Goal: Task Accomplishment & Management: Use online tool/utility

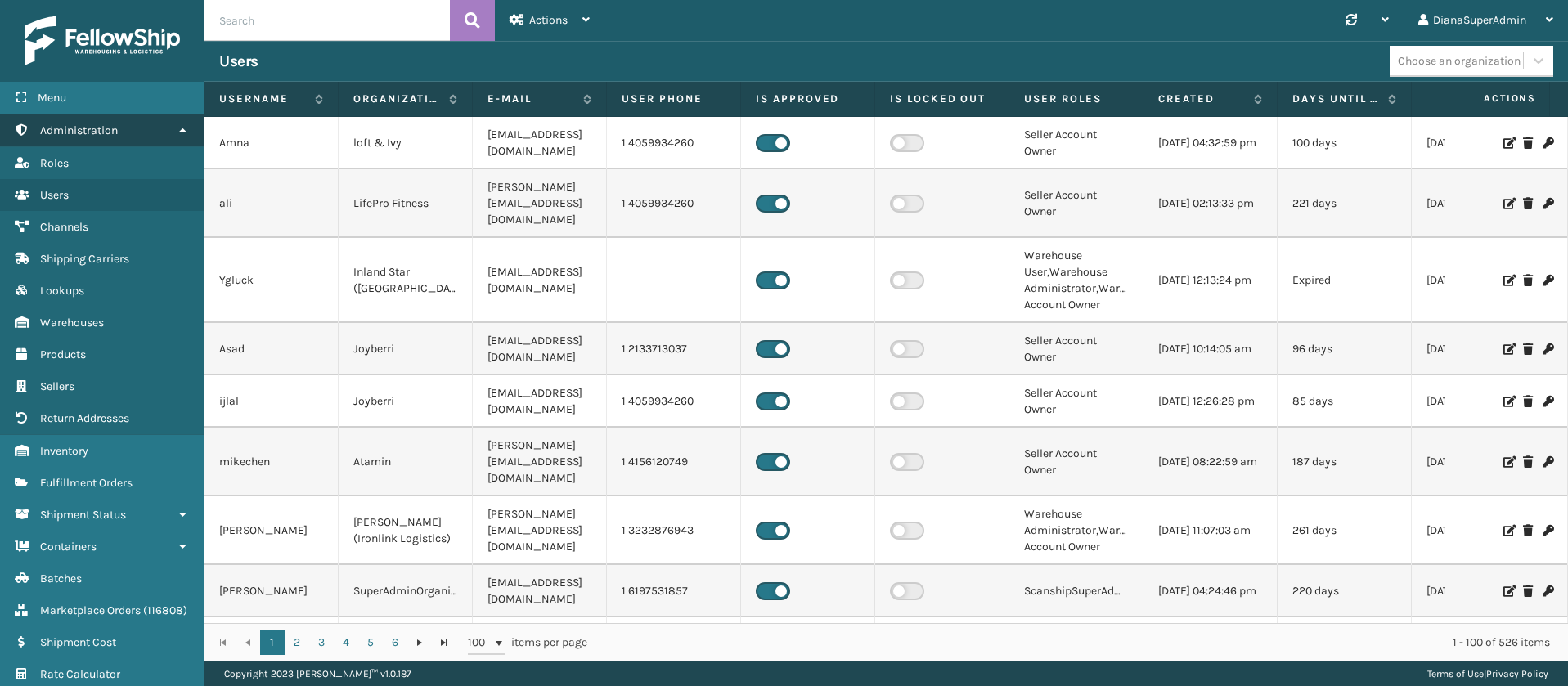
click at [161, 126] on link "Administration" at bounding box center [101, 131] width 204 height 32
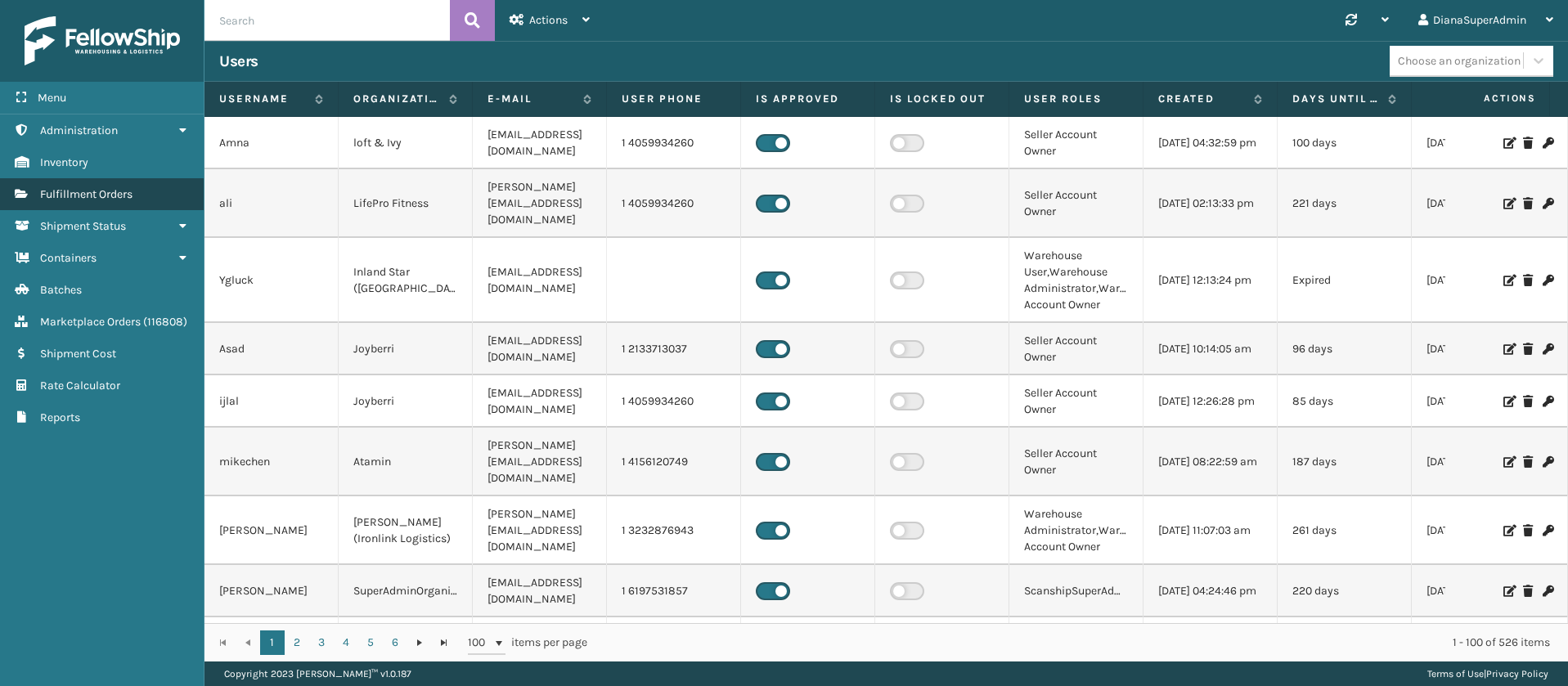
click at [136, 191] on link "Fulfillment Orders" at bounding box center [101, 195] width 204 height 32
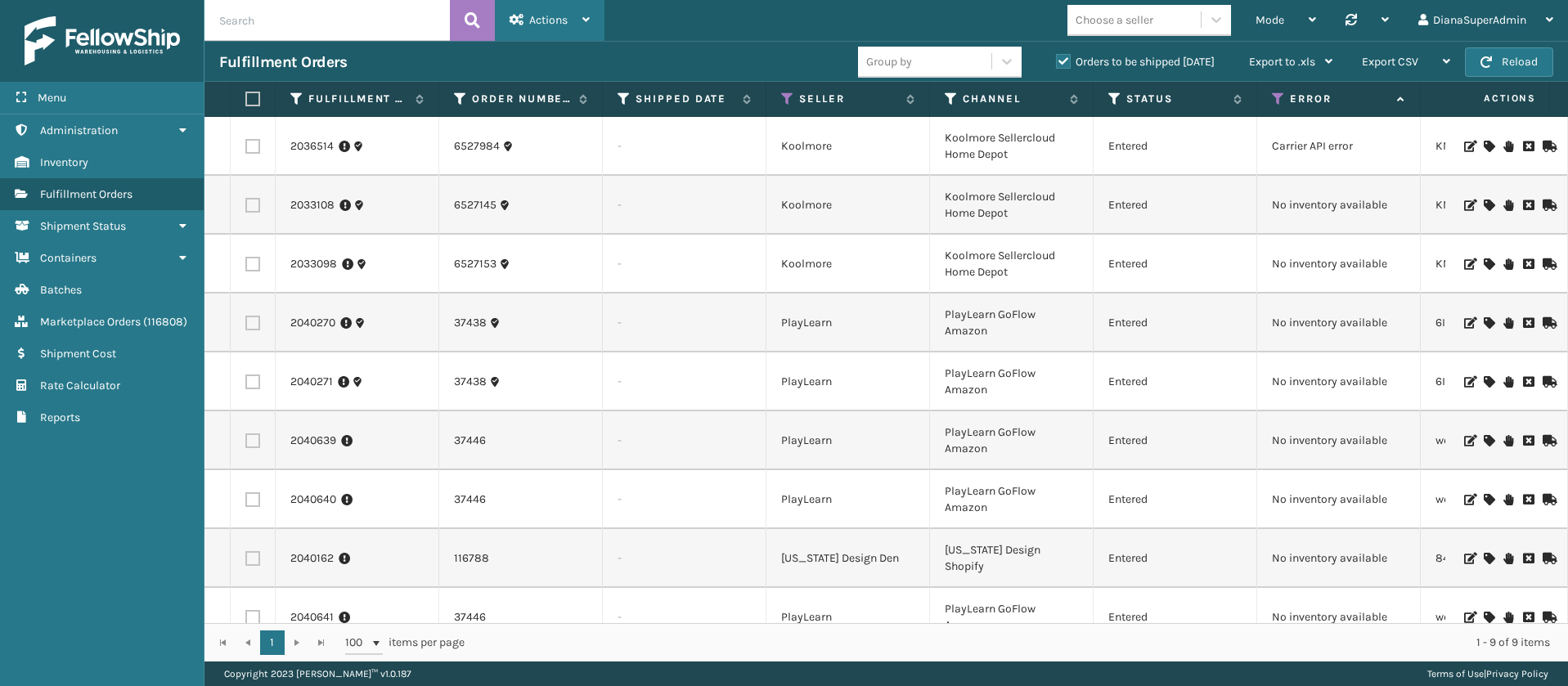
click at [533, 28] on div "Actions" at bounding box center [549, 21] width 80 height 41
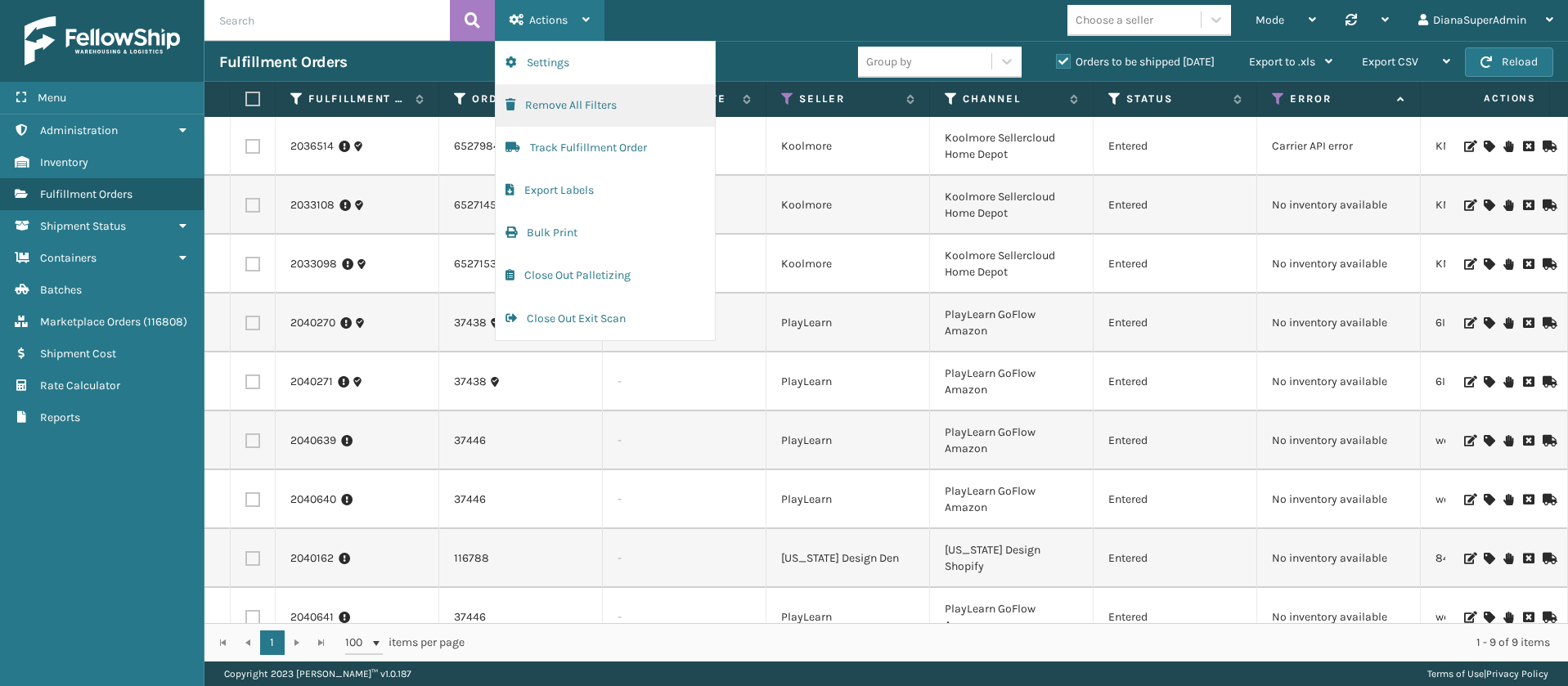
click at [621, 109] on button "Remove All Filters" at bounding box center [605, 105] width 219 height 42
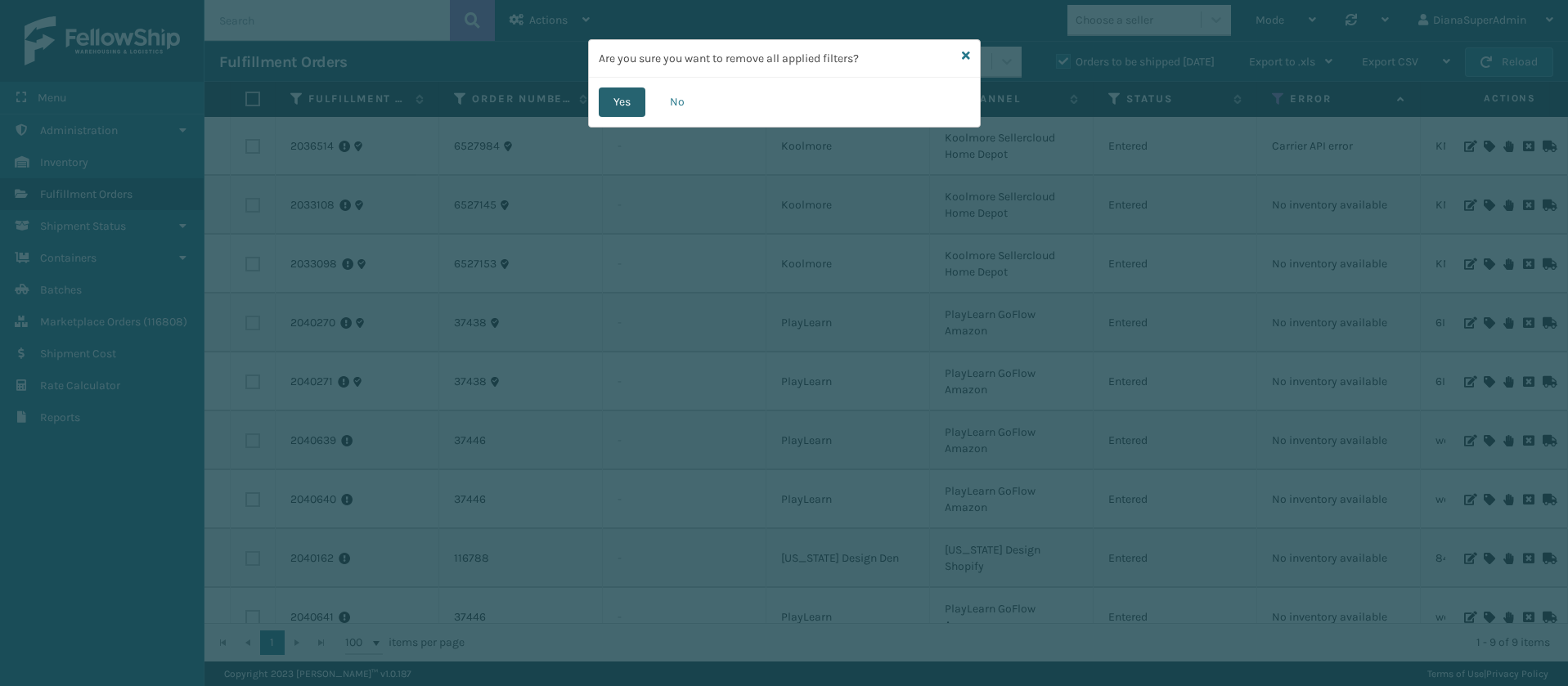
click at [617, 100] on button "Yes" at bounding box center [622, 102] width 47 height 30
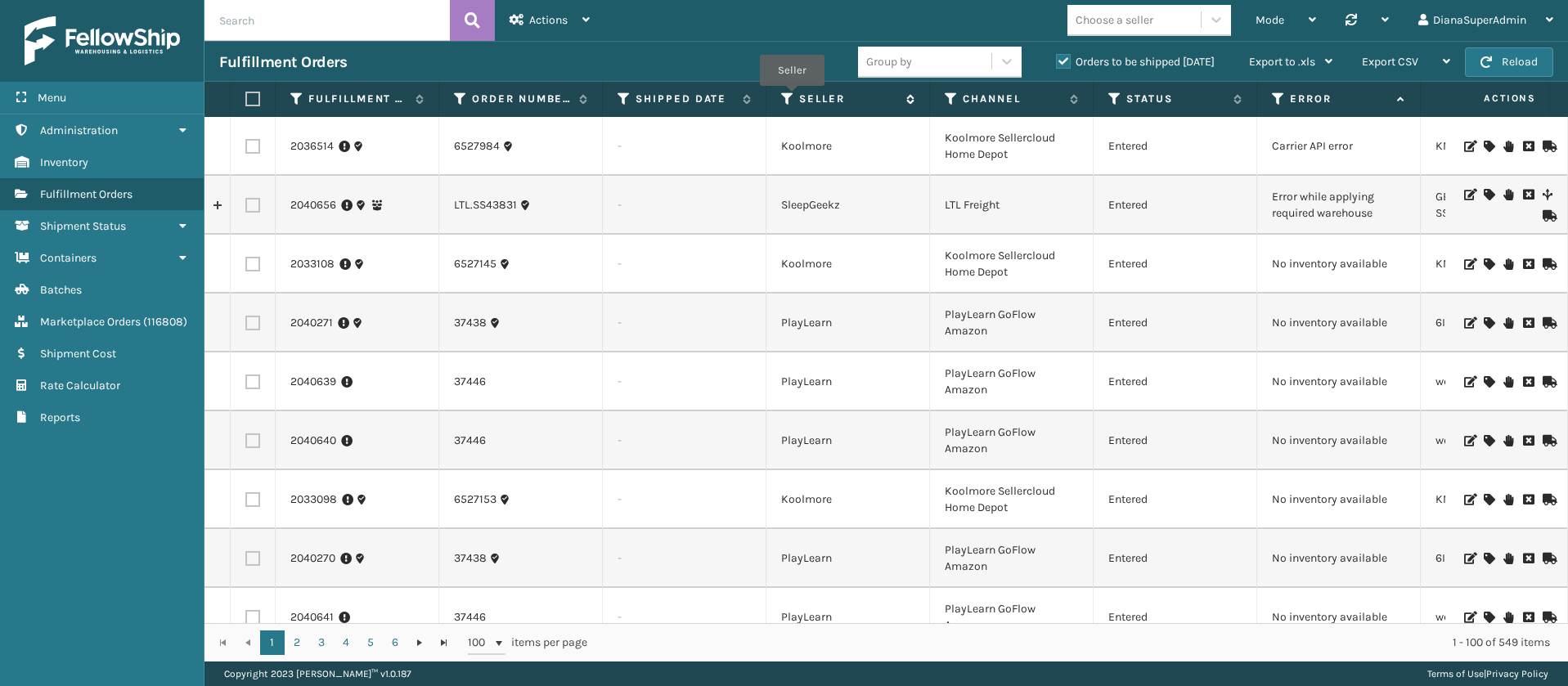
click at [792, 97] on icon at bounding box center [788, 99] width 13 height 14
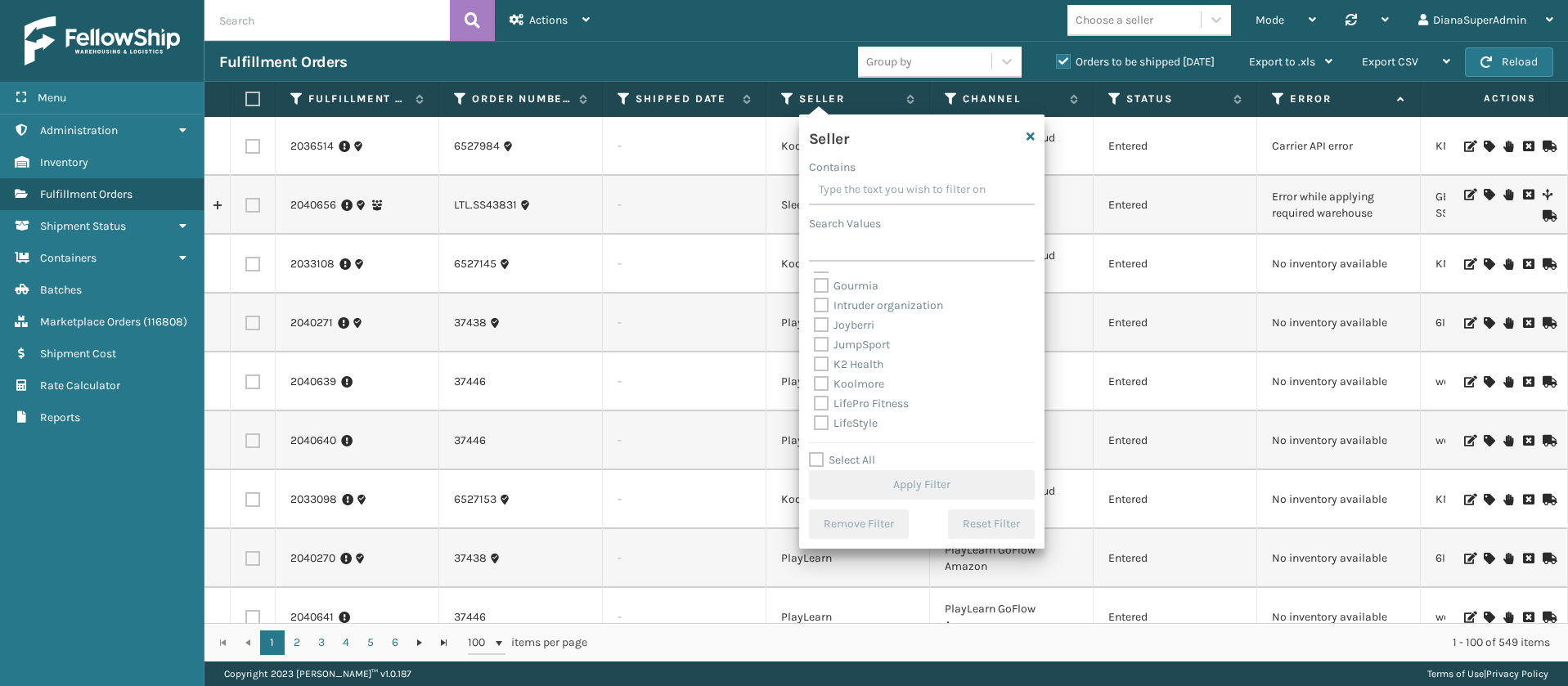
scroll to position [504, 0]
click at [814, 458] on label "Select All" at bounding box center [842, 459] width 66 height 13
click at [814, 452] on input "Select All" at bounding box center [932, 451] width 246 height 2
checkbox input "true"
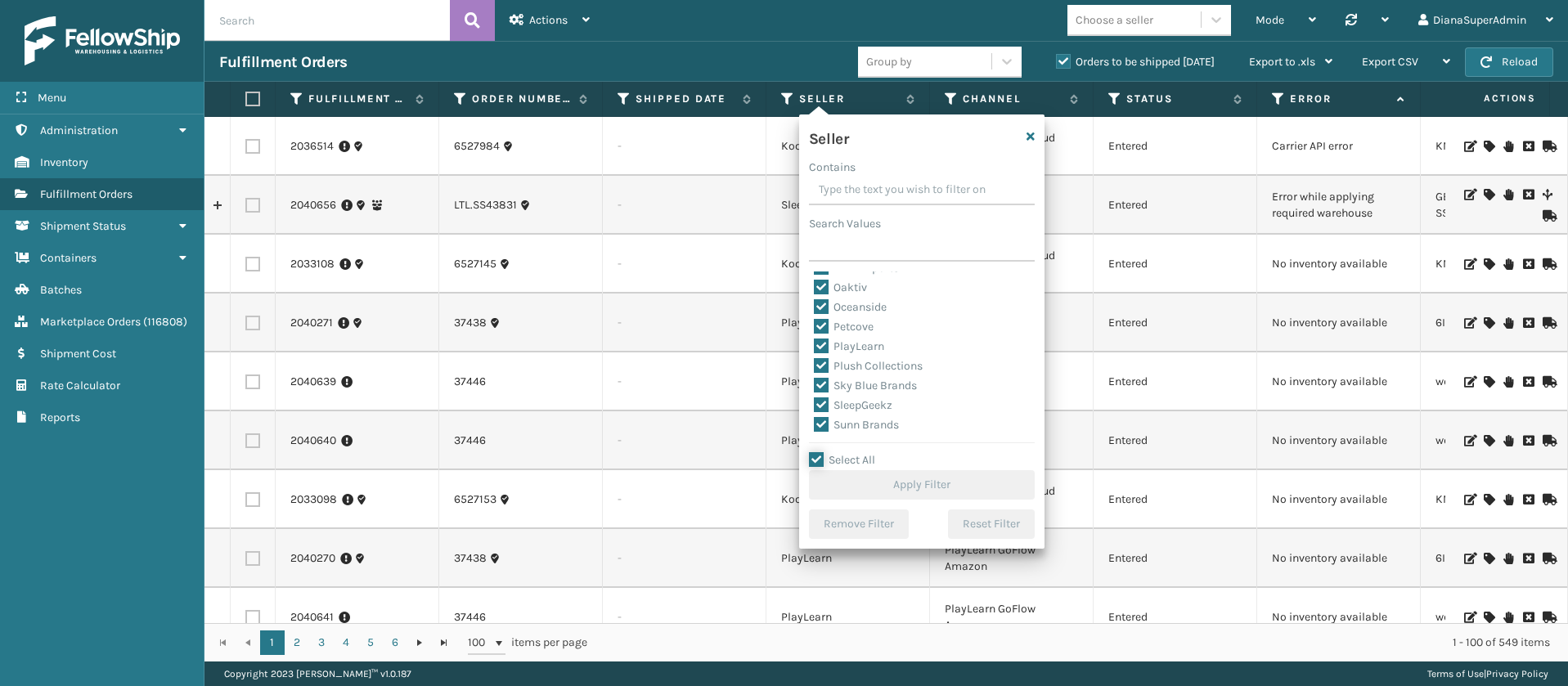
checkbox input "true"
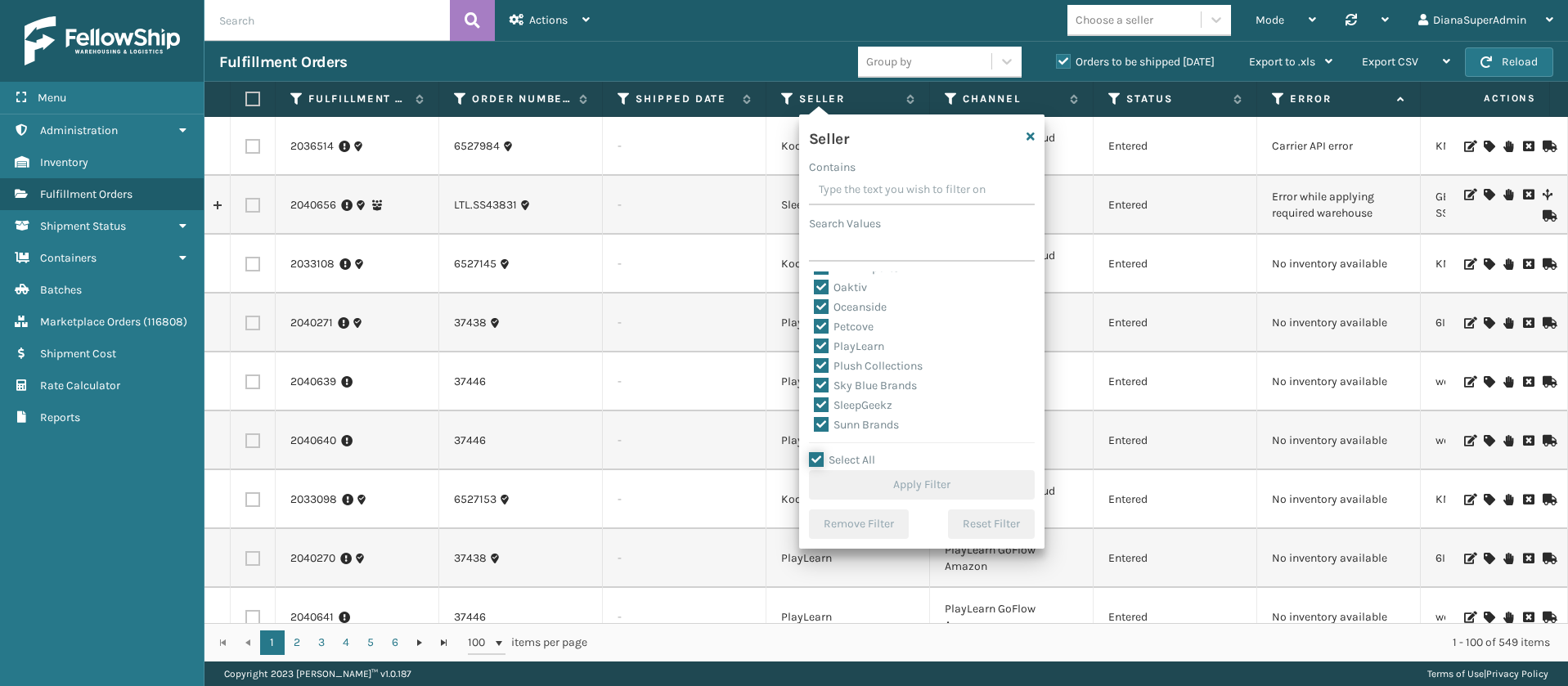
checkbox input "true"
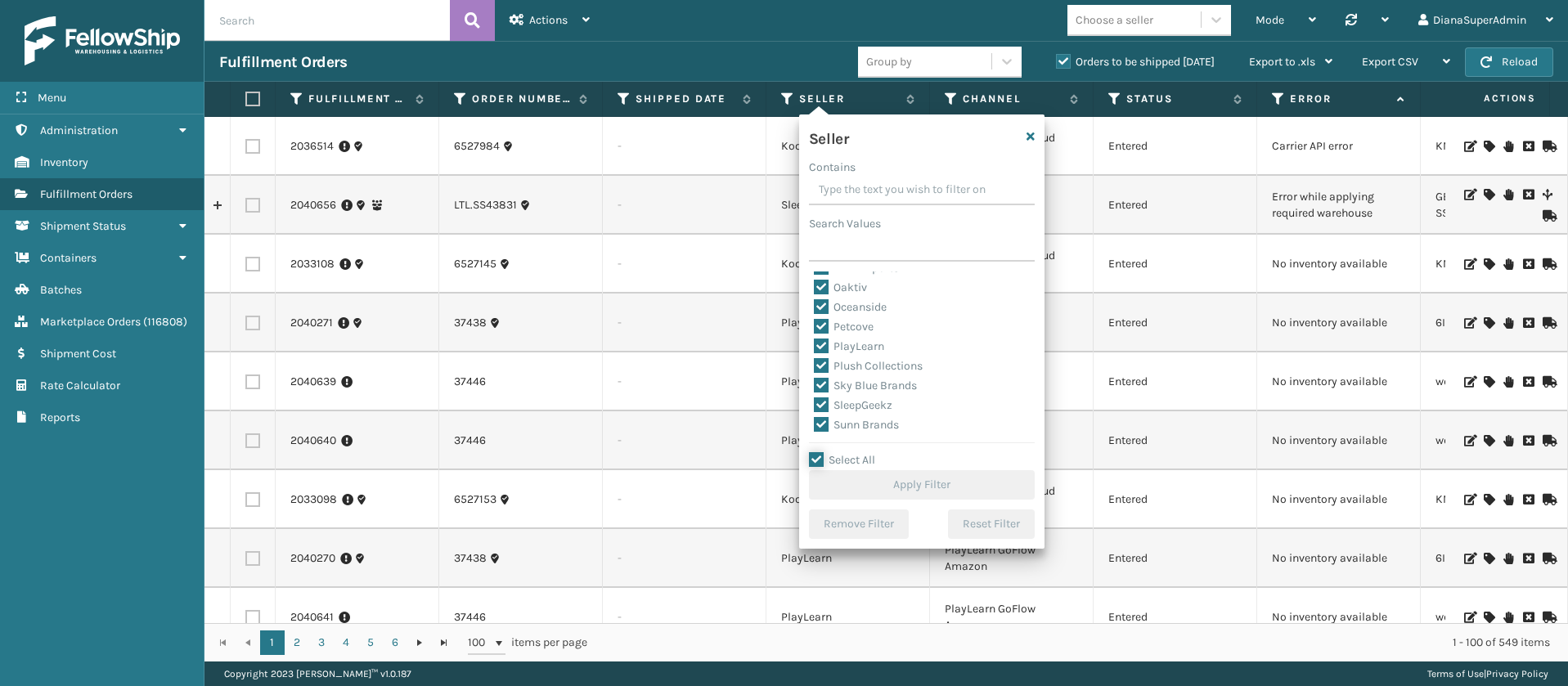
checkbox input "true"
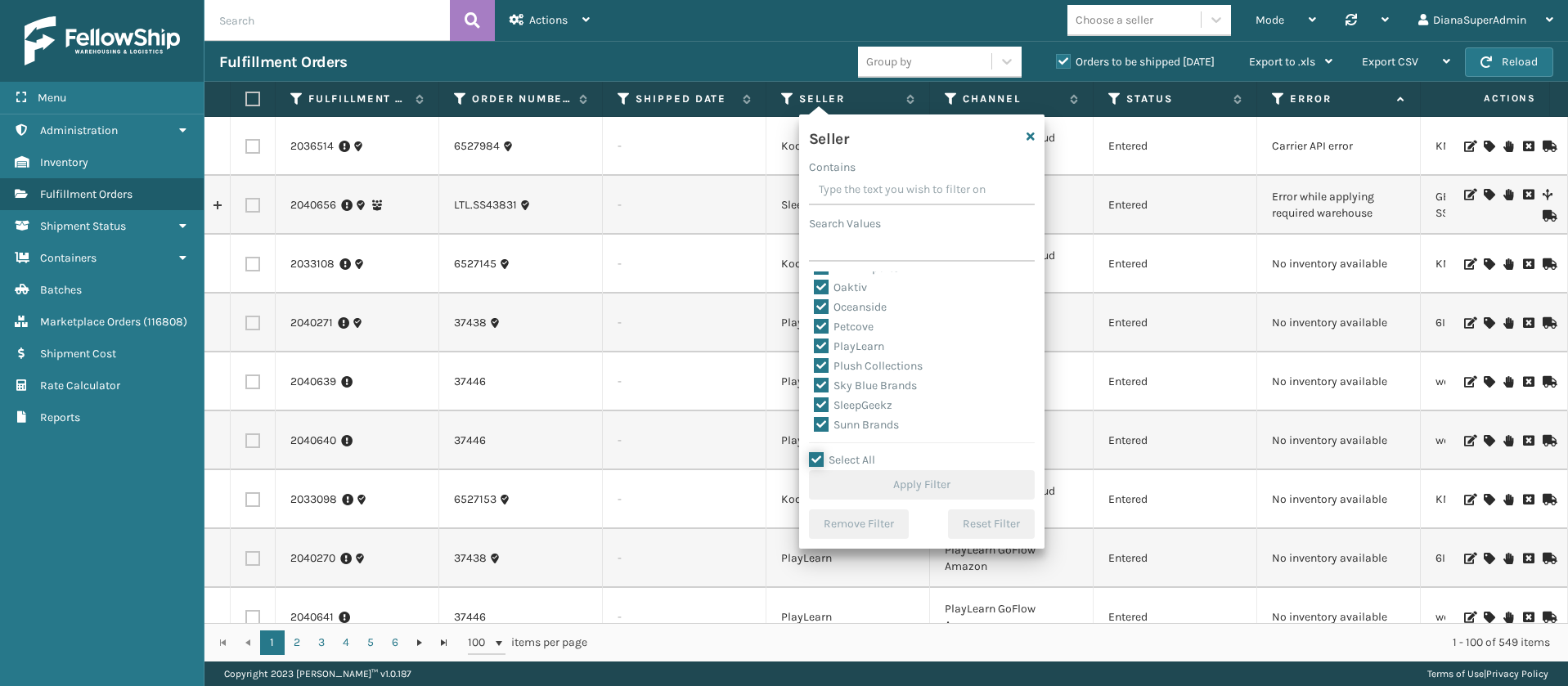
checkbox input "true"
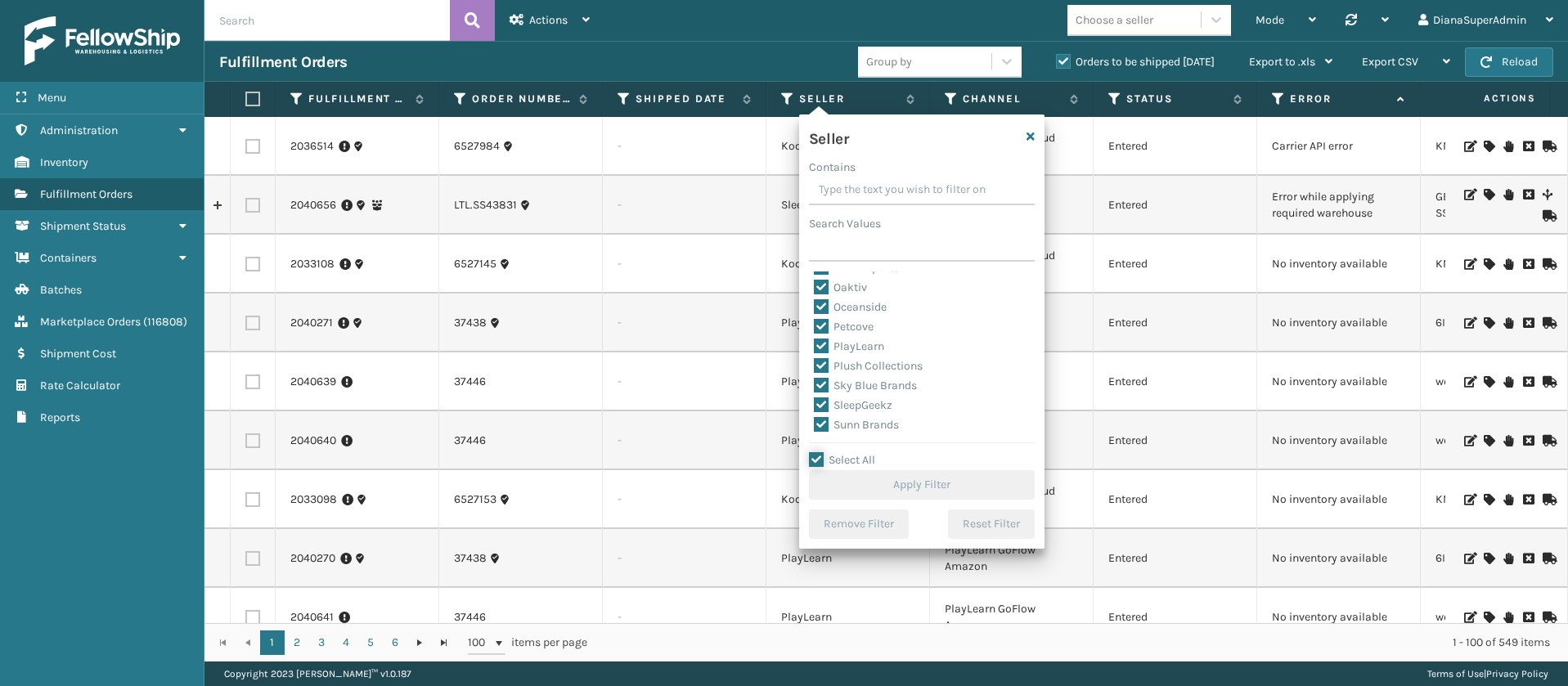
checkbox input "true"
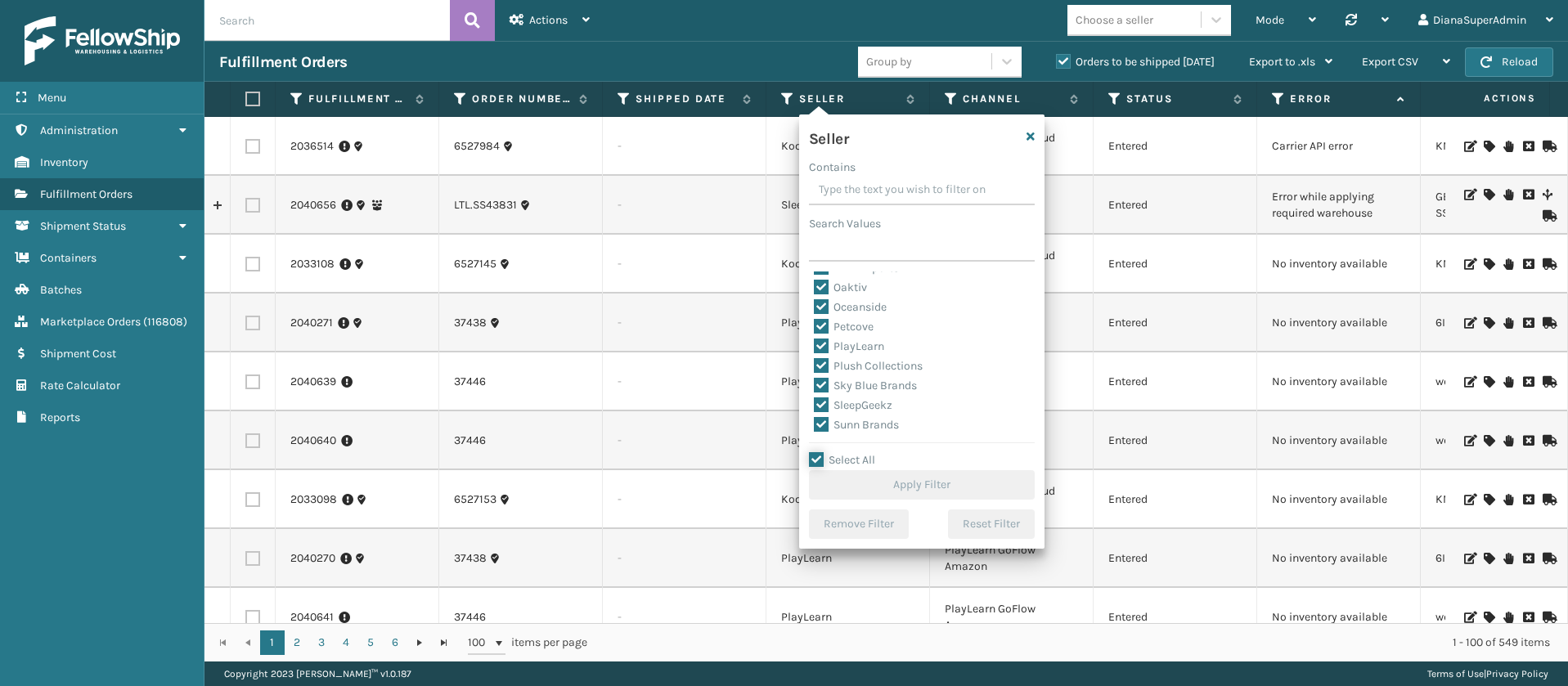
checkbox input "true"
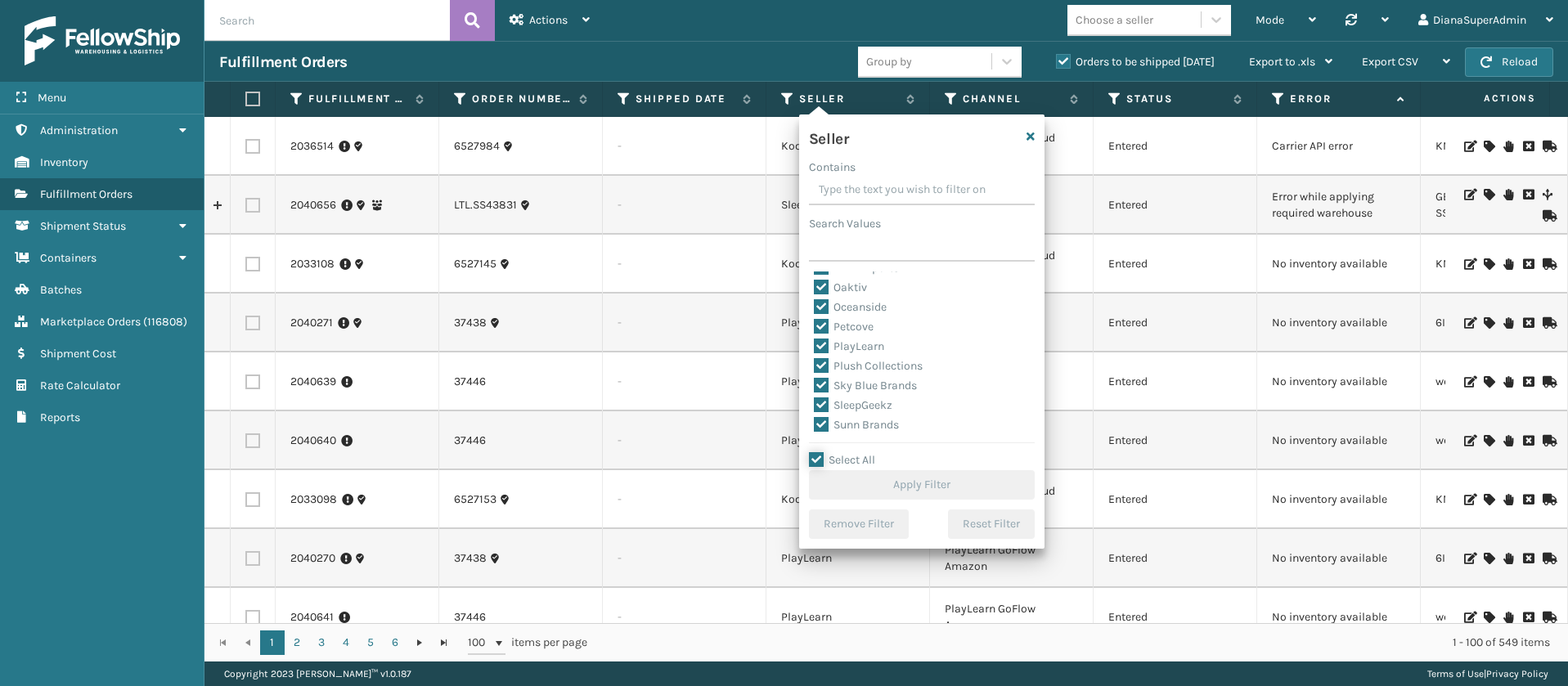
checkbox input "true"
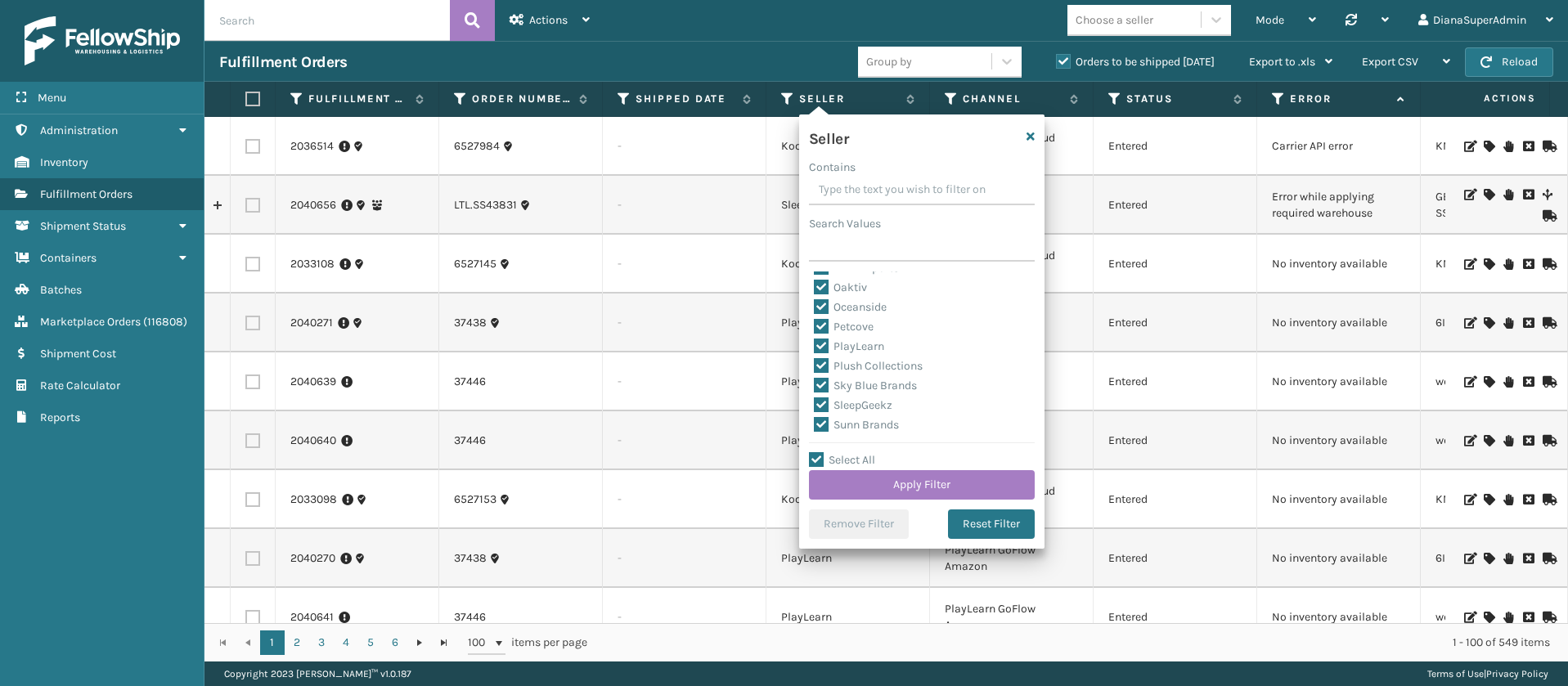
click at [822, 402] on label "SleepGeekz" at bounding box center [853, 404] width 79 height 13
click at [814, 402] on input "SleepGeekz" at bounding box center [814, 401] width 1 height 11
checkbox input "false"
click at [895, 477] on button "Apply Filter" at bounding box center [922, 484] width 226 height 30
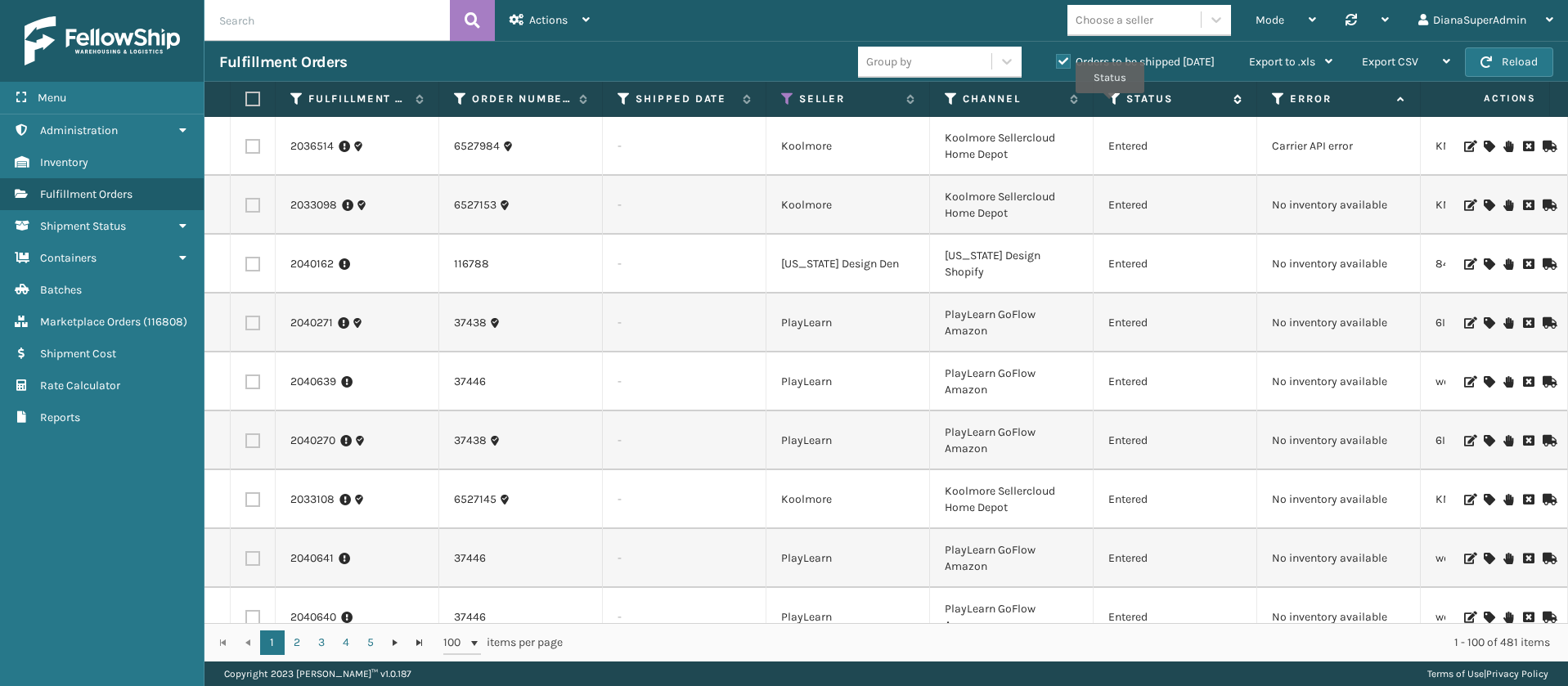
click at [1114, 97] on icon at bounding box center [1114, 99] width 13 height 14
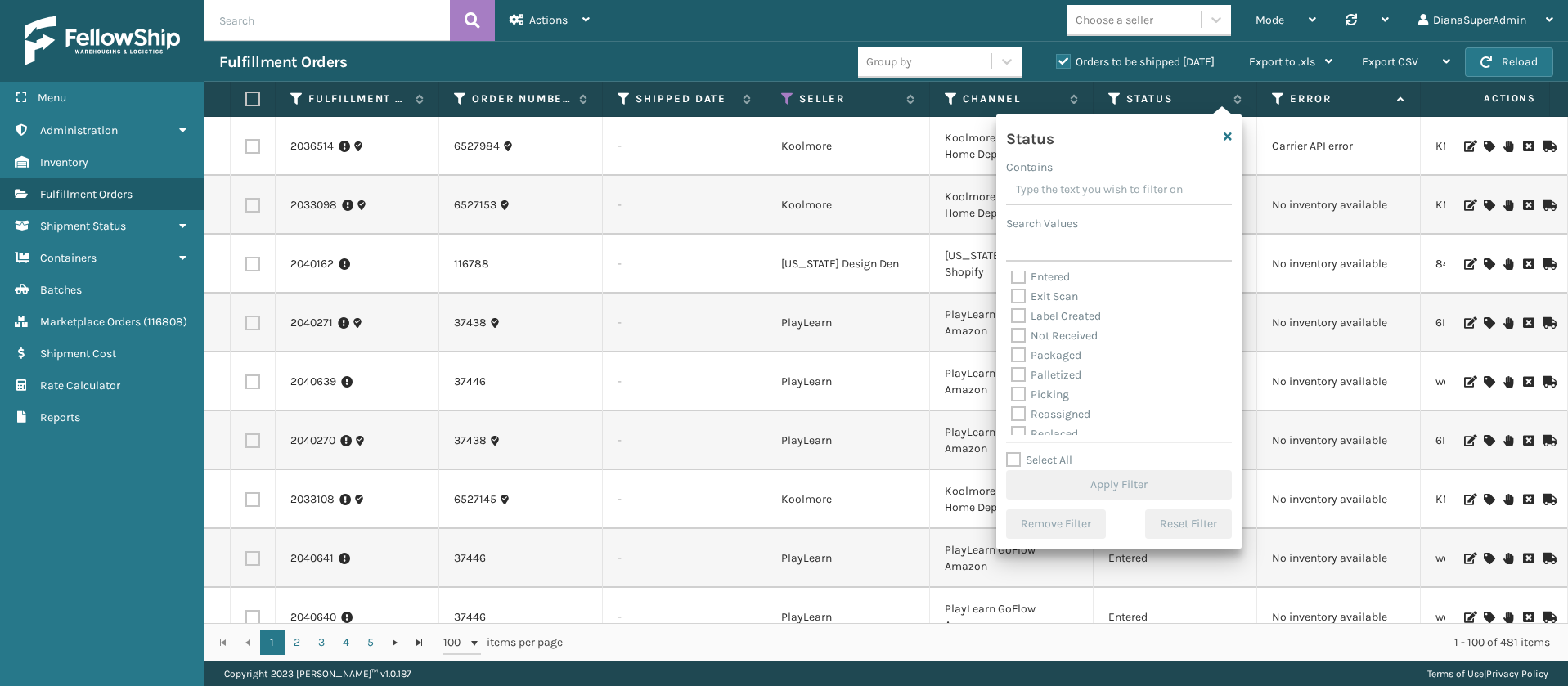
scroll to position [0, 0]
click at [1016, 352] on label "Label Created" at bounding box center [1056, 359] width 90 height 13
click at [1012, 351] on input "Label Created" at bounding box center [1011, 355] width 1 height 11
checkbox input "true"
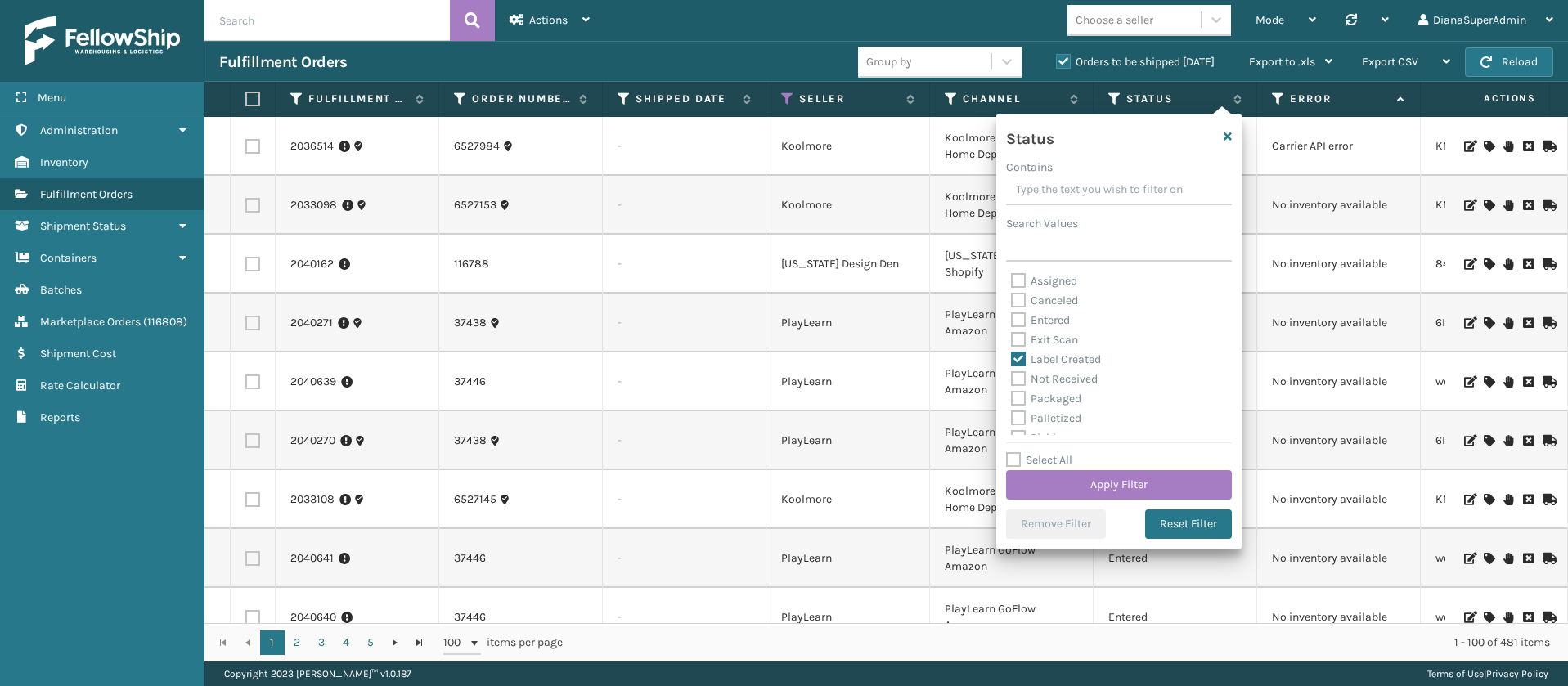
click at [1017, 395] on label "Packaged" at bounding box center [1046, 398] width 70 height 13
click at [1012, 395] on input "Packaged" at bounding box center [1011, 395] width 1 height 11
checkbox input "true"
click at [1019, 416] on label "Palletized" at bounding box center [1046, 418] width 70 height 13
click at [1012, 416] on input "Palletized" at bounding box center [1011, 414] width 1 height 11
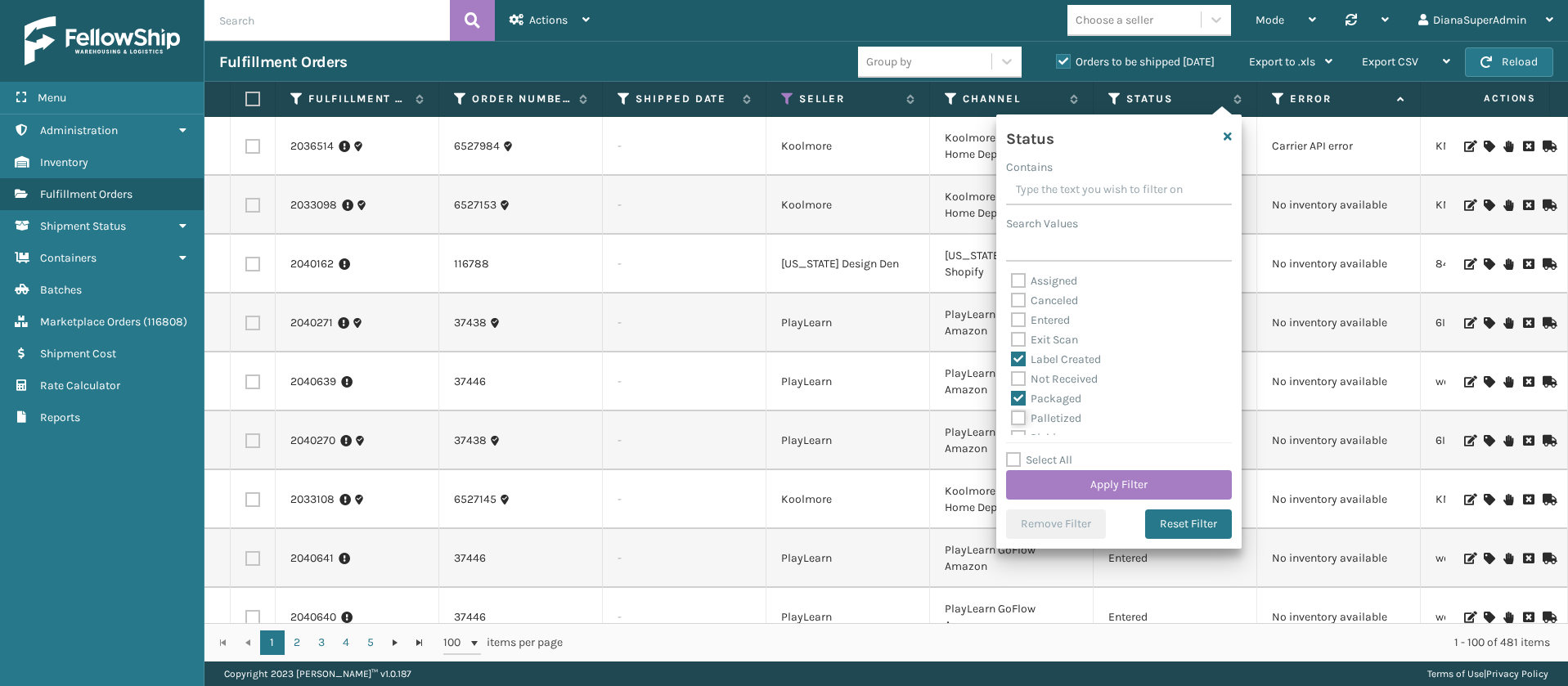
checkbox input "true"
click at [1024, 346] on label "Picking" at bounding box center [1040, 345] width 58 height 13
click at [1012, 346] on input "Picking" at bounding box center [1011, 343] width 1 height 11
checkbox input "true"
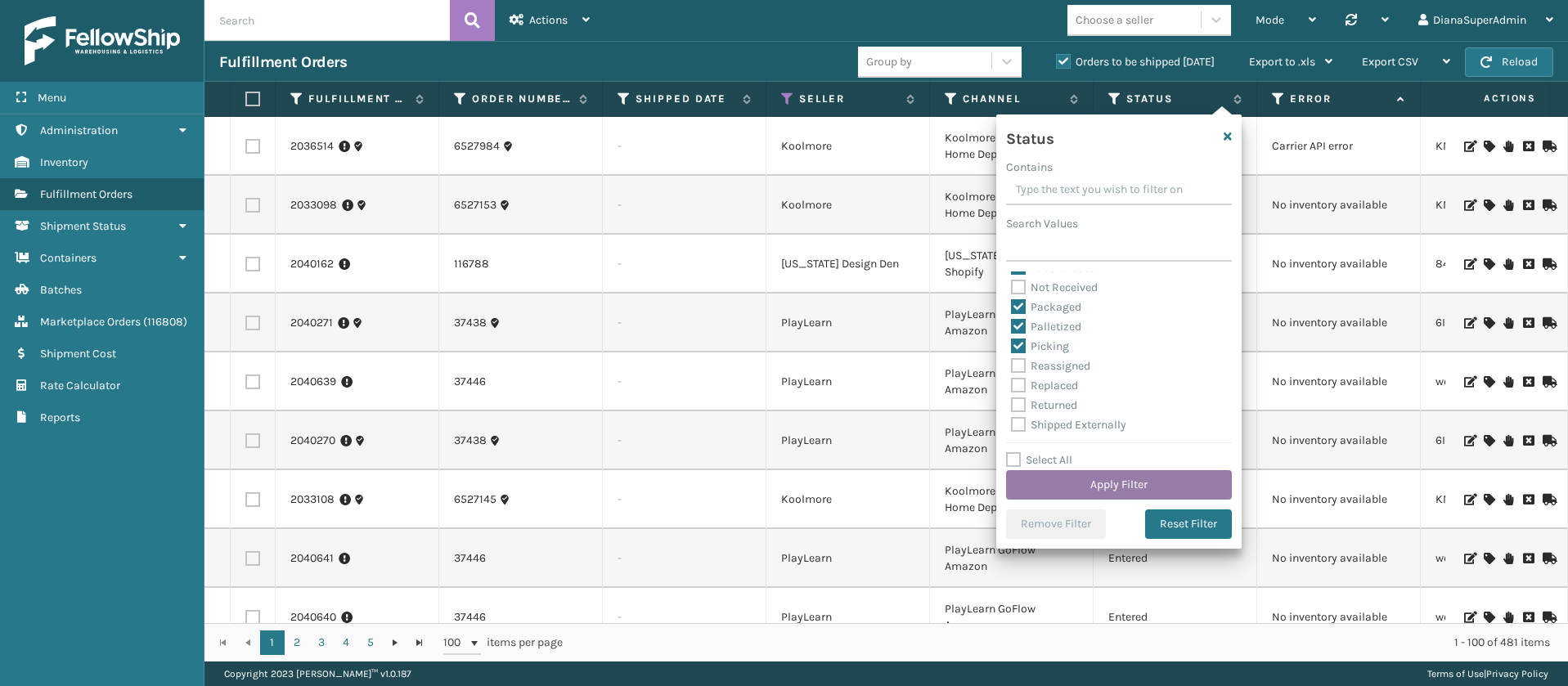
click at [1138, 477] on button "Apply Filter" at bounding box center [1119, 484] width 226 height 30
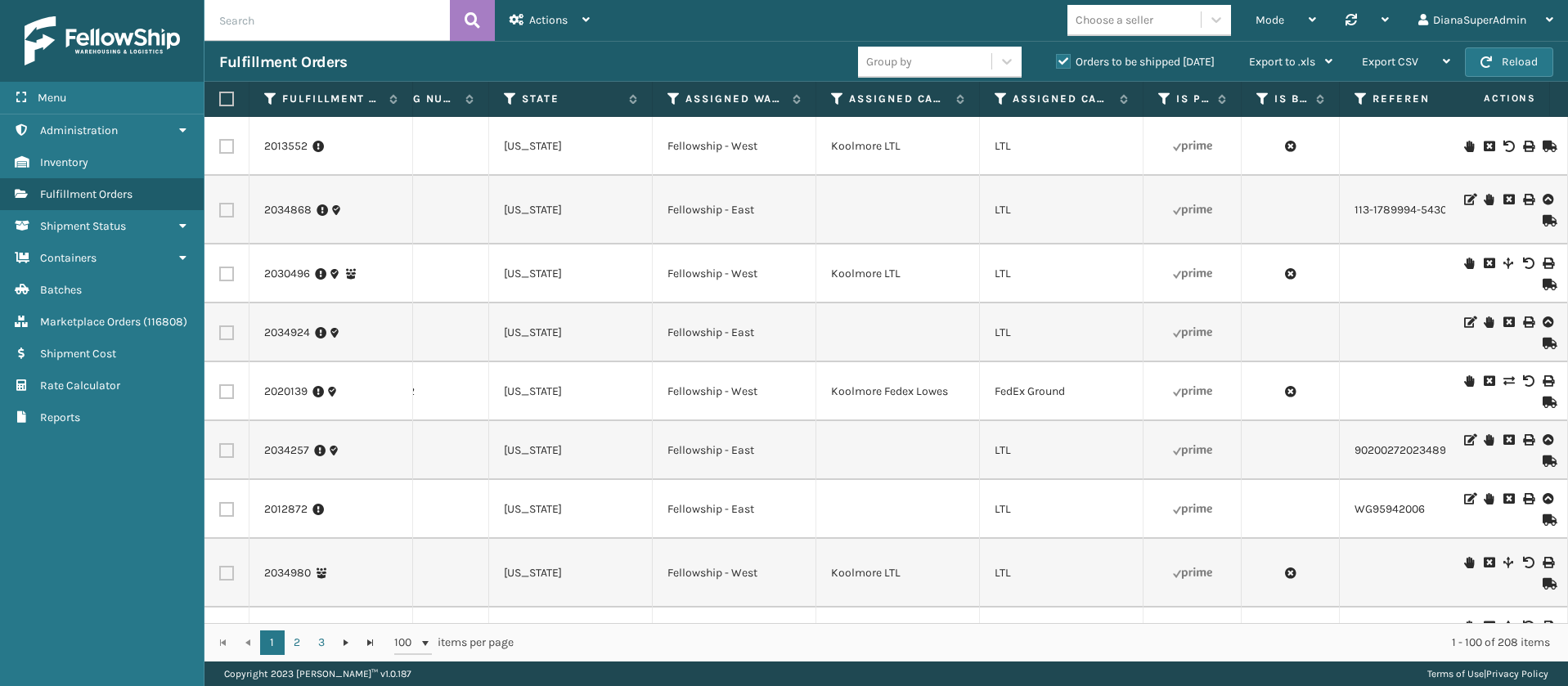
scroll to position [0, 1430]
click at [665, 98] on icon at bounding box center [666, 99] width 13 height 14
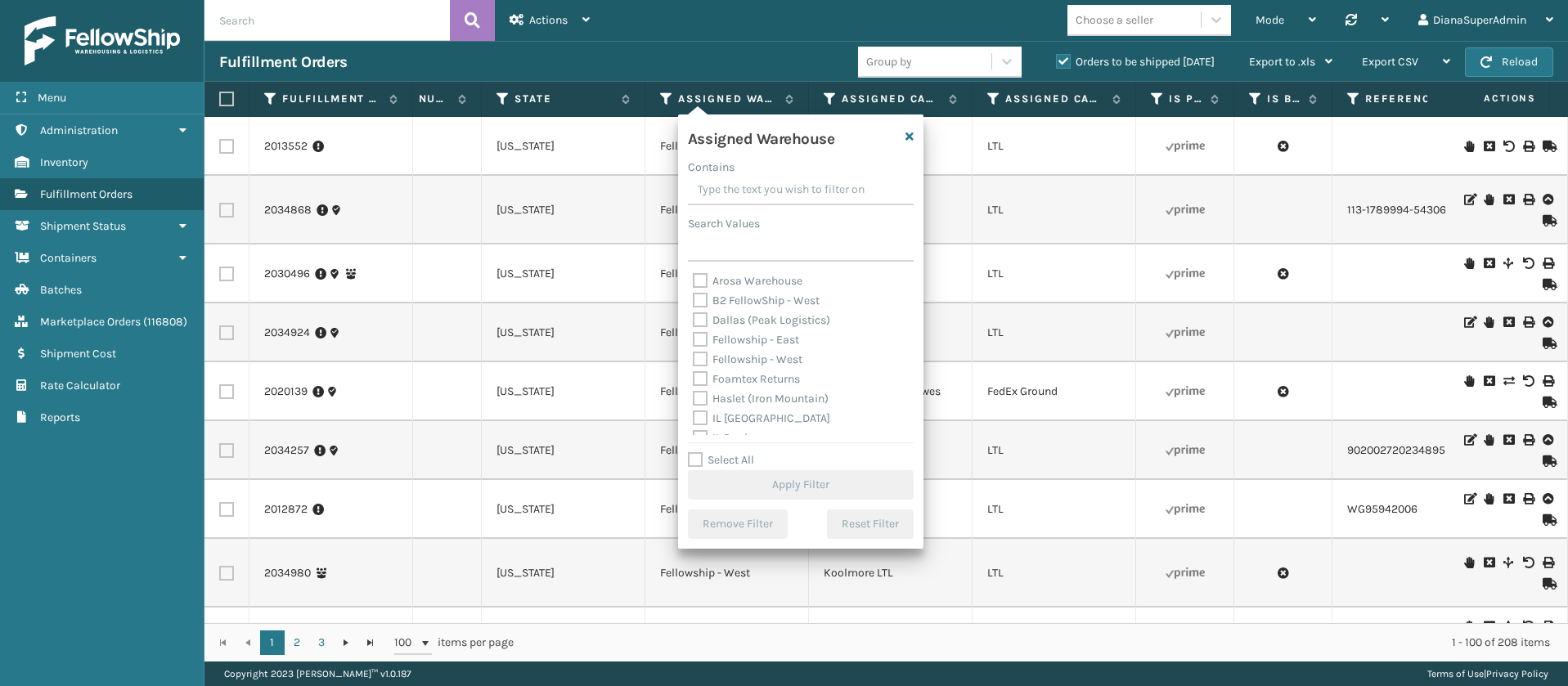
click at [701, 340] on label "Fellowship - East" at bounding box center [745, 339] width 107 height 13
click at [693, 340] on input "Fellowship - East" at bounding box center [693, 335] width 1 height 11
checkbox input "true"
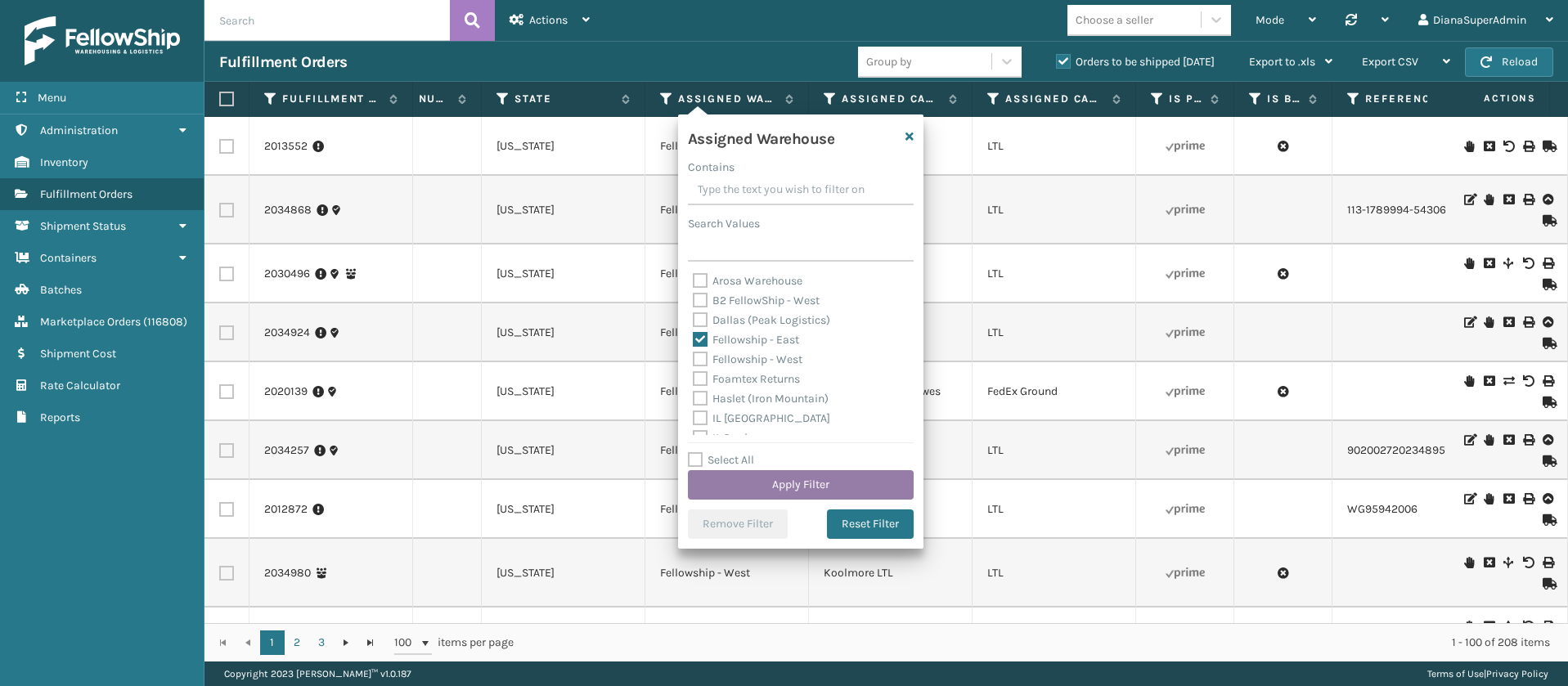
click at [822, 479] on button "Apply Filter" at bounding box center [801, 484] width 226 height 30
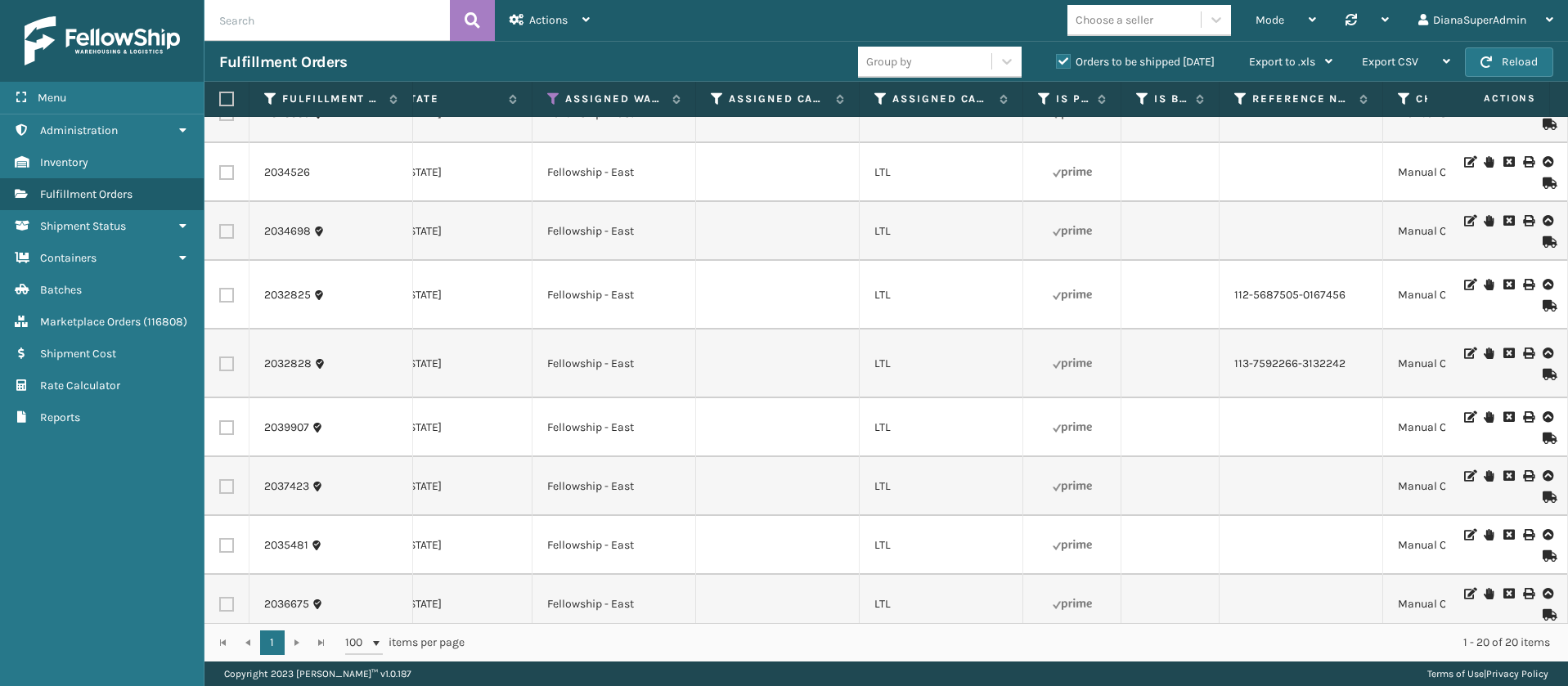
scroll to position [0, 0]
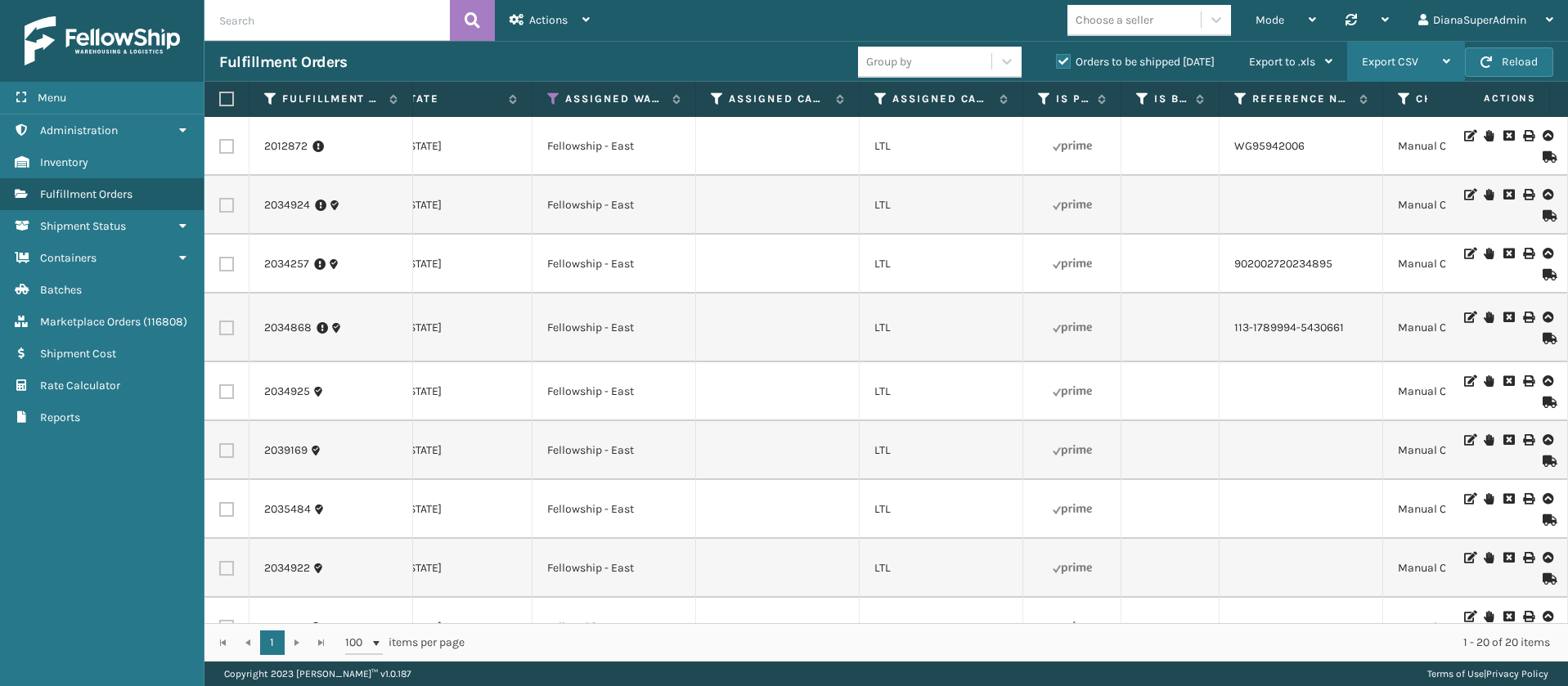
click at [1421, 49] on div "Export CSV" at bounding box center [1406, 62] width 88 height 41
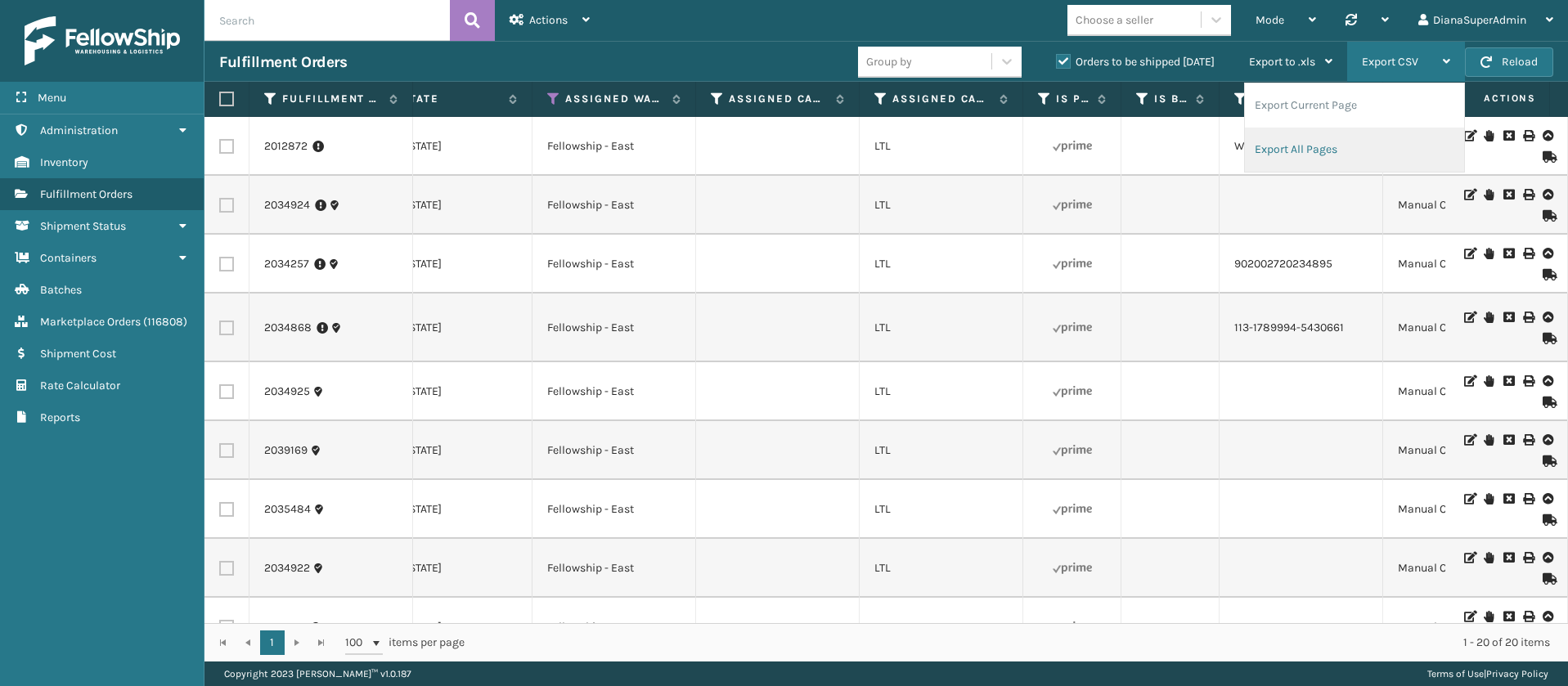
click at [1339, 149] on li "Export All Pages" at bounding box center [1355, 149] width 219 height 44
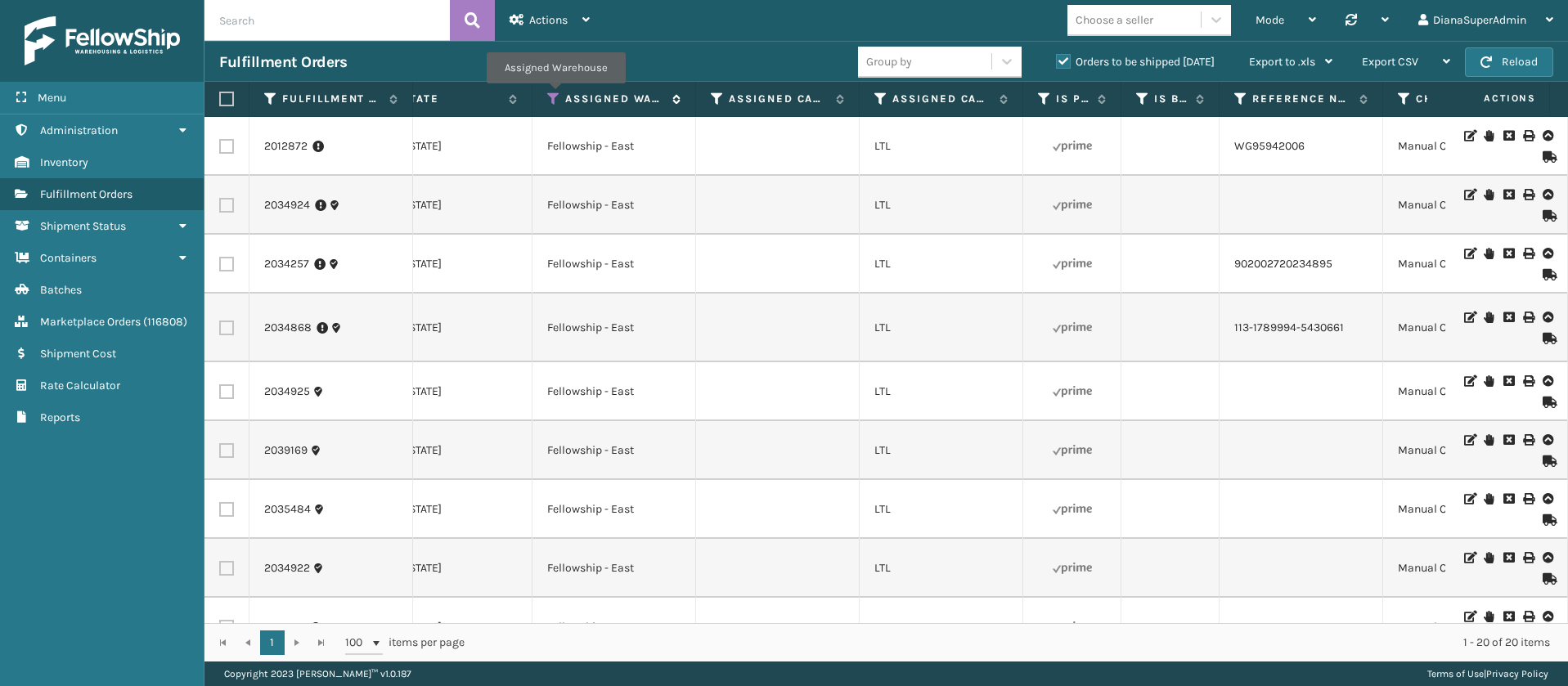
click at [555, 94] on icon at bounding box center [553, 99] width 13 height 14
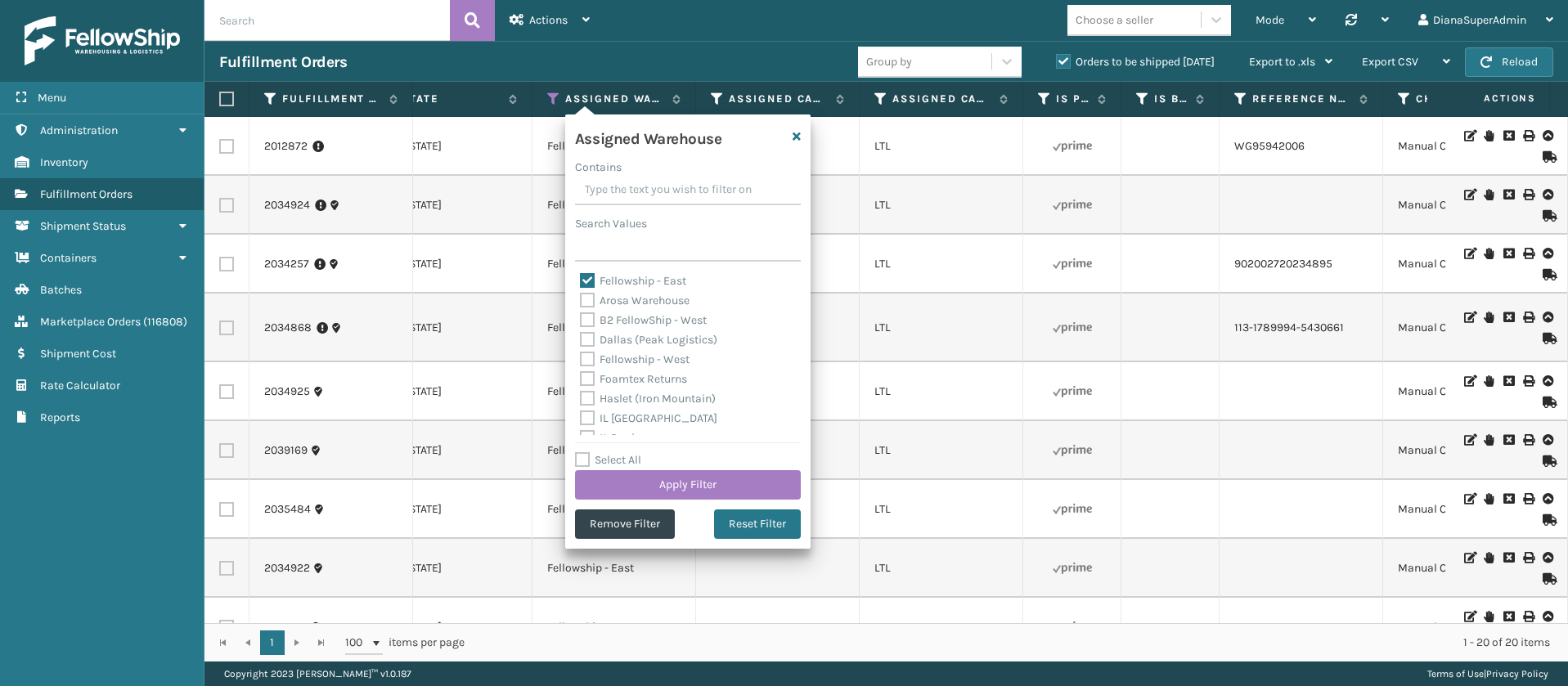
click at [587, 274] on label "Fellowship - East" at bounding box center [632, 280] width 107 height 13
click at [580, 273] on input "Fellowship - East" at bounding box center [579, 277] width 1 height 11
checkbox input "false"
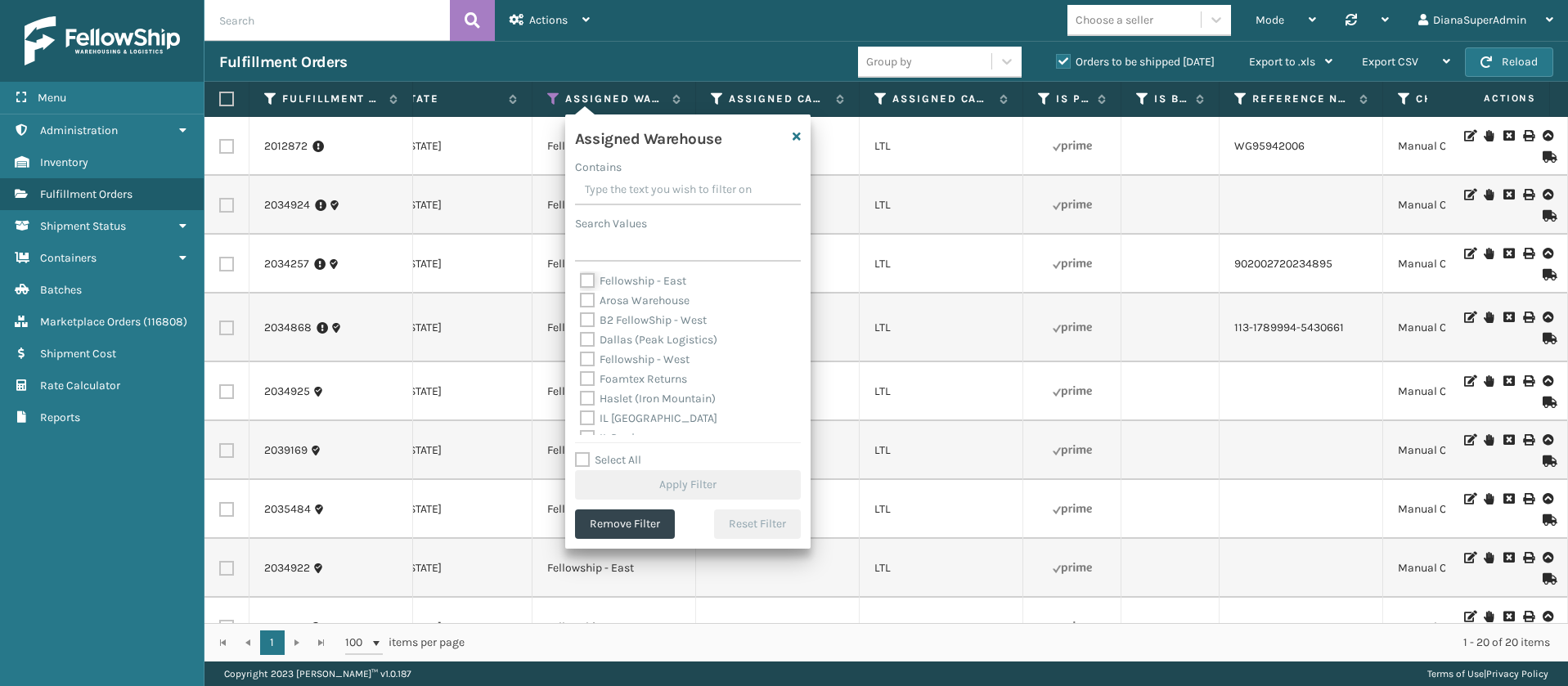
scroll to position [123, 0]
click at [589, 412] on label "[PERSON_NAME] (Ironlink Logistics)" at bounding box center [684, 412] width 208 height 13
click at [580, 412] on input "[PERSON_NAME] (Ironlink Logistics)" at bounding box center [579, 409] width 1 height 11
checkbox input "true"
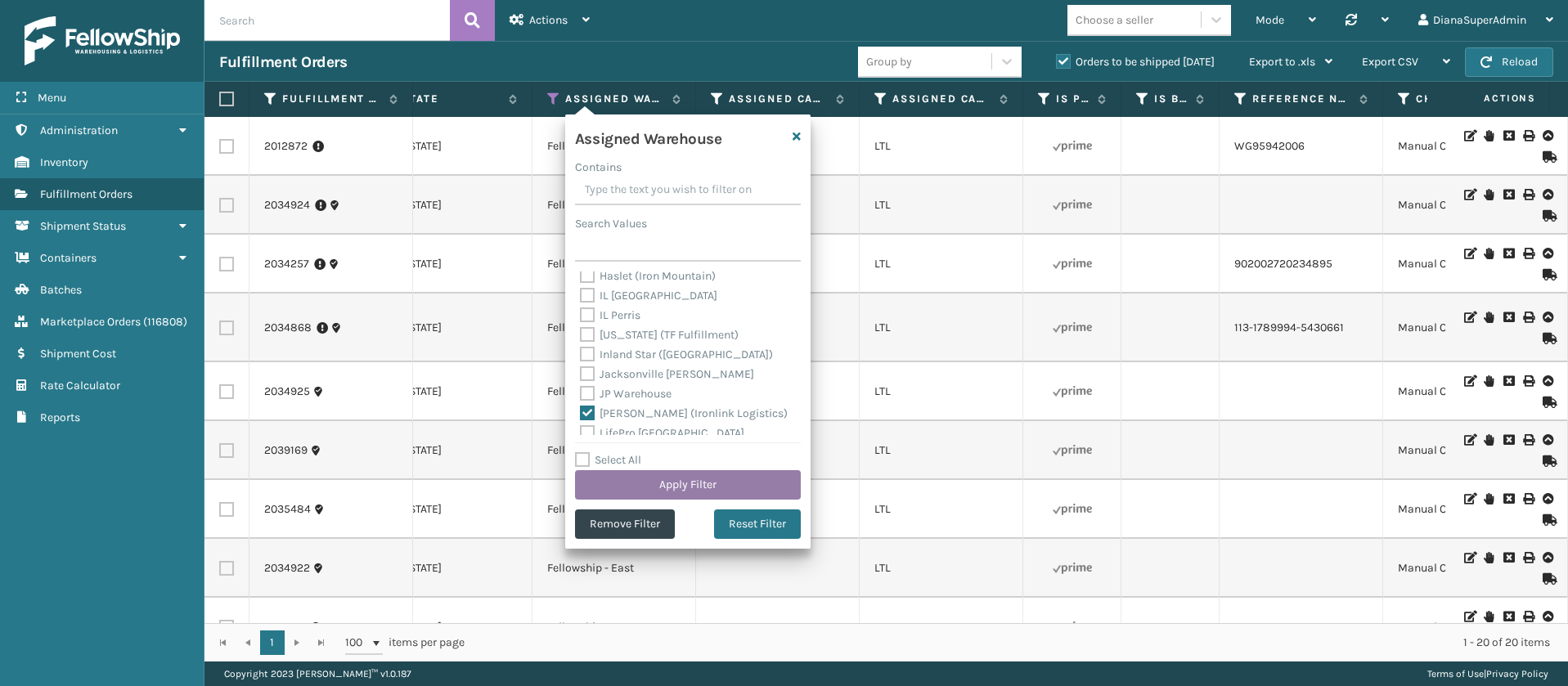
click at [664, 482] on button "Apply Filter" at bounding box center [688, 484] width 226 height 30
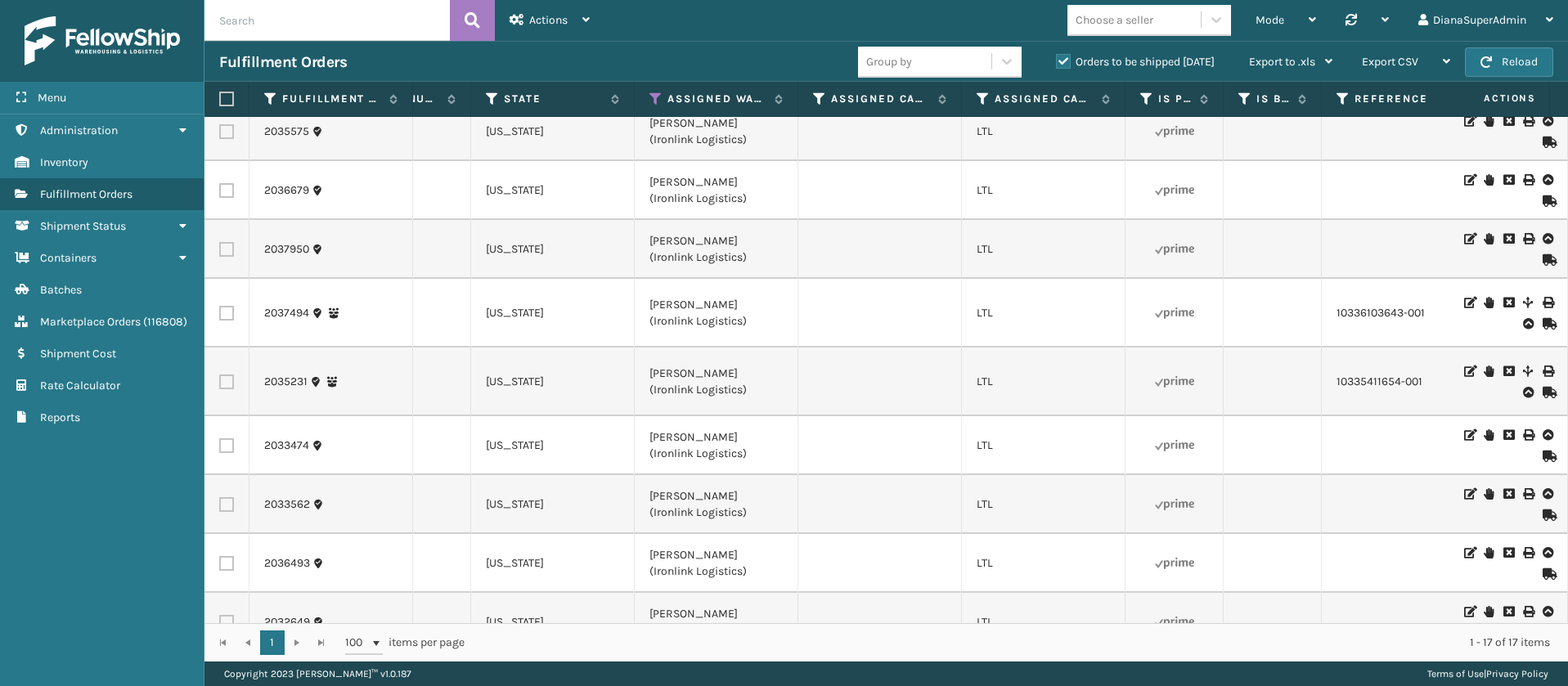
scroll to position [0, 1441]
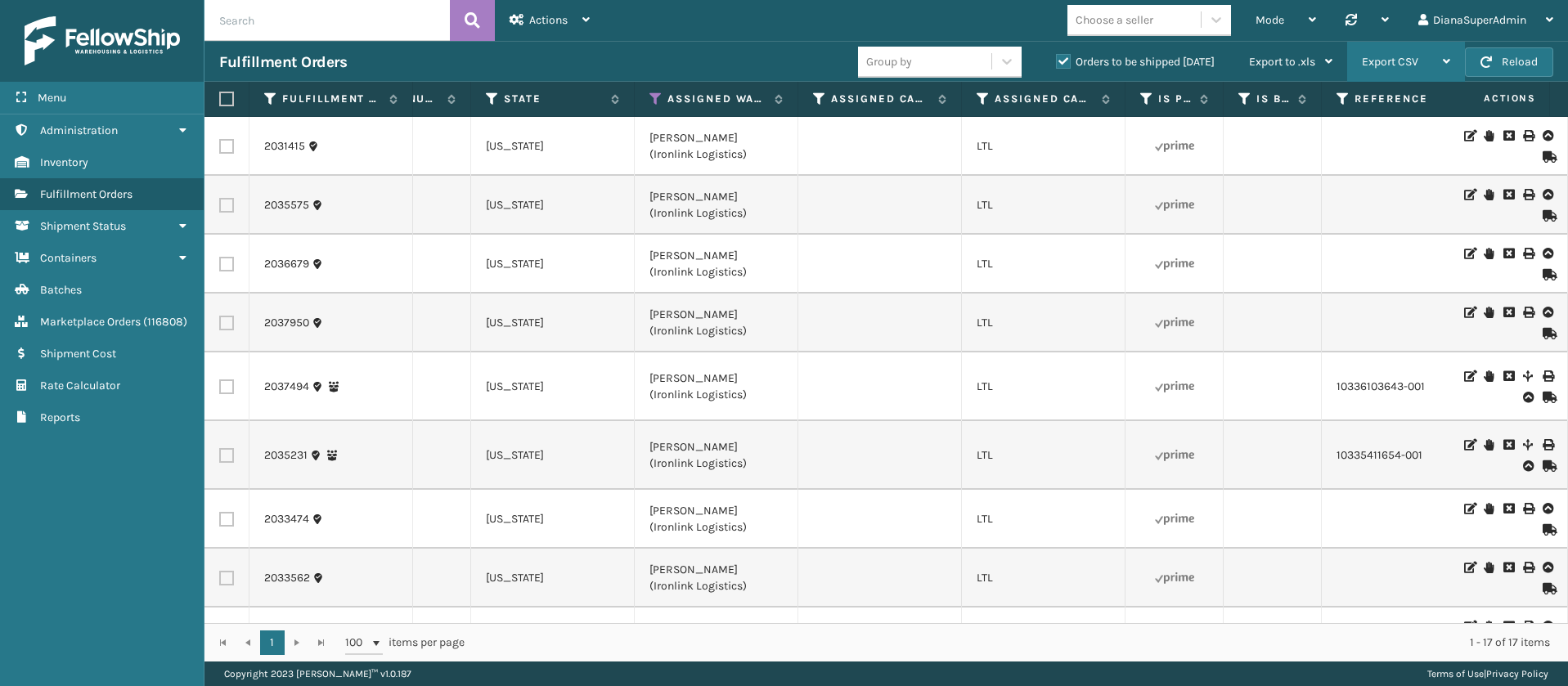
click at [1428, 53] on div "Export CSV" at bounding box center [1406, 62] width 88 height 41
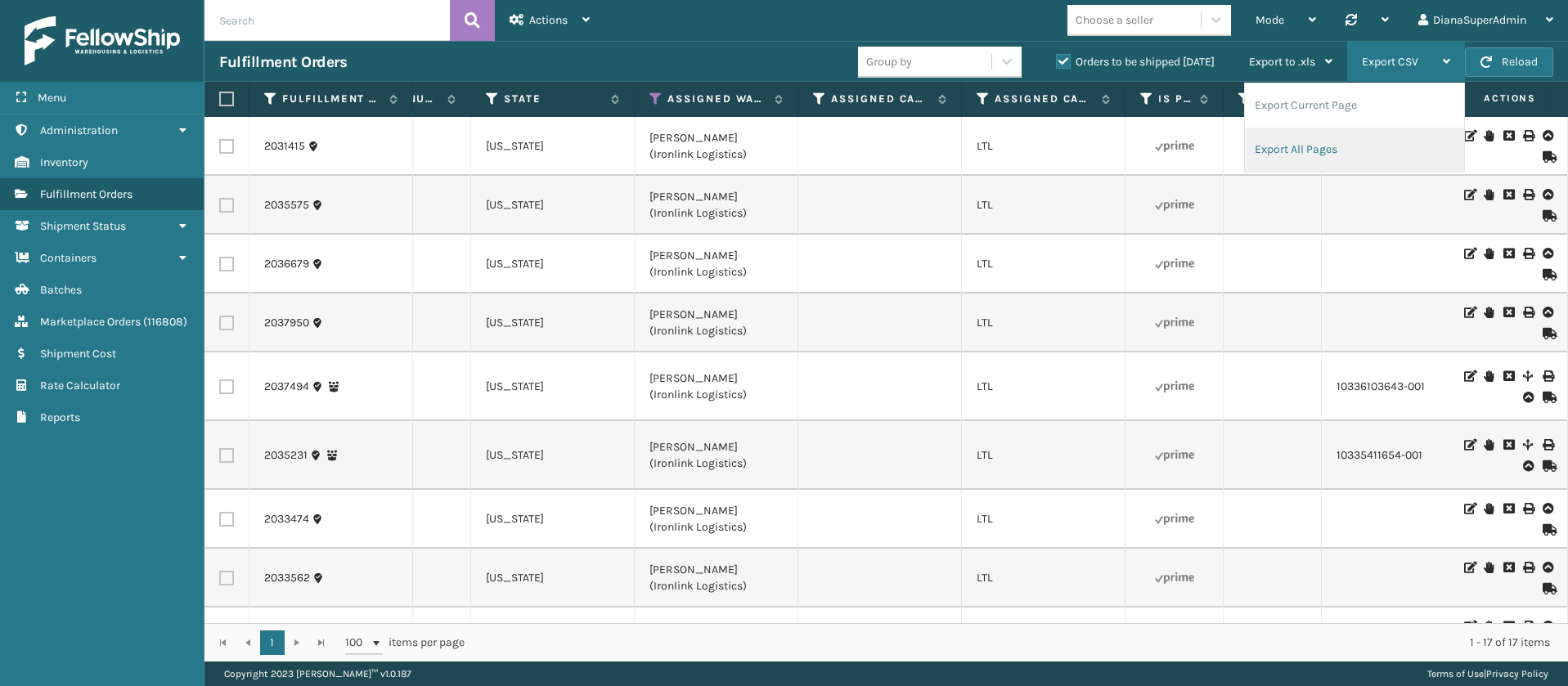
click at [1315, 152] on li "Export All Pages" at bounding box center [1355, 149] width 219 height 44
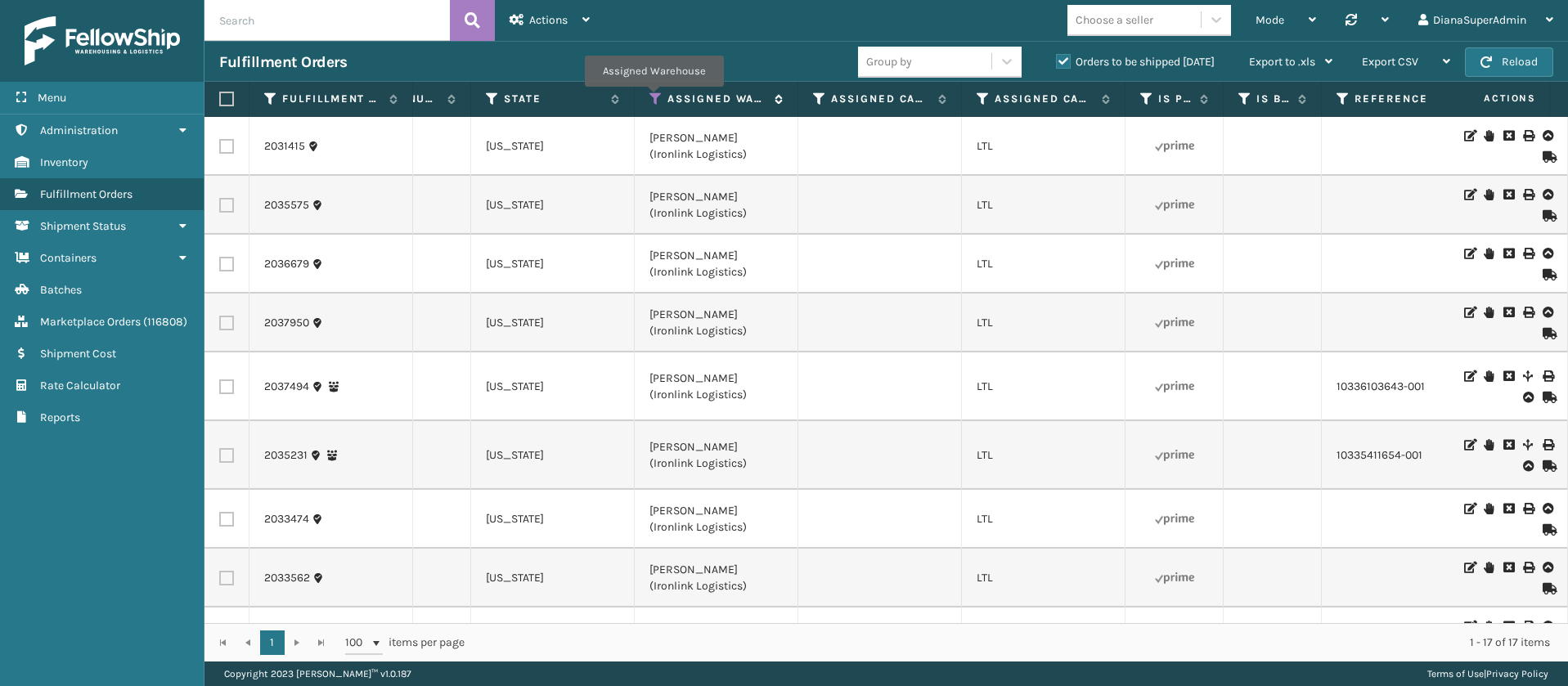
click at [651, 97] on icon at bounding box center [656, 99] width 13 height 14
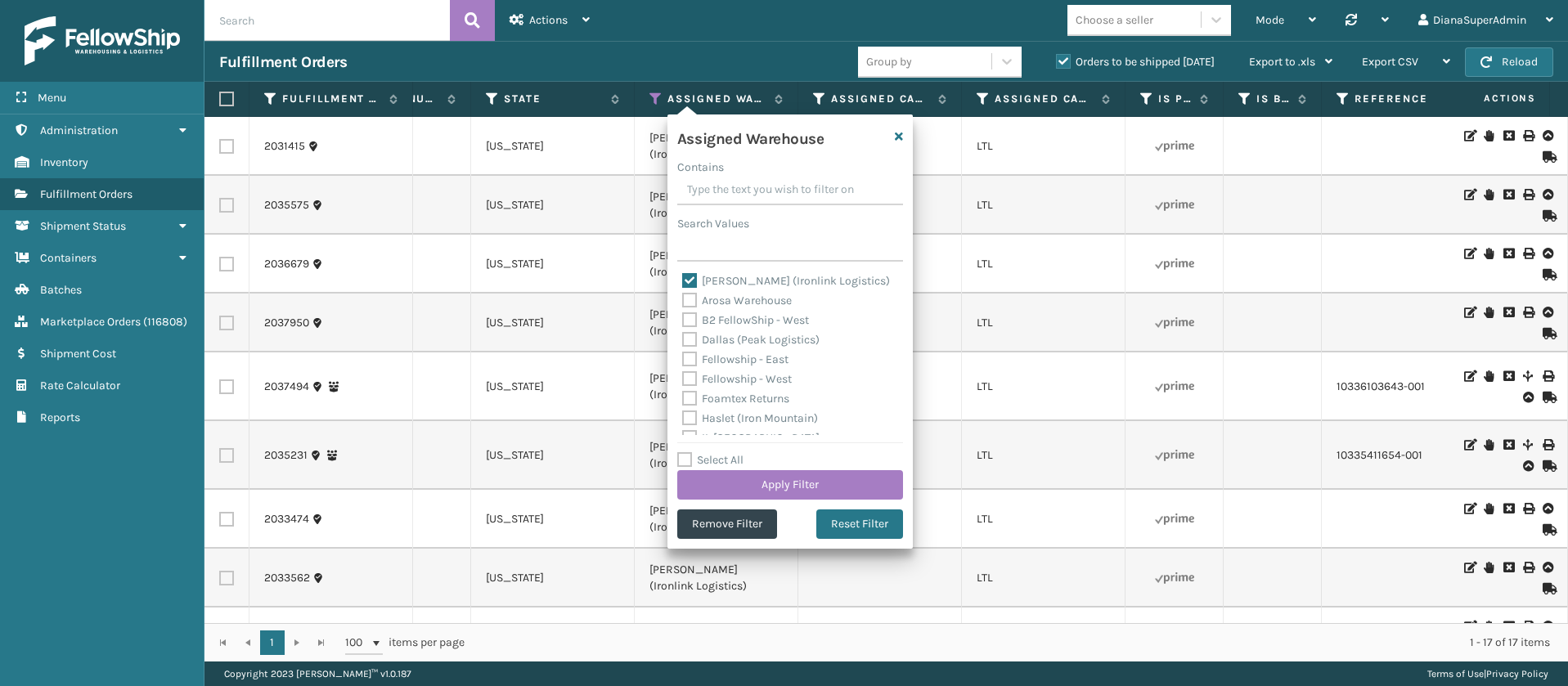
click at [687, 276] on label "[PERSON_NAME] (Ironlink Logistics)" at bounding box center [786, 280] width 208 height 13
click at [683, 276] on input "[PERSON_NAME] (Ironlink Logistics)" at bounding box center [682, 277] width 1 height 11
checkbox input "false"
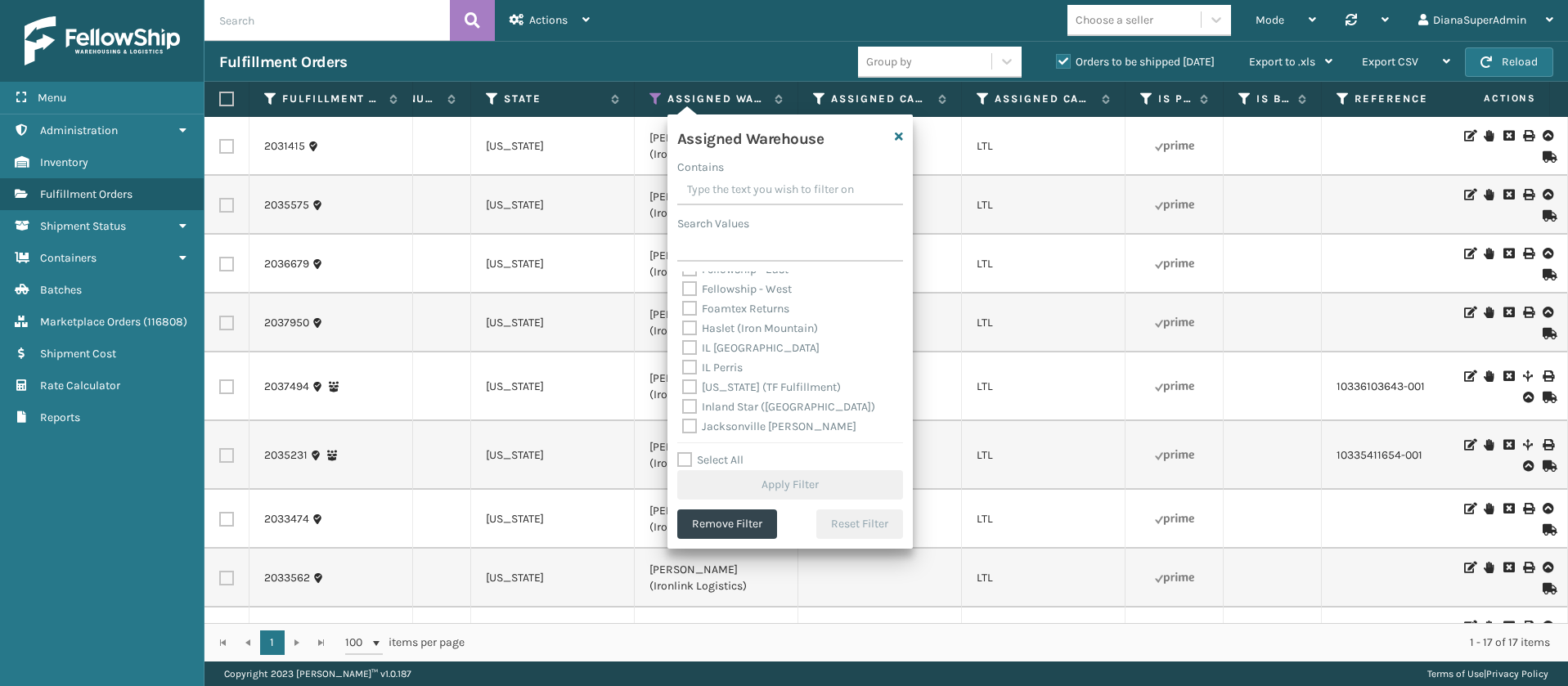
scroll to position [123, 0]
click at [689, 350] on label "[US_STATE] (TF Fulfillment)" at bounding box center [761, 353] width 159 height 13
click at [683, 350] on input "[US_STATE] (TF Fulfillment)" at bounding box center [682, 351] width 1 height 11
checkbox input "true"
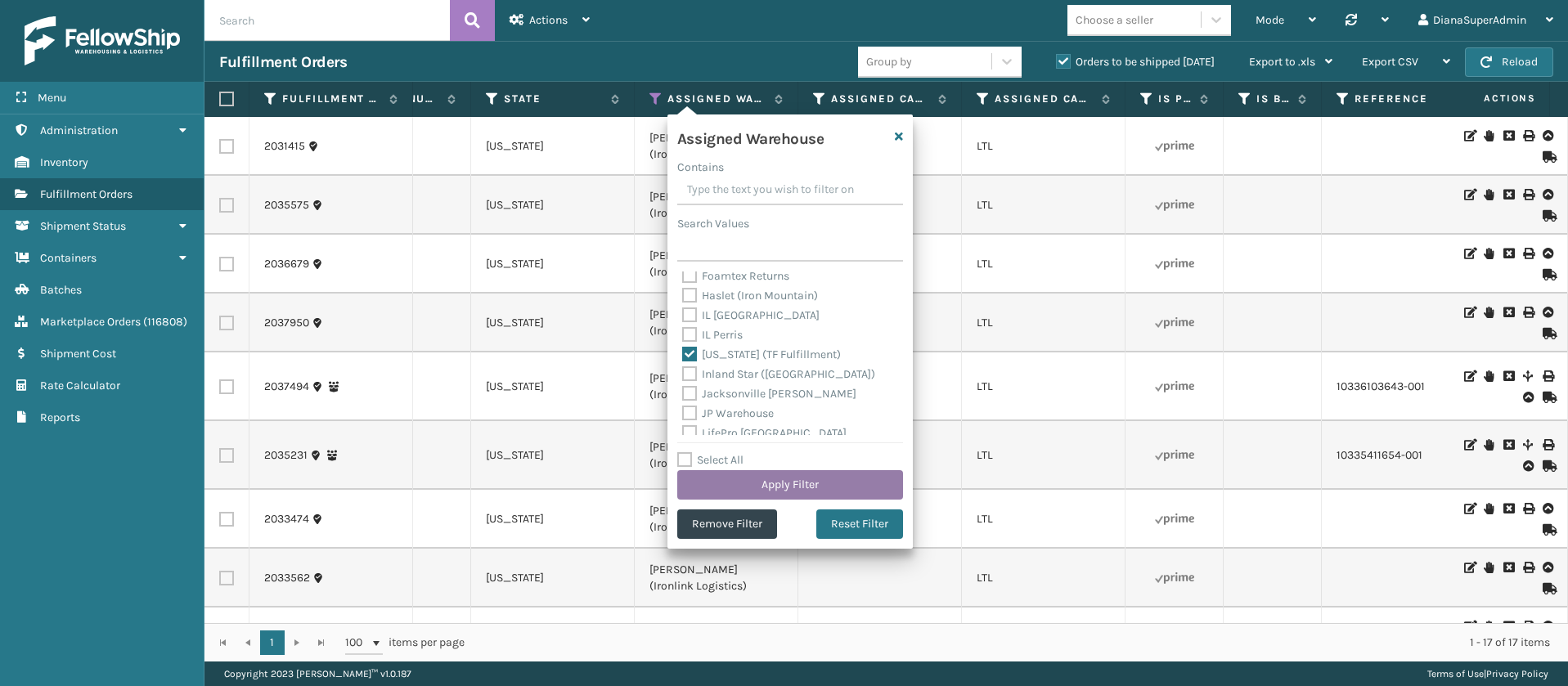
click at [782, 482] on button "Apply Filter" at bounding box center [790, 484] width 226 height 30
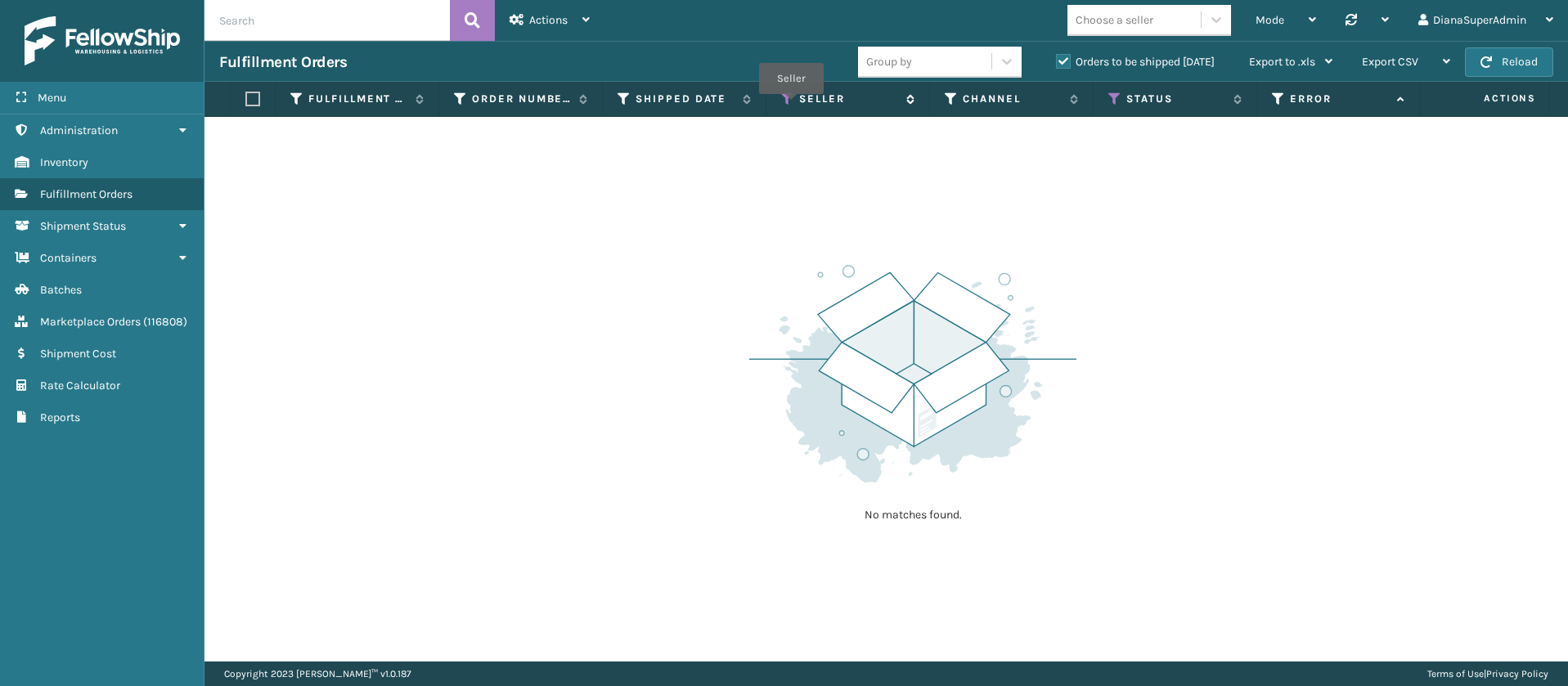
click at [791, 106] on icon at bounding box center [788, 99] width 13 height 14
click at [1266, 435] on div "No matches found." at bounding box center [886, 388] width 1363 height 544
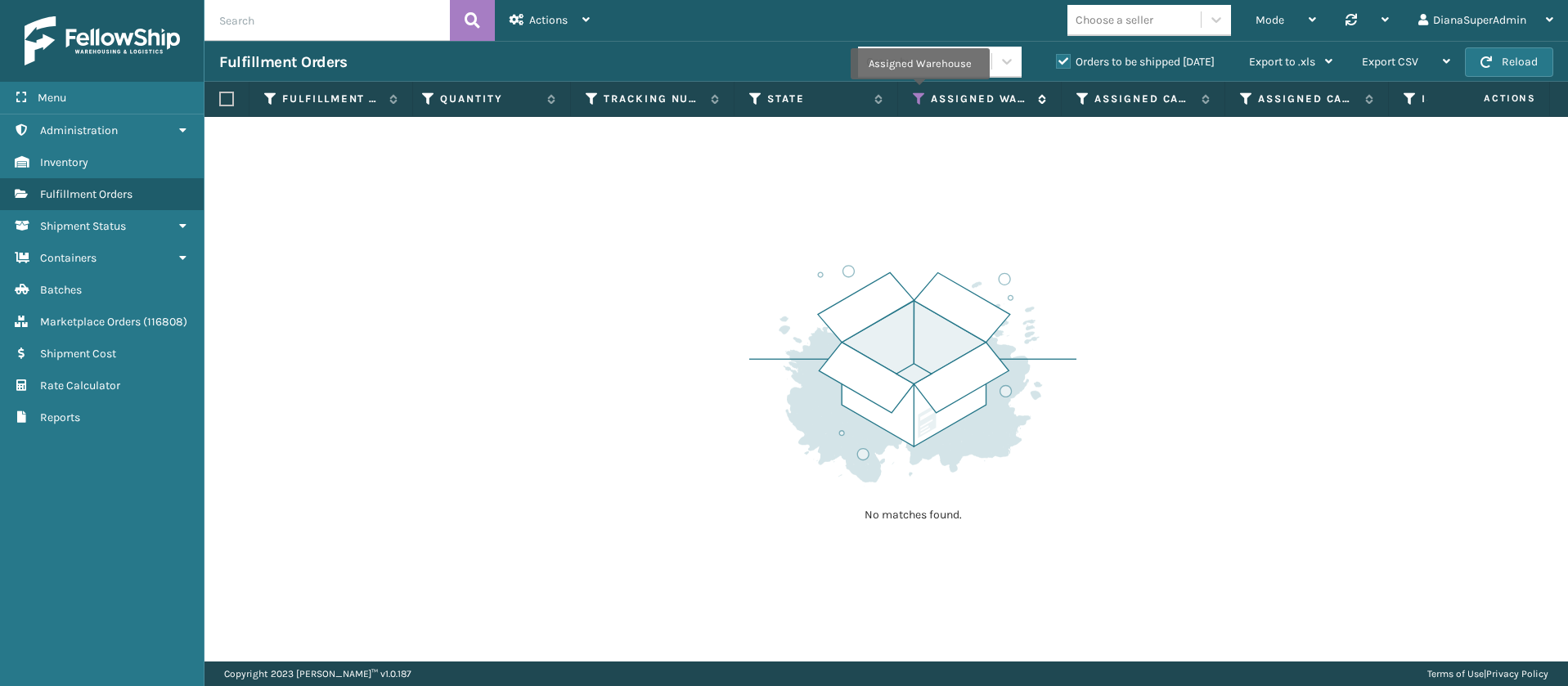
click at [919, 91] on icon at bounding box center [919, 99] width 13 height 14
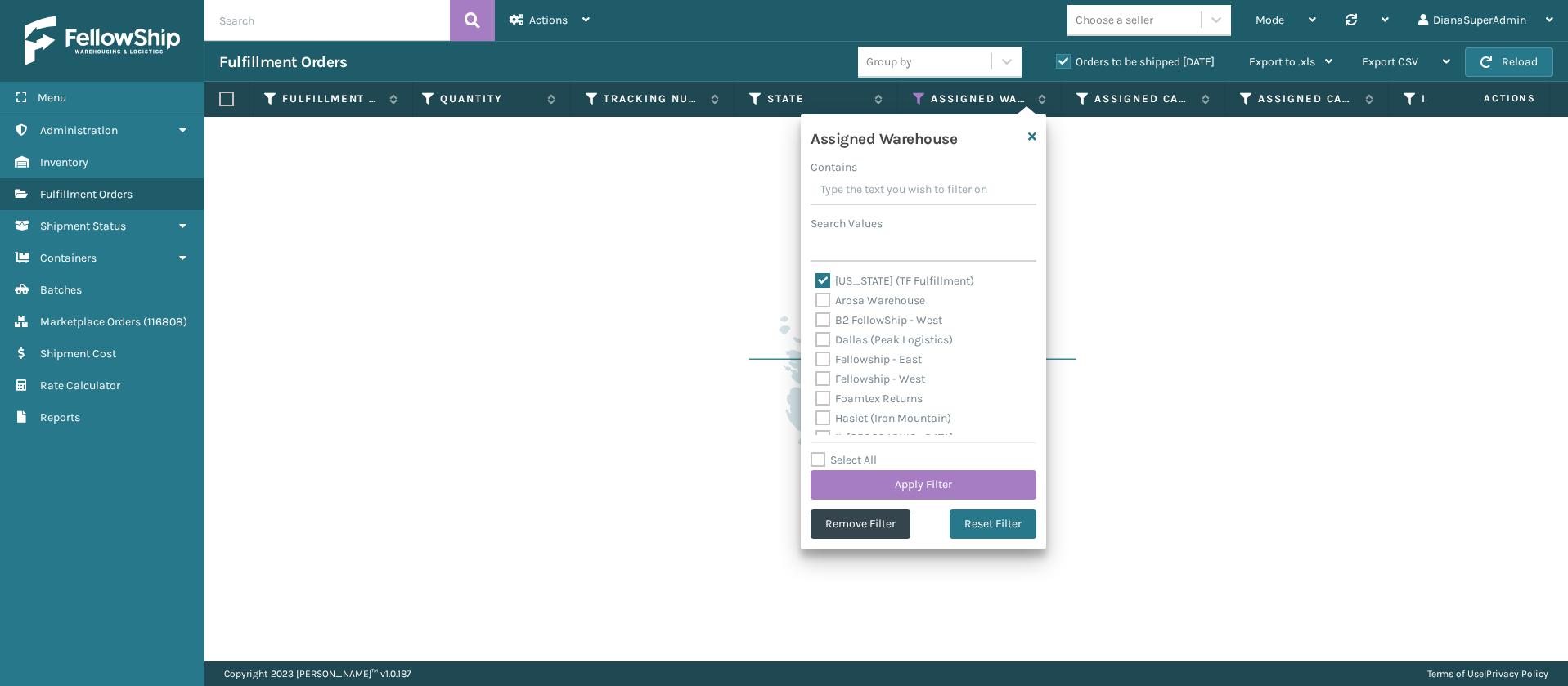
click at [819, 275] on label "[US_STATE] (TF Fulfillment)" at bounding box center [894, 280] width 159 height 13
click at [816, 275] on input "[US_STATE] (TF Fulfillment)" at bounding box center [815, 277] width 1 height 11
checkbox input "false"
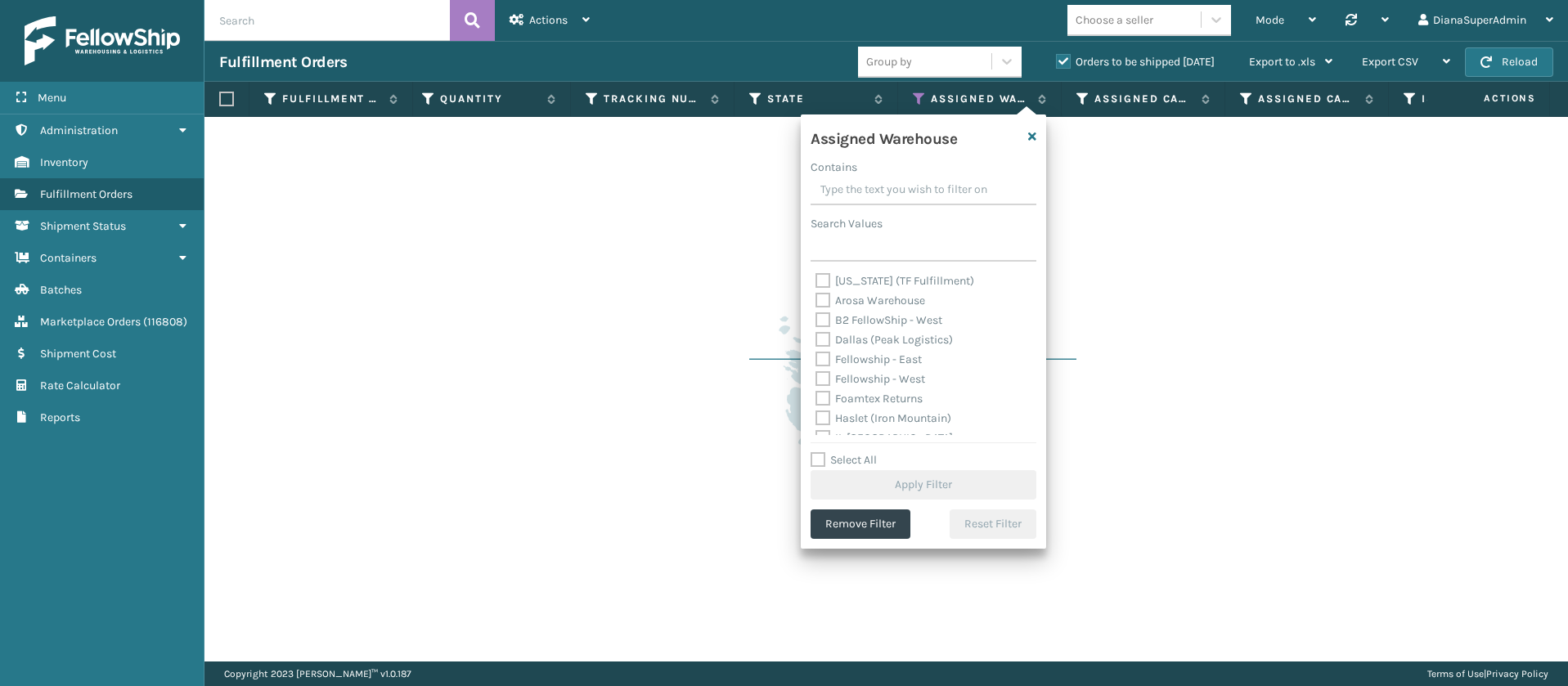
click at [822, 339] on label "Dallas (Peak Logistics)" at bounding box center [884, 339] width 137 height 13
click at [816, 339] on input "Dallas (Peak Logistics)" at bounding box center [815, 335] width 1 height 11
checkbox input "true"
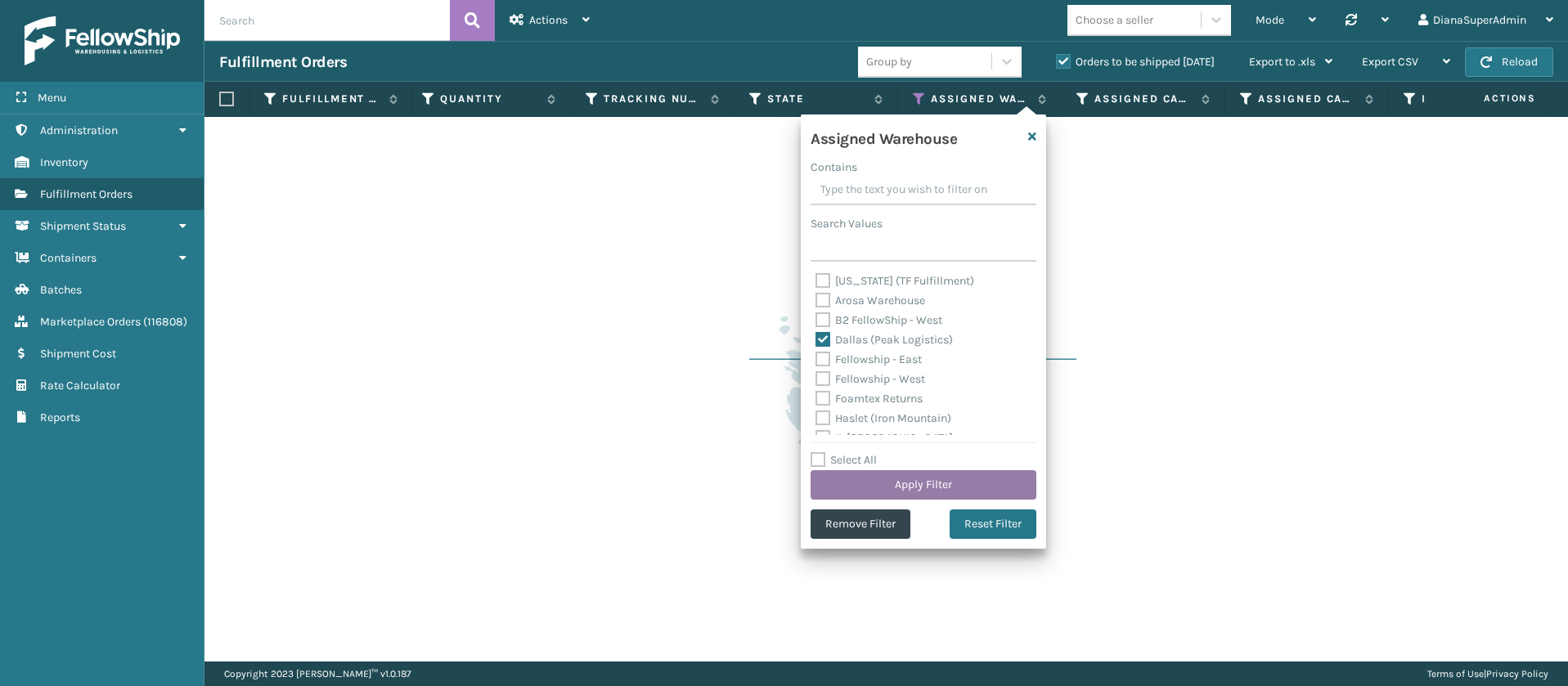
click at [946, 485] on button "Apply Filter" at bounding box center [924, 484] width 226 height 30
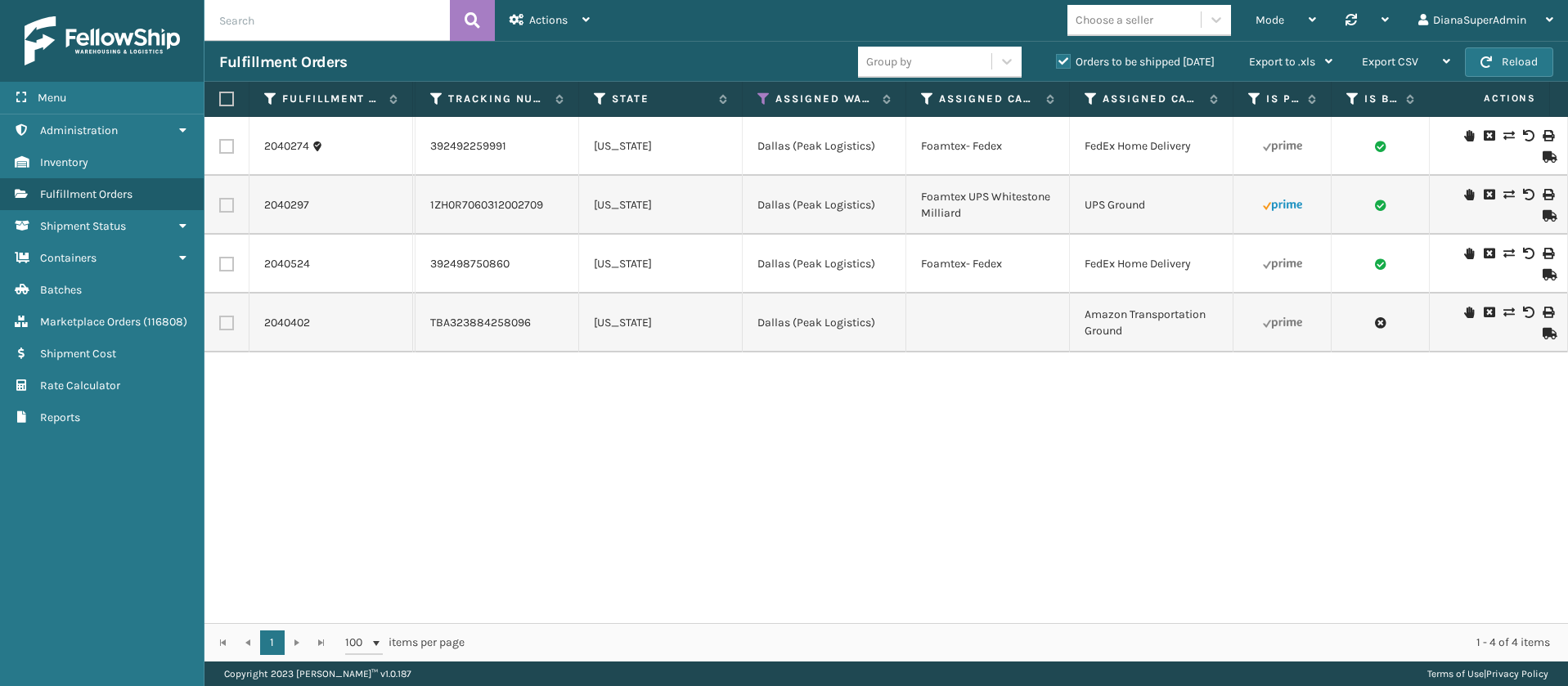
scroll to position [0, 1320]
click at [775, 92] on icon at bounding box center [771, 99] width 13 height 14
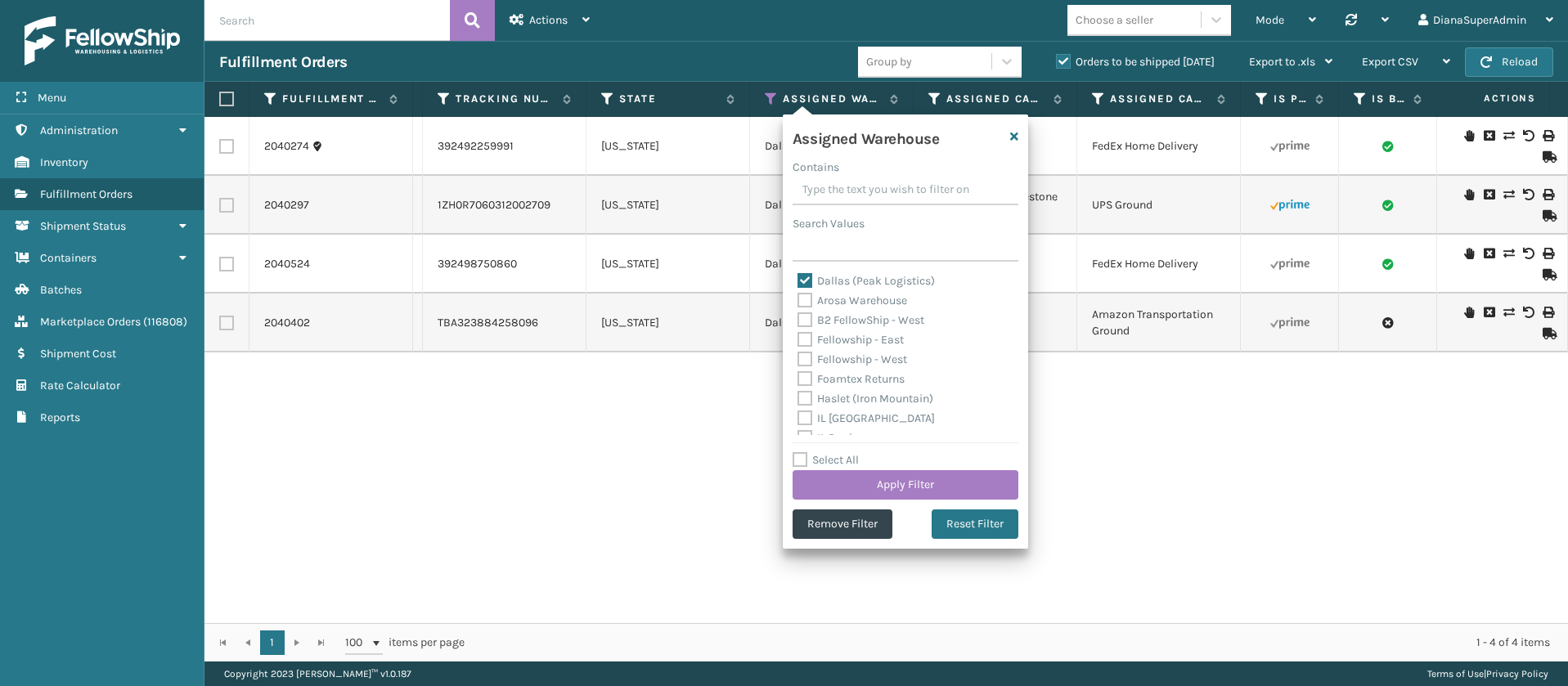
click at [808, 274] on label "Dallas (Peak Logistics)" at bounding box center [866, 280] width 137 height 13
click at [798, 273] on input "Dallas (Peak Logistics)" at bounding box center [797, 277] width 1 height 11
checkbox input "false"
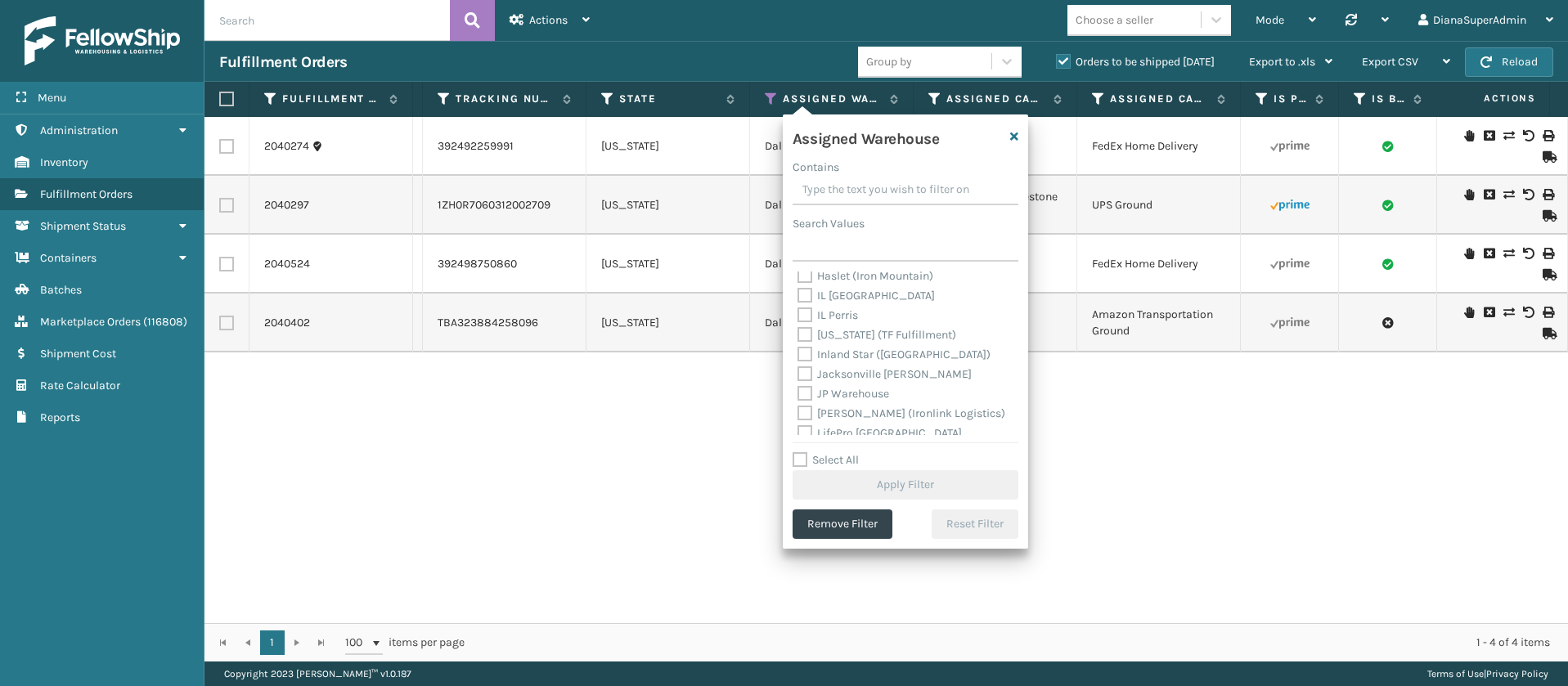
scroll to position [246, 0]
click at [810, 352] on label "[PERSON_NAME]" at bounding box center [851, 349] width 108 height 13
click at [798, 351] on input "[PERSON_NAME]" at bounding box center [797, 345] width 1 height 11
checkbox input "true"
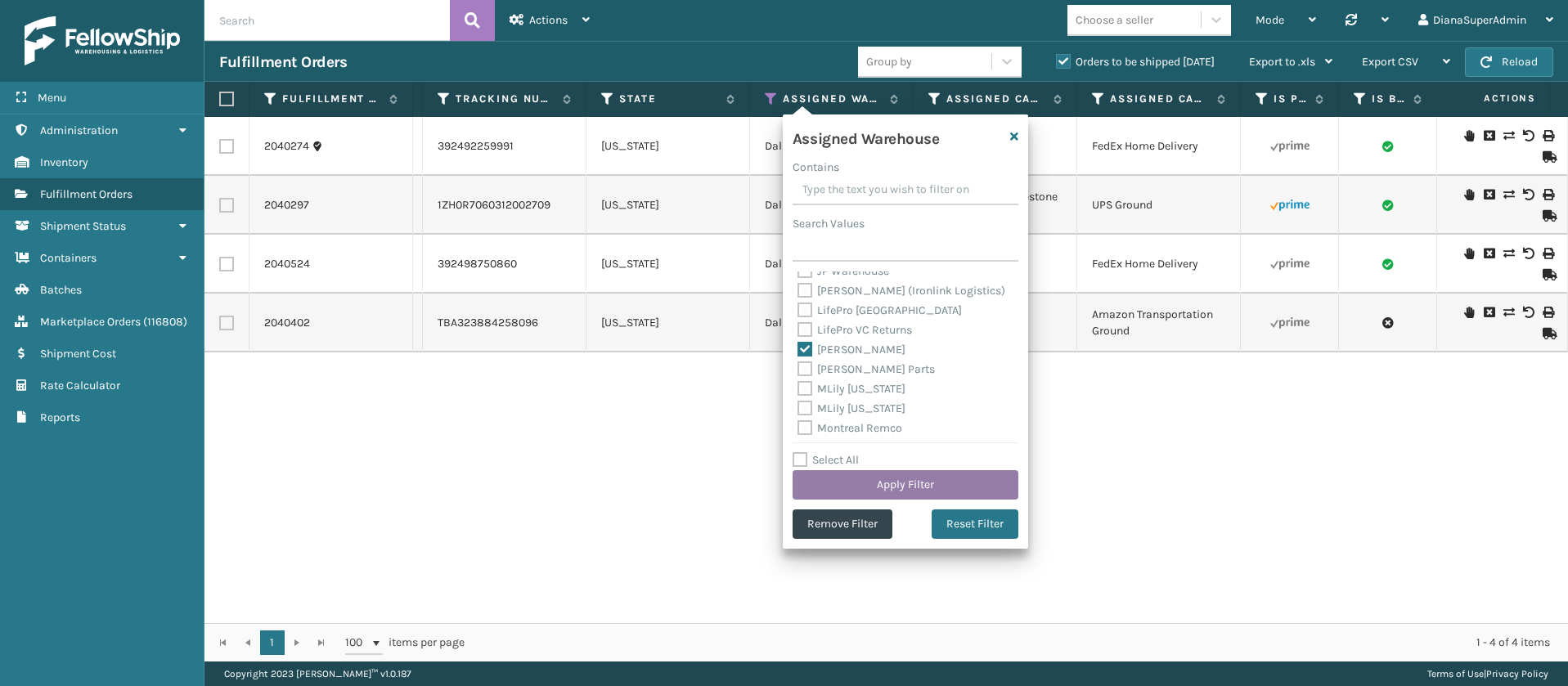
click at [902, 485] on button "Apply Filter" at bounding box center [905, 484] width 226 height 30
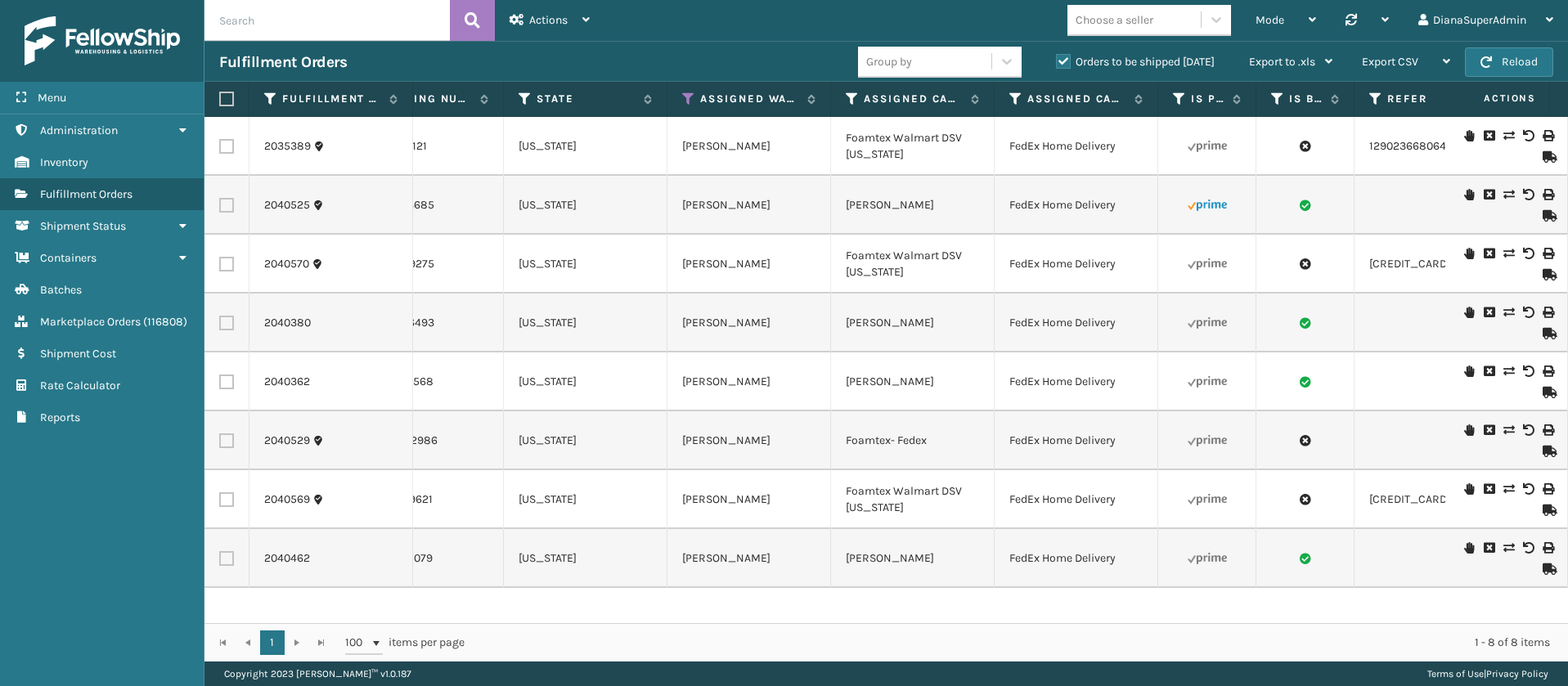
scroll to position [0, 1410]
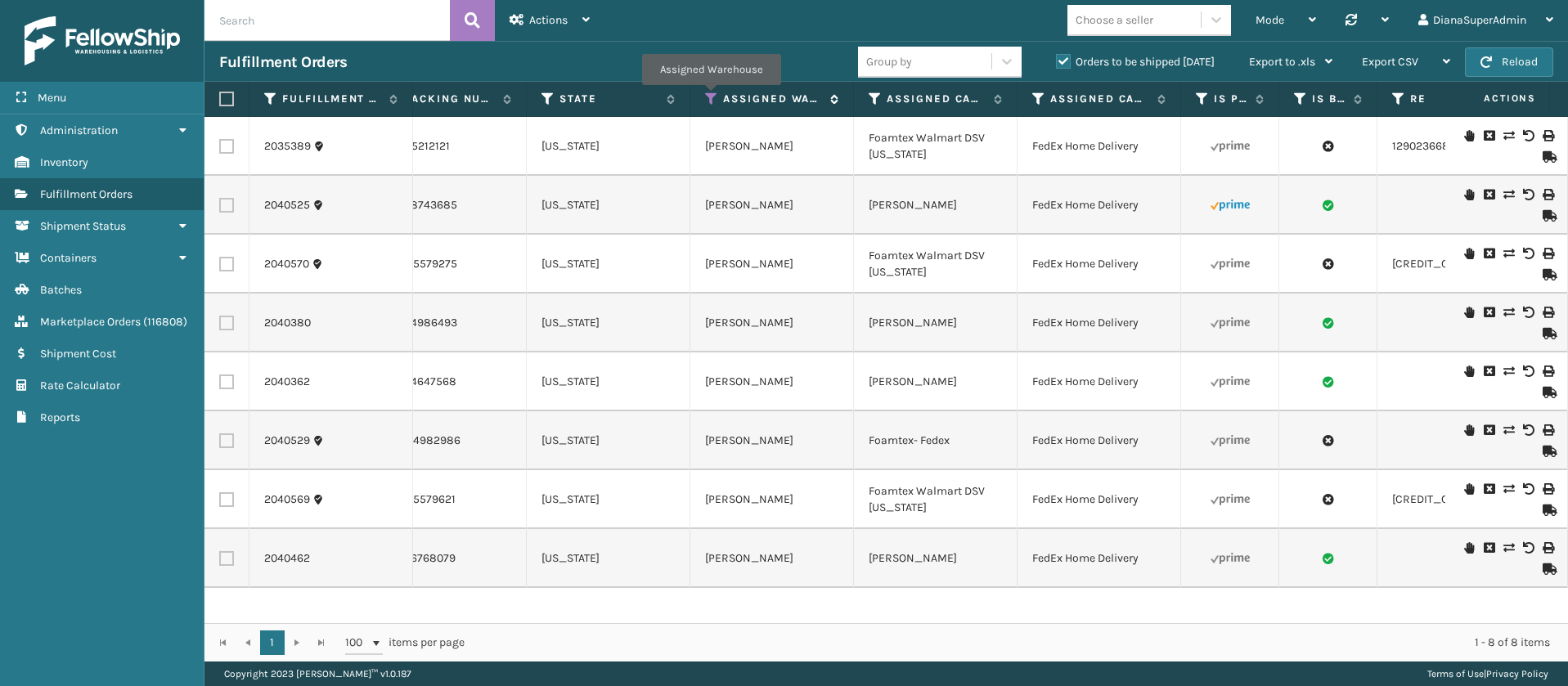
click at [710, 97] on icon at bounding box center [711, 99] width 13 height 14
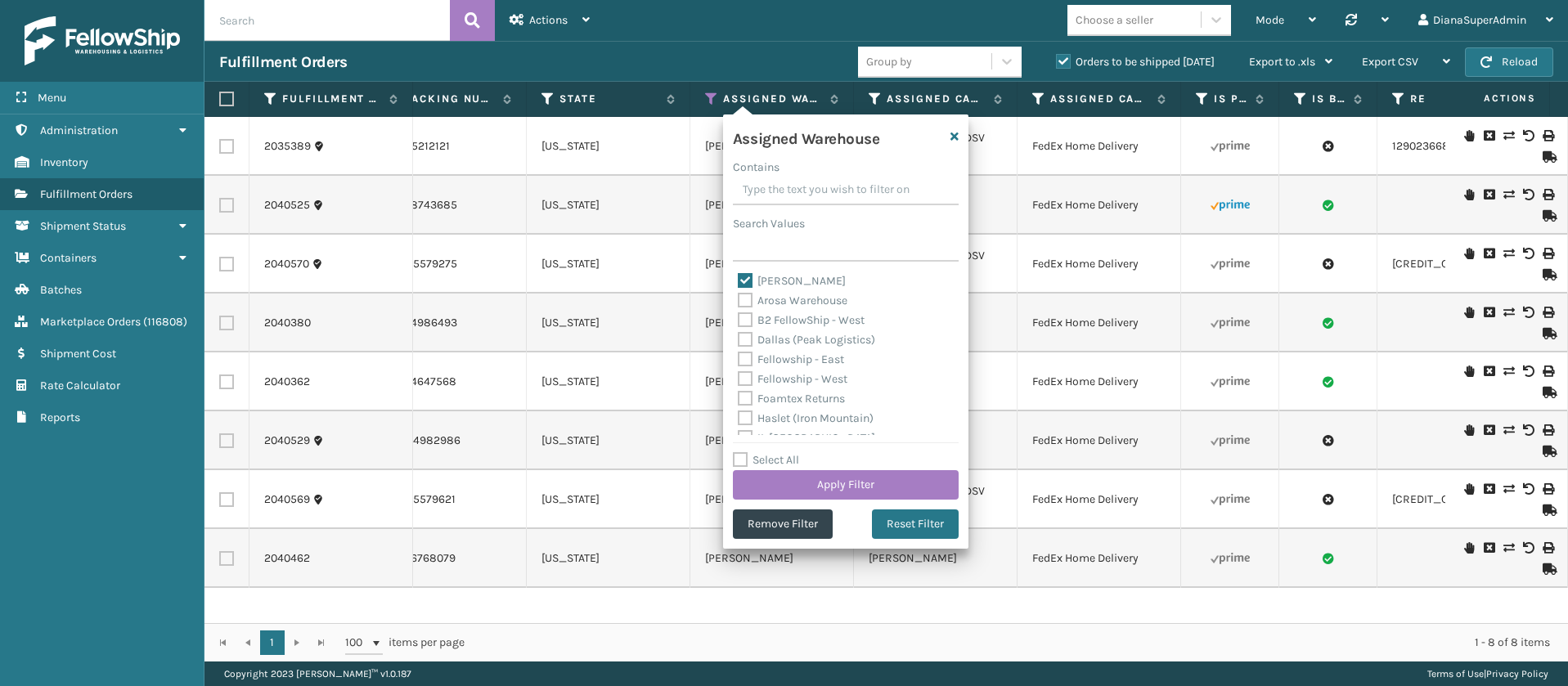
click at [745, 278] on label "[PERSON_NAME]" at bounding box center [791, 280] width 108 height 13
click at [738, 278] on input "[PERSON_NAME]" at bounding box center [737, 277] width 1 height 11
checkbox input "false"
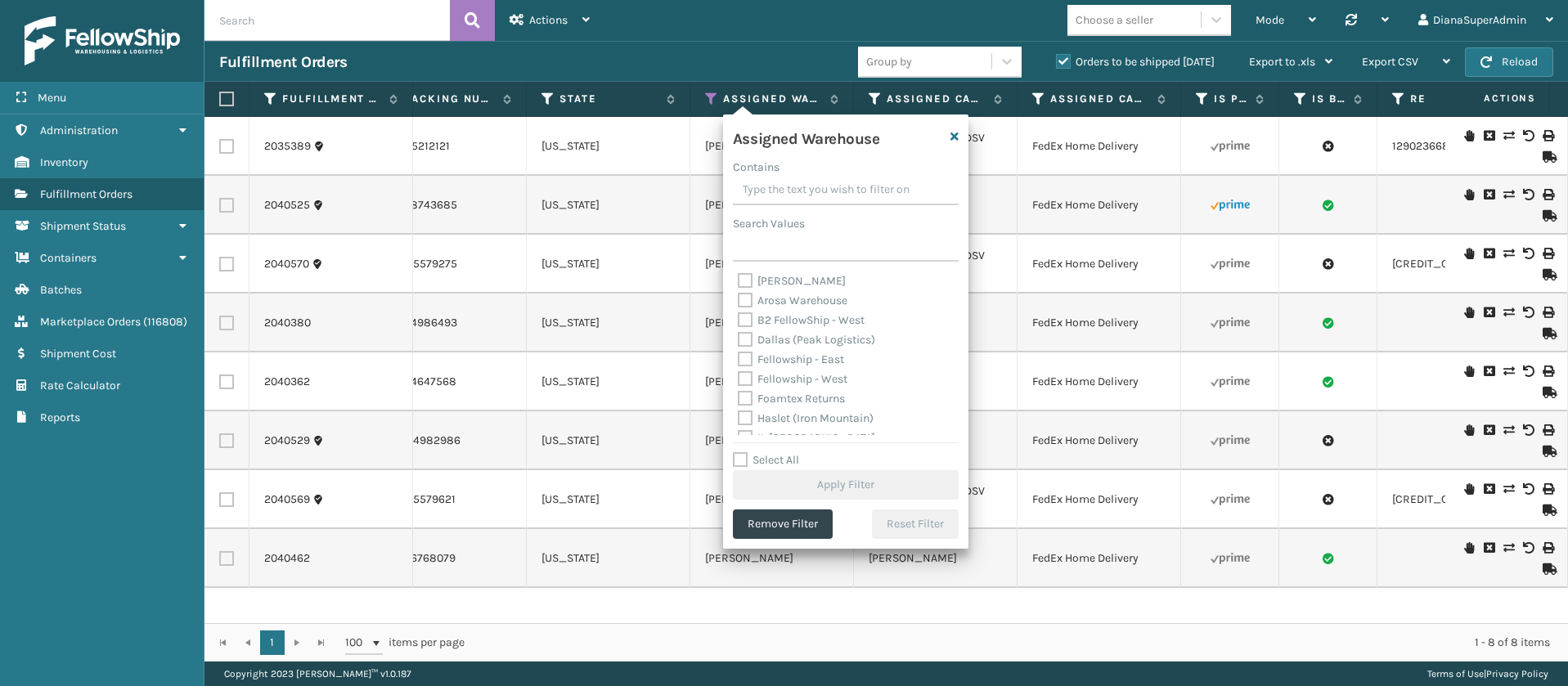
click at [738, 317] on label "B2 FellowShip - West" at bounding box center [800, 319] width 126 height 13
click at [738, 317] on input "B2 FellowShip - West" at bounding box center [737, 316] width 1 height 11
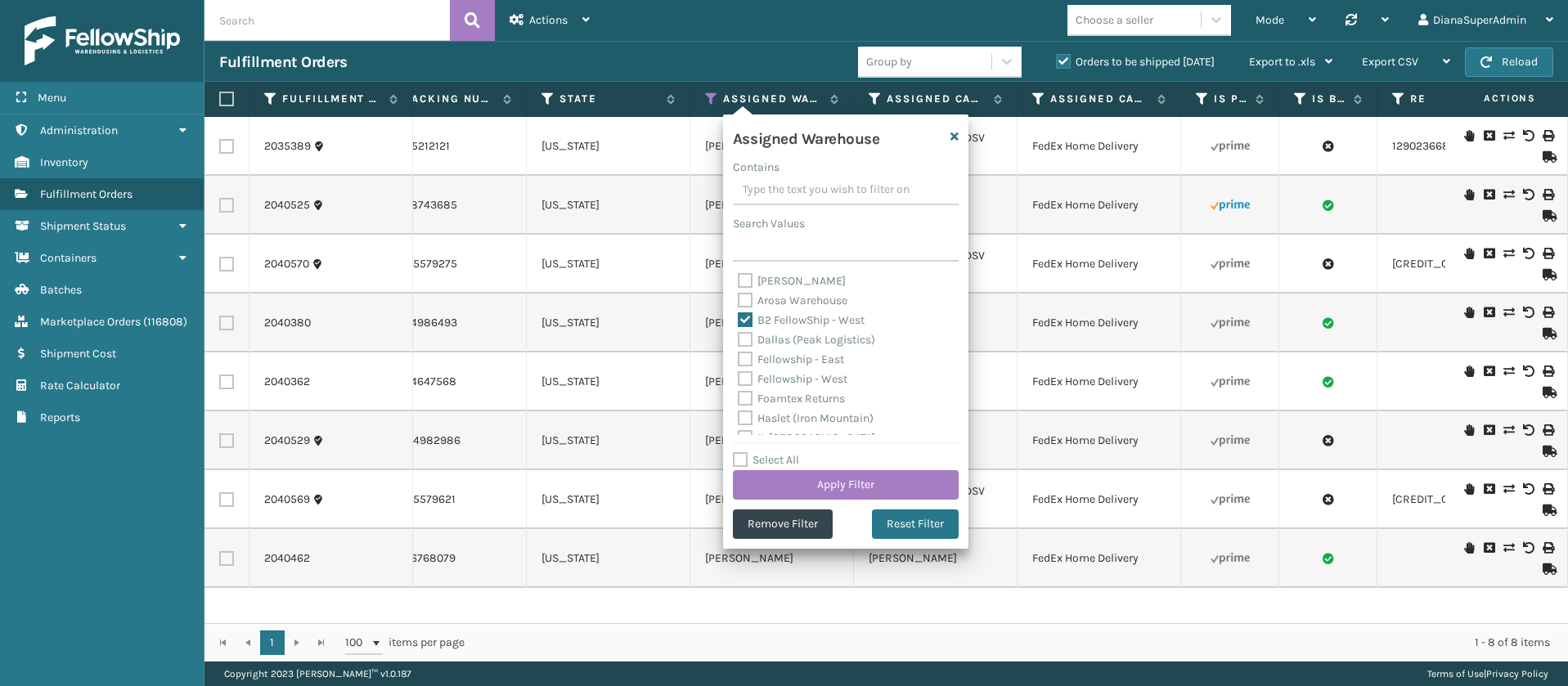
click at [738, 317] on label "B2 FellowShip - West" at bounding box center [800, 319] width 126 height 13
click at [738, 317] on input "B2 FellowShip - West" at bounding box center [737, 316] width 1 height 11
checkbox input "false"
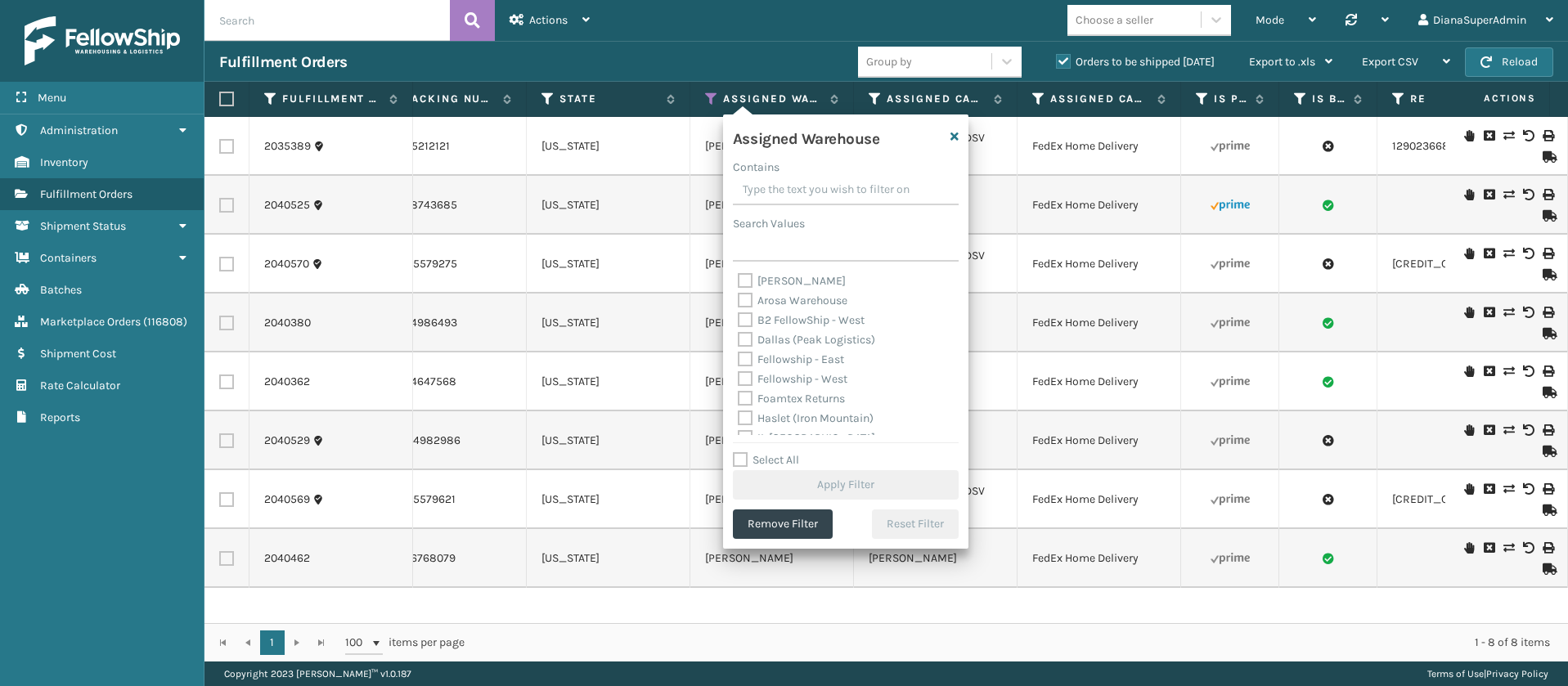
click at [744, 376] on label "Fellowship - West" at bounding box center [792, 378] width 109 height 13
click at [738, 376] on input "Fellowship - West" at bounding box center [737, 375] width 1 height 11
checkbox input "true"
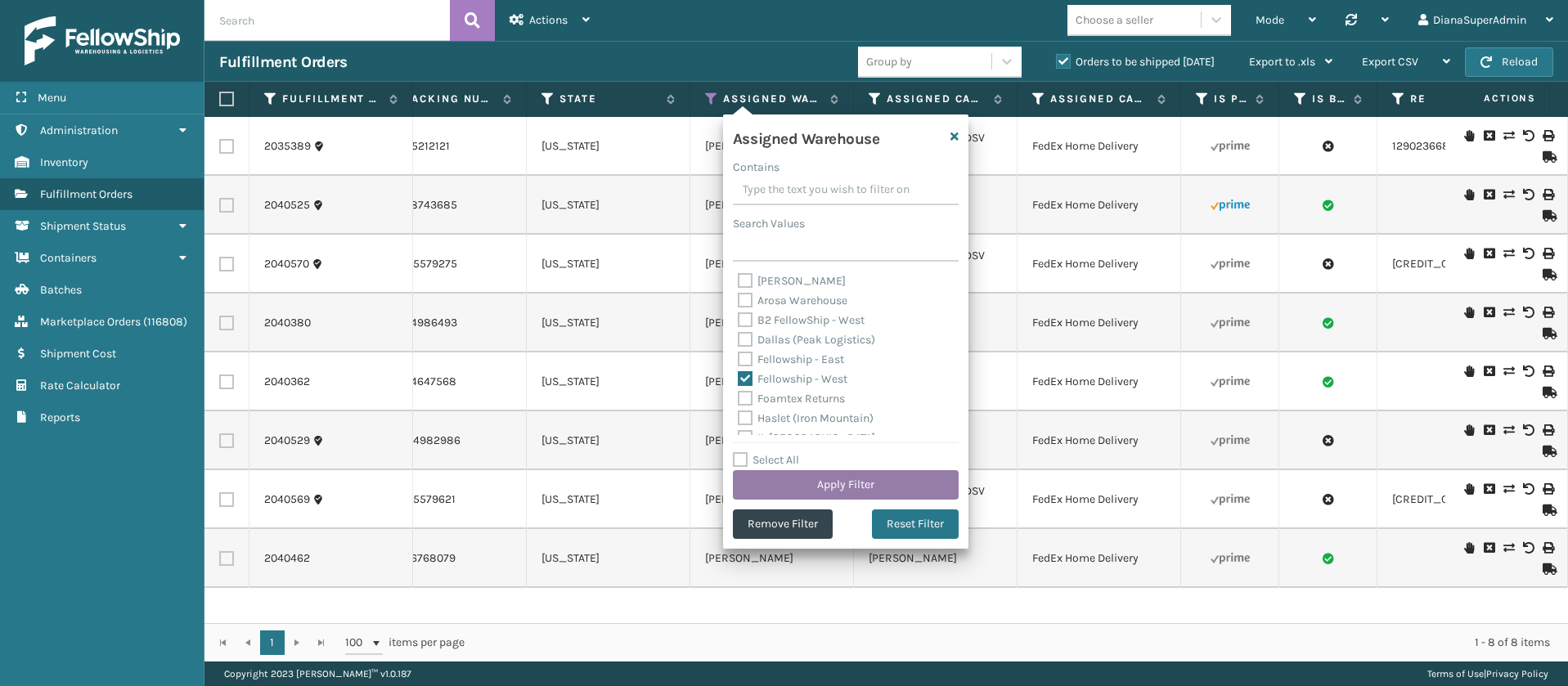
click at [821, 479] on button "Apply Filter" at bounding box center [846, 484] width 226 height 30
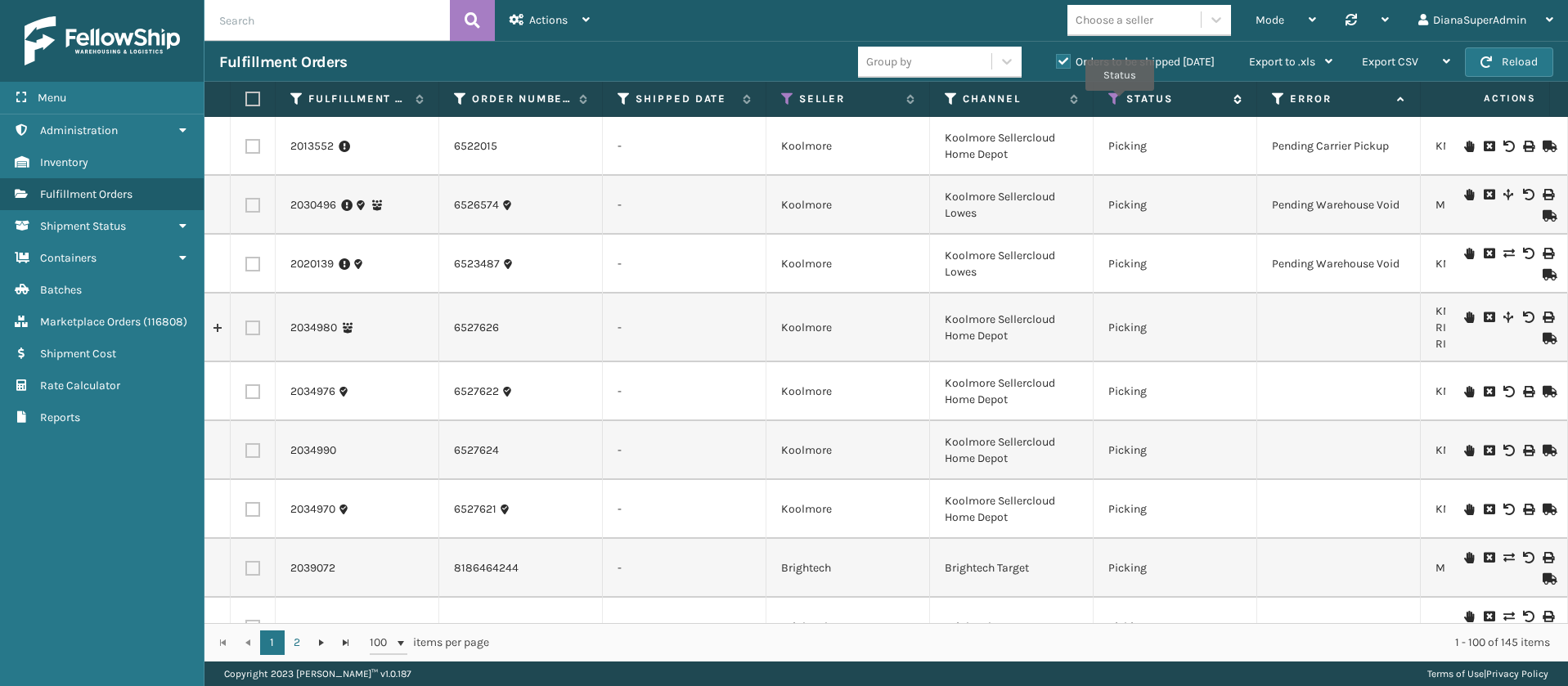
click at [1119, 102] on icon at bounding box center [1114, 99] width 13 height 14
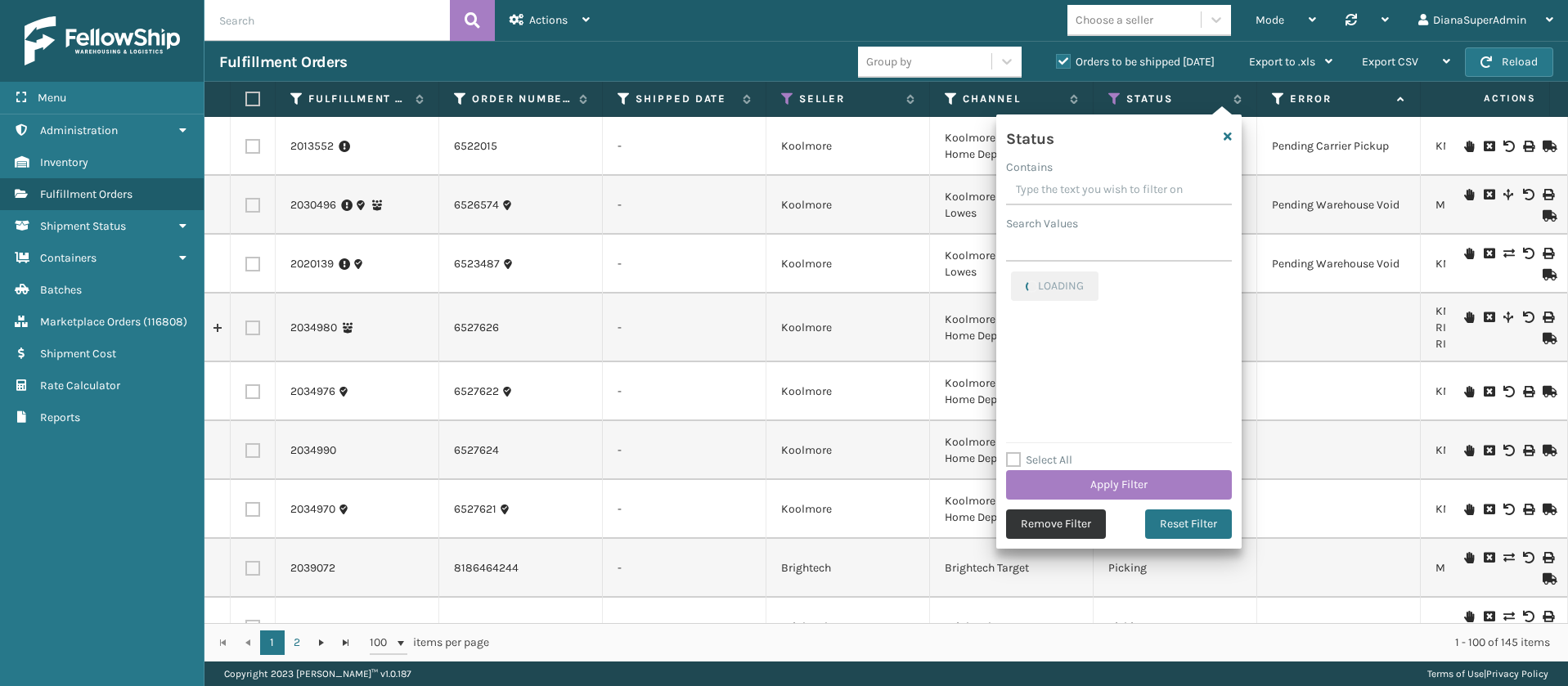
click at [1069, 523] on button "Remove Filter" at bounding box center [1055, 524] width 100 height 30
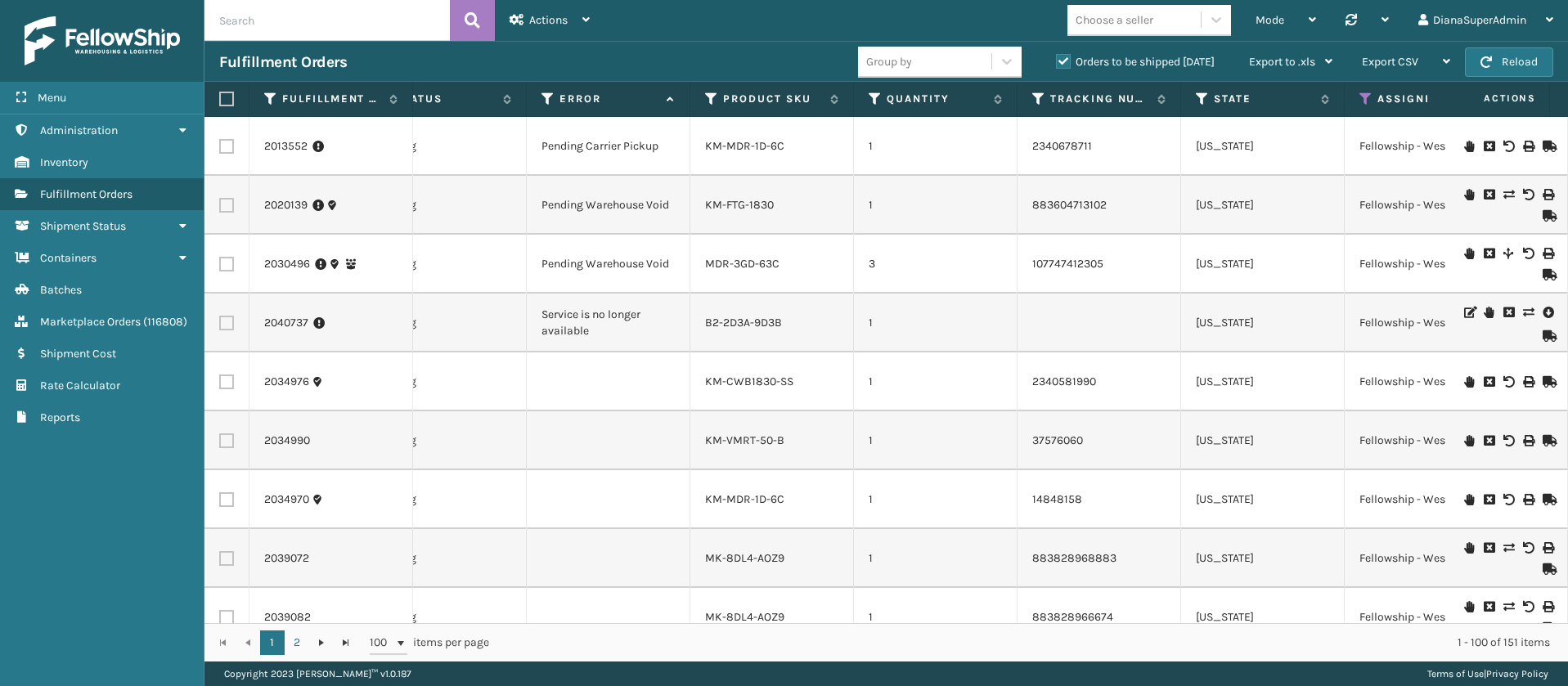
scroll to position [0, 901]
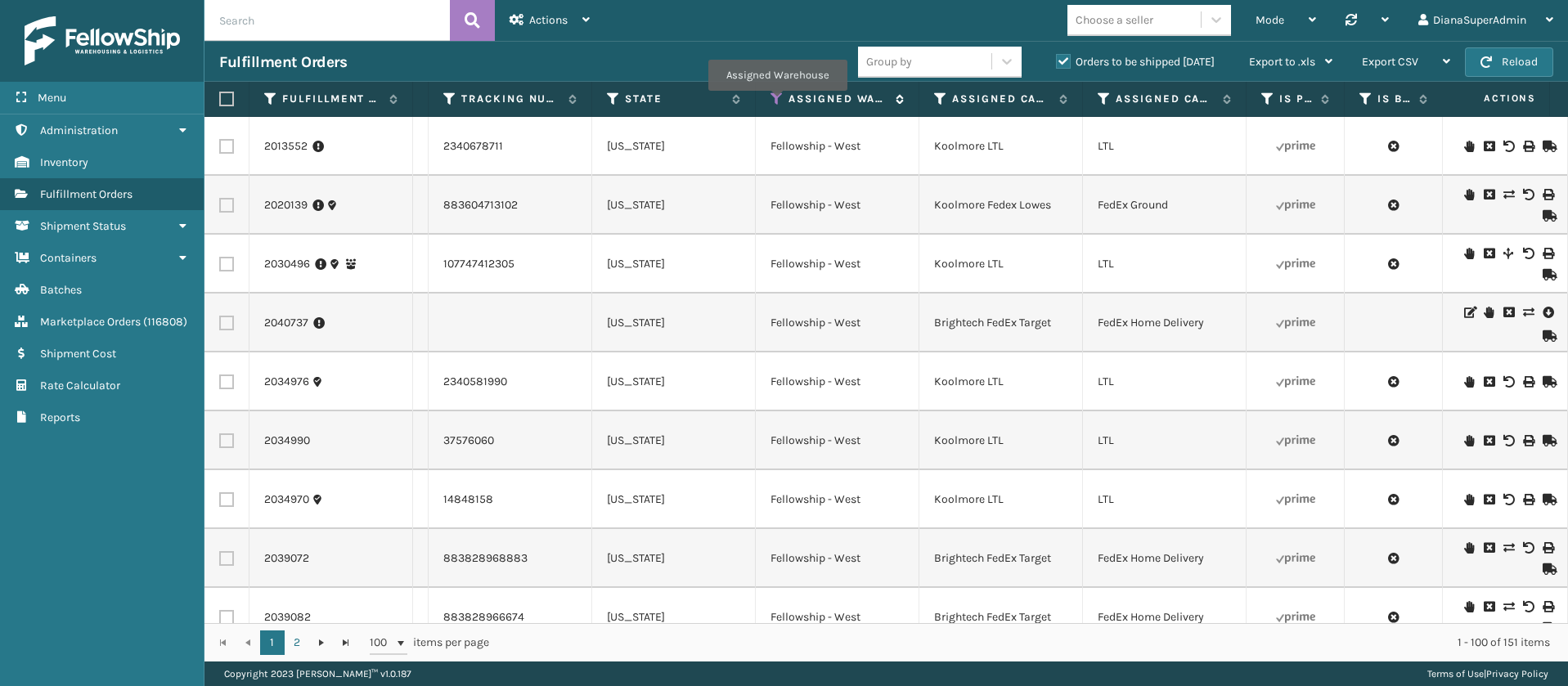
click at [776, 101] on icon at bounding box center [777, 99] width 13 height 14
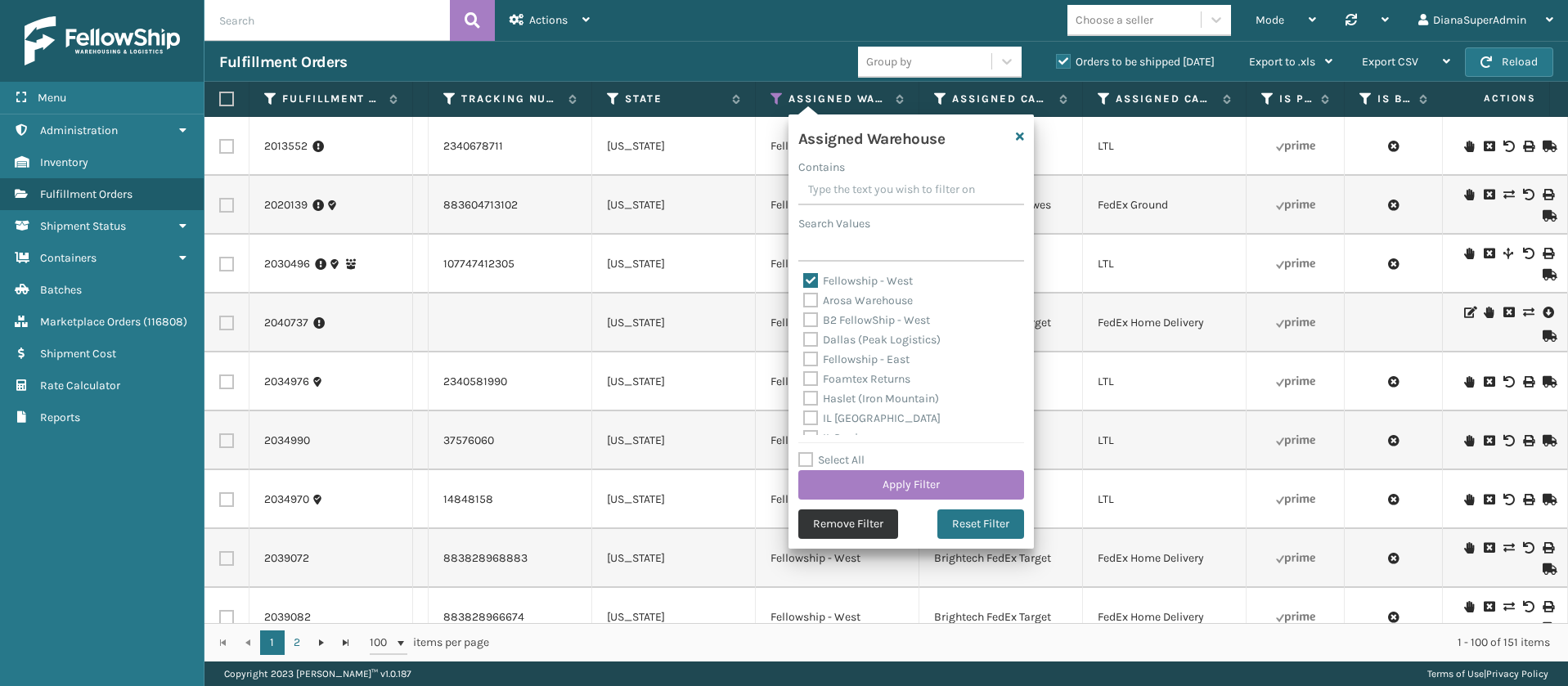
click at [848, 525] on button "Remove Filter" at bounding box center [848, 524] width 100 height 30
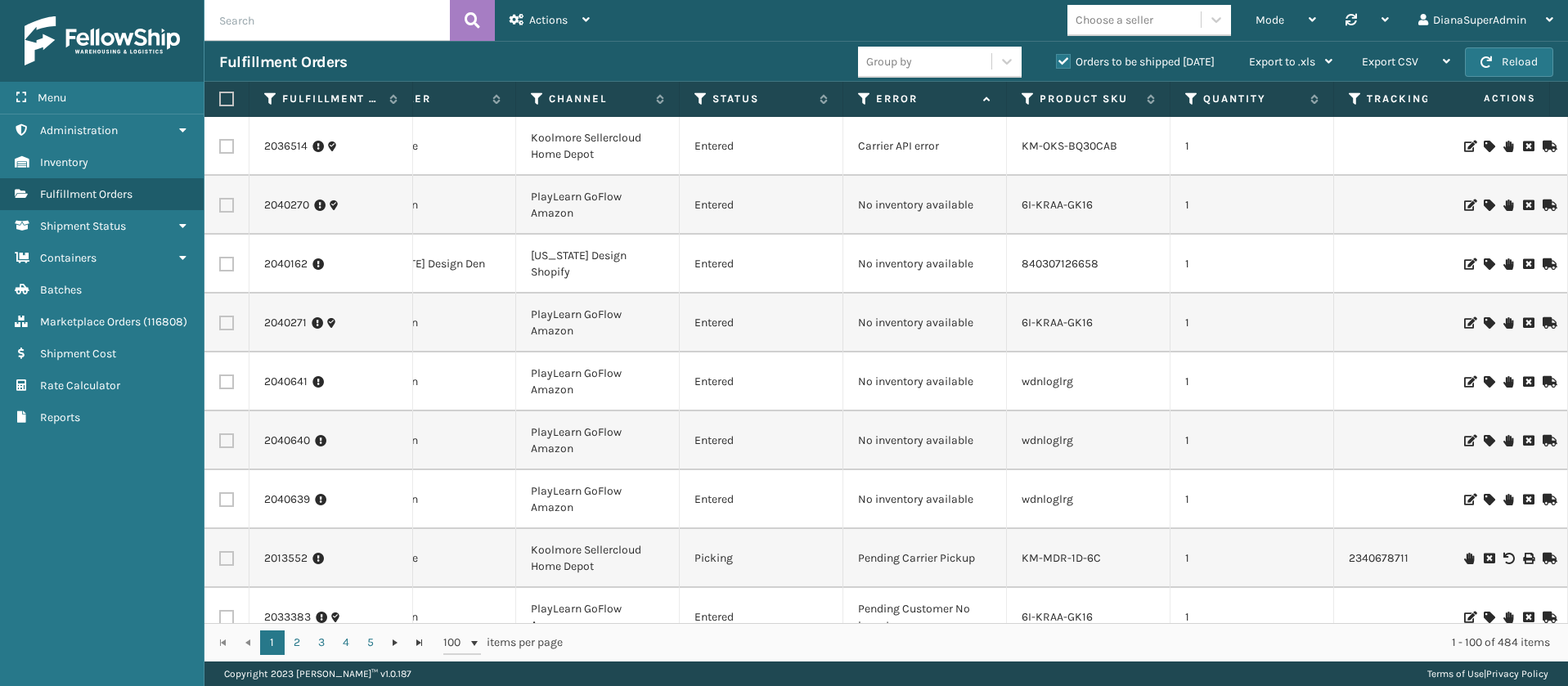
scroll to position [0, 489]
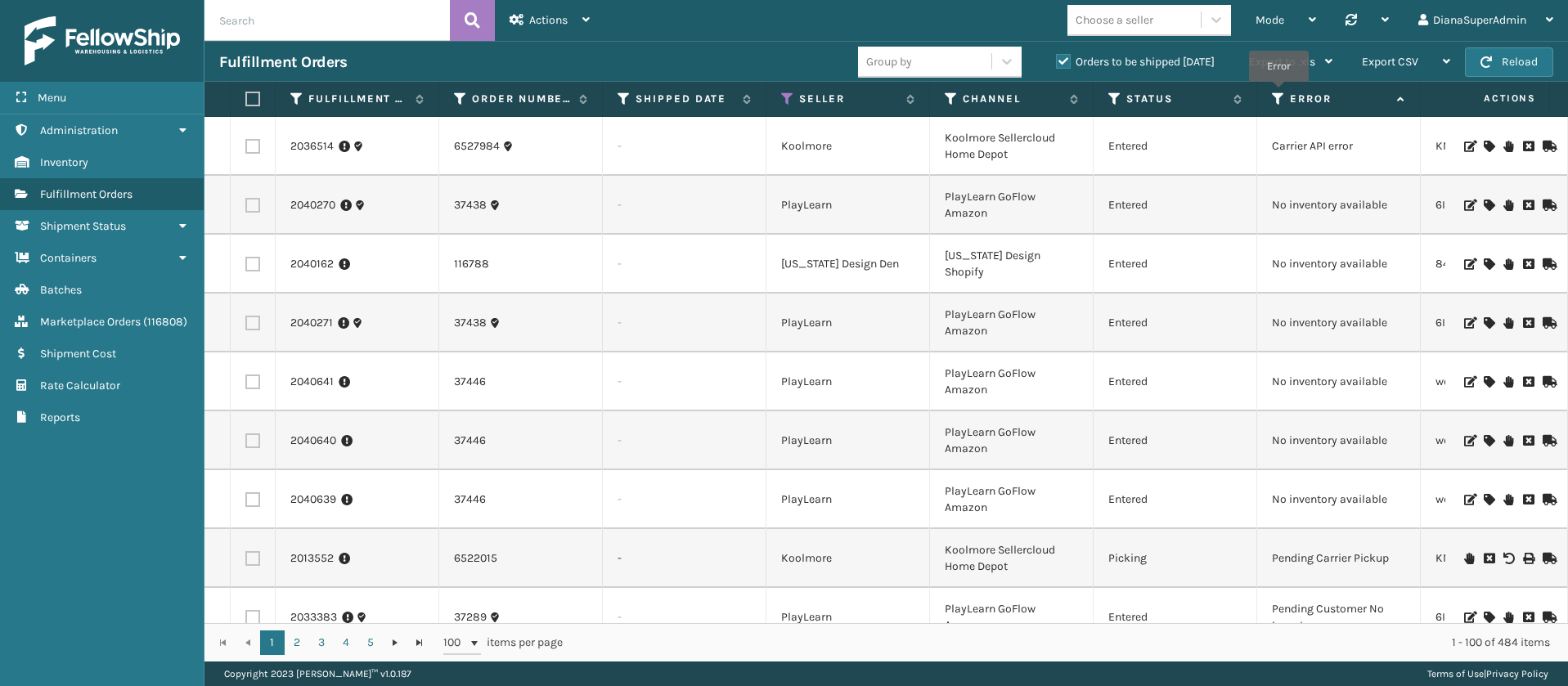
click at [1278, 92] on icon at bounding box center [1278, 99] width 13 height 14
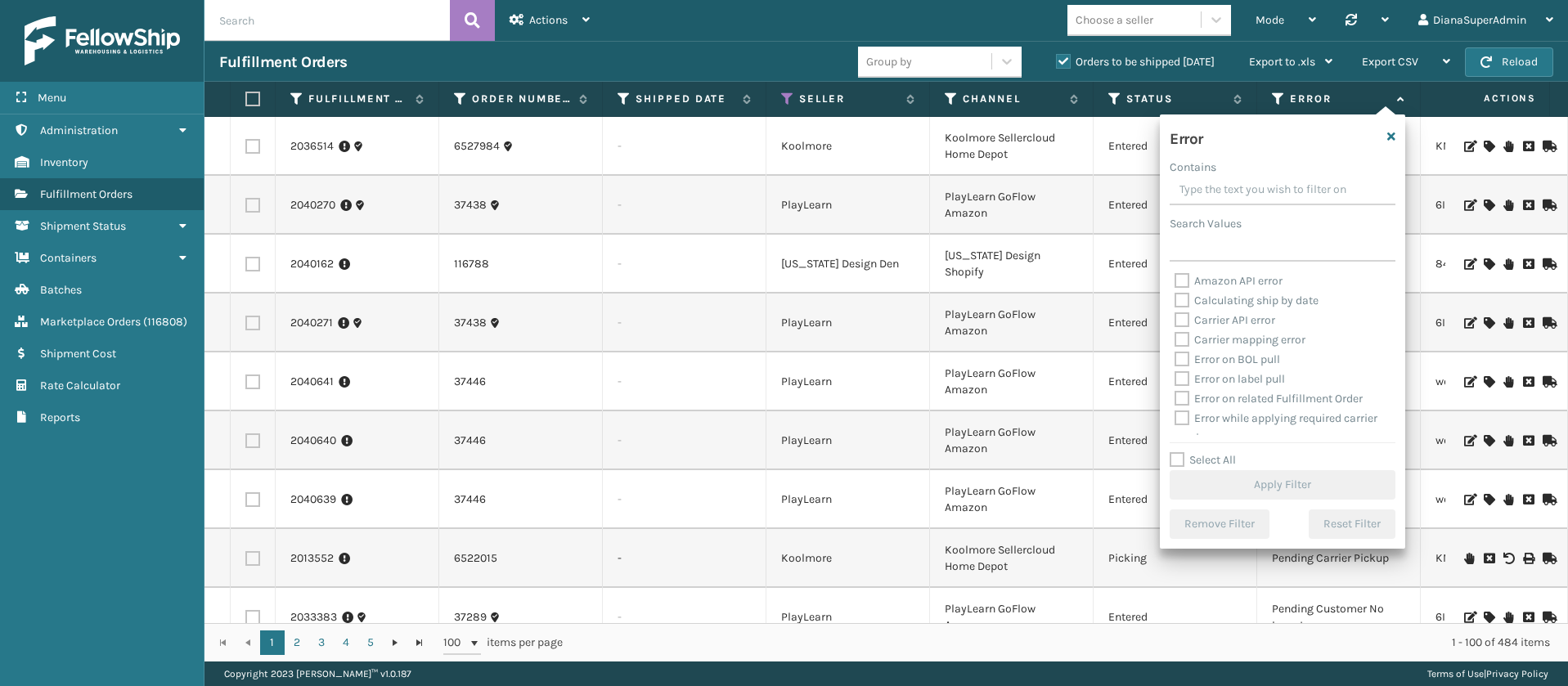
drag, startPoint x: 1179, startPoint y: 457, endPoint x: 1191, endPoint y: 449, distance: 14.4
click at [1180, 457] on label "Select All" at bounding box center [1203, 459] width 66 height 13
click at [1180, 452] on input "Select All" at bounding box center [1293, 451] width 246 height 2
checkbox input "true"
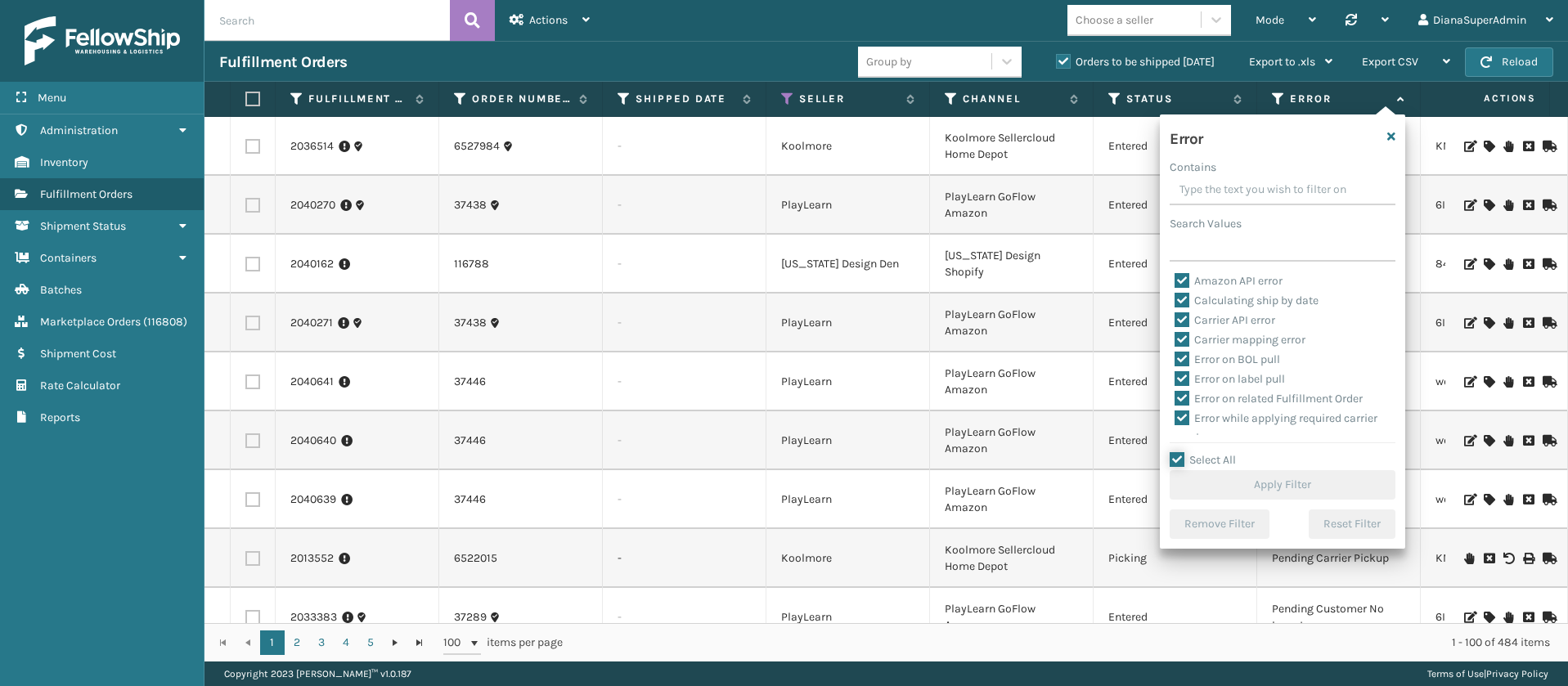
checkbox input "true"
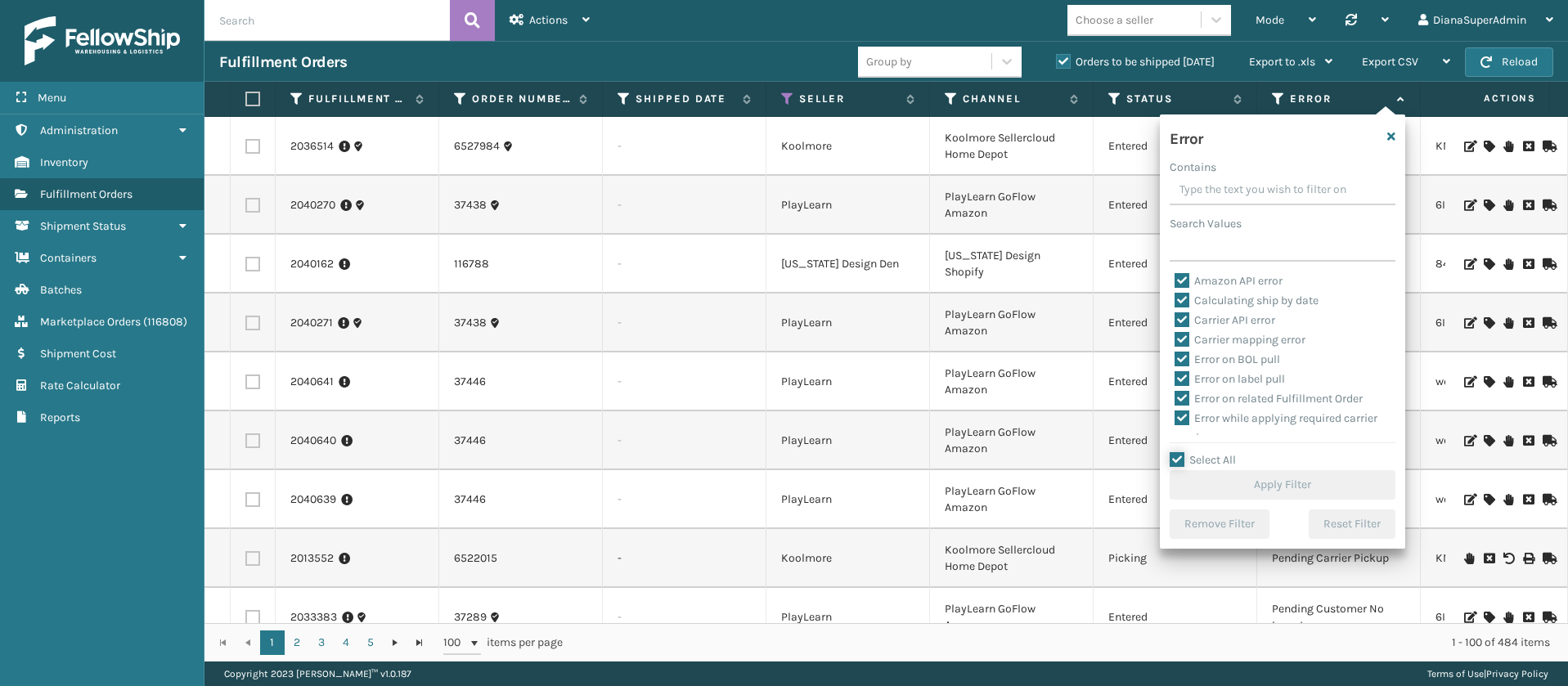
checkbox input "true"
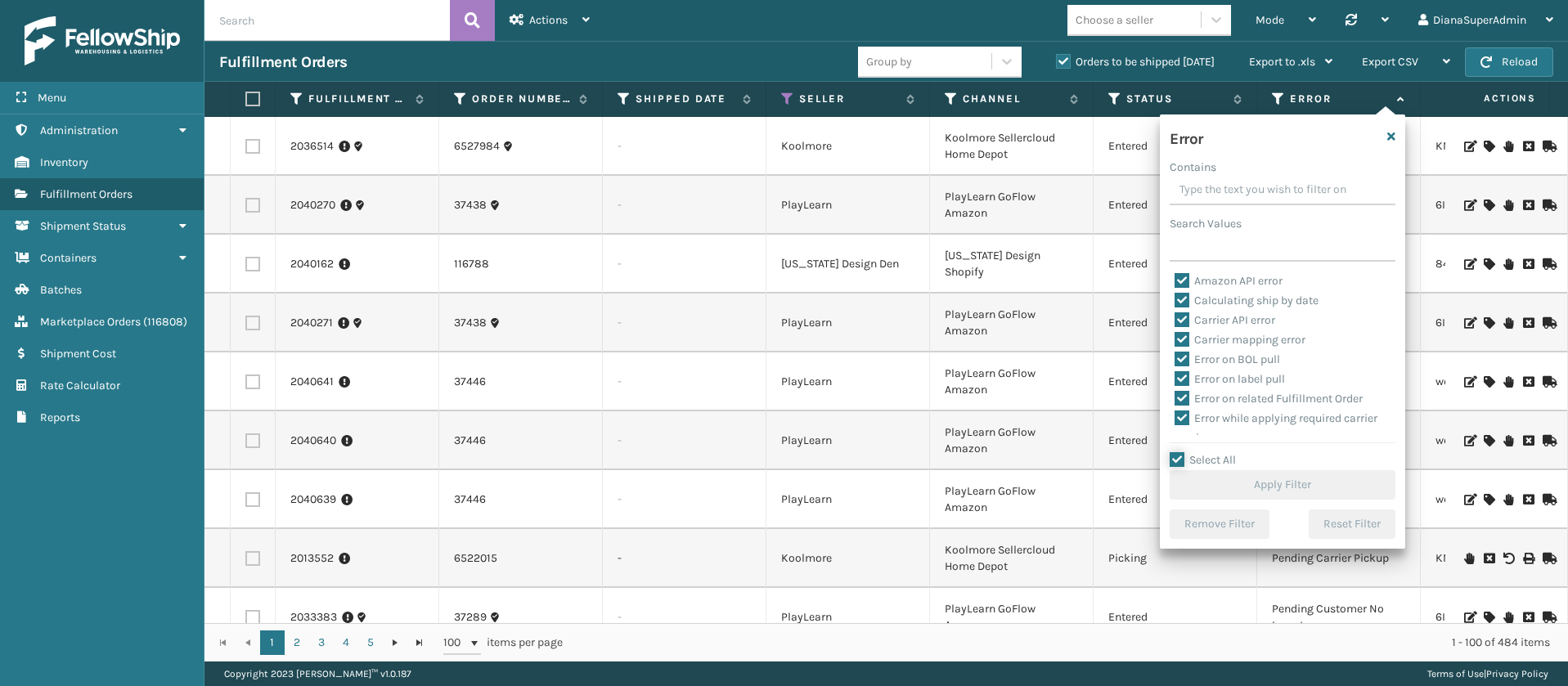
checkbox input "true"
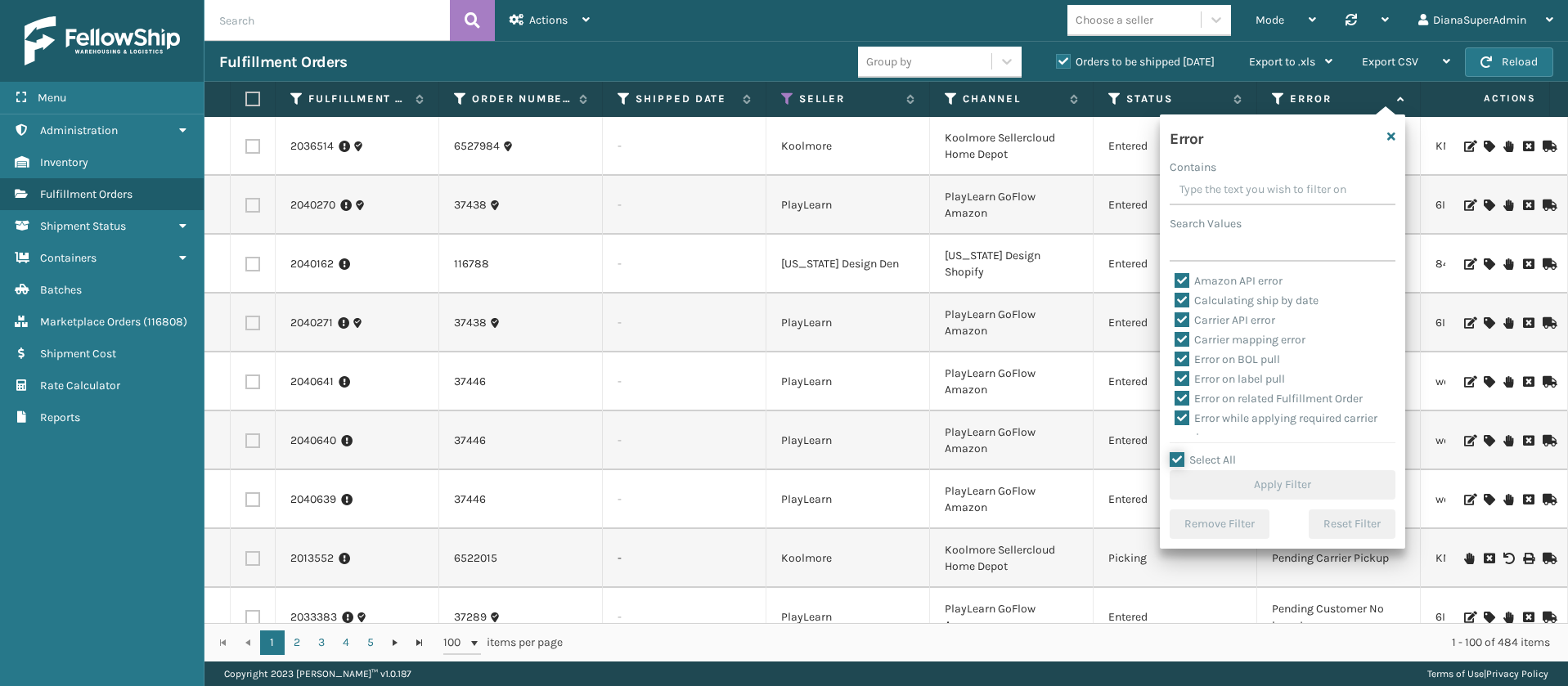
checkbox input "true"
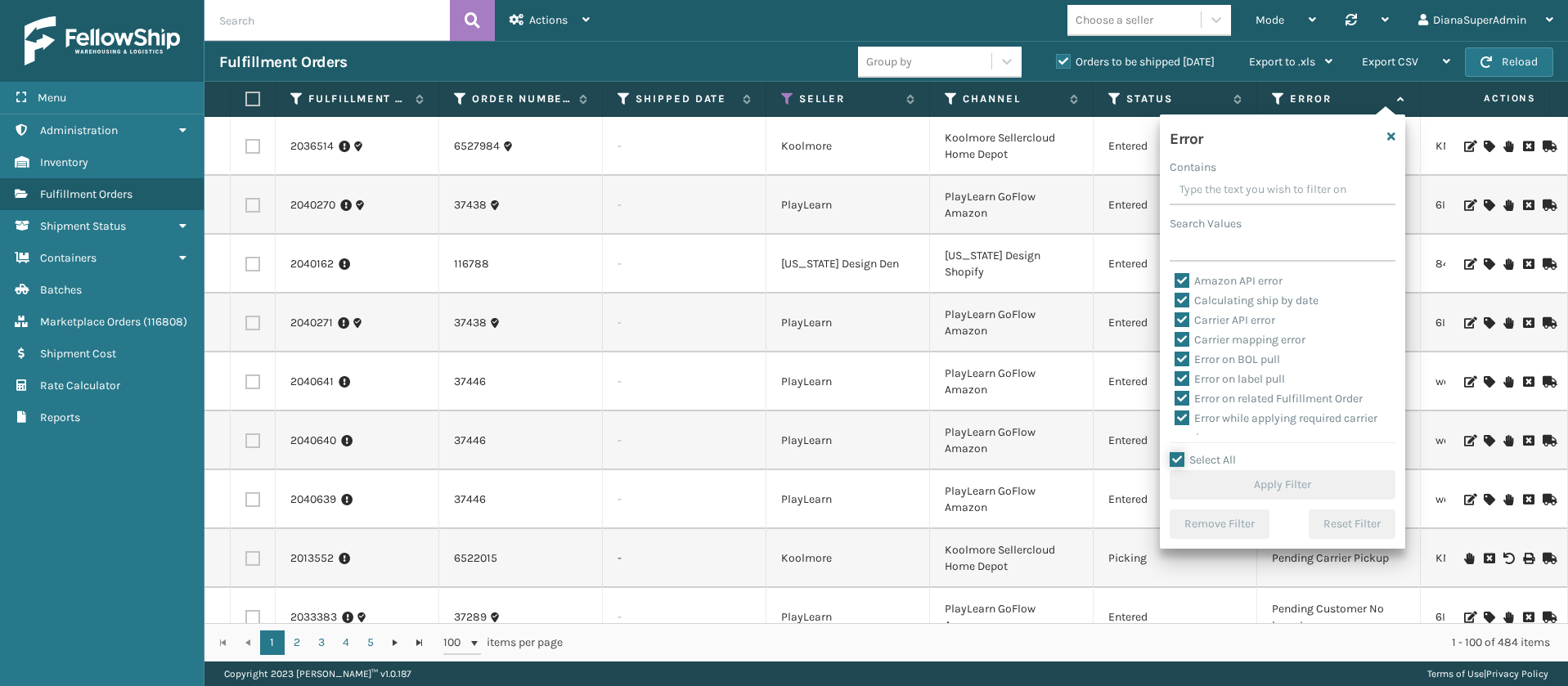
checkbox input "true"
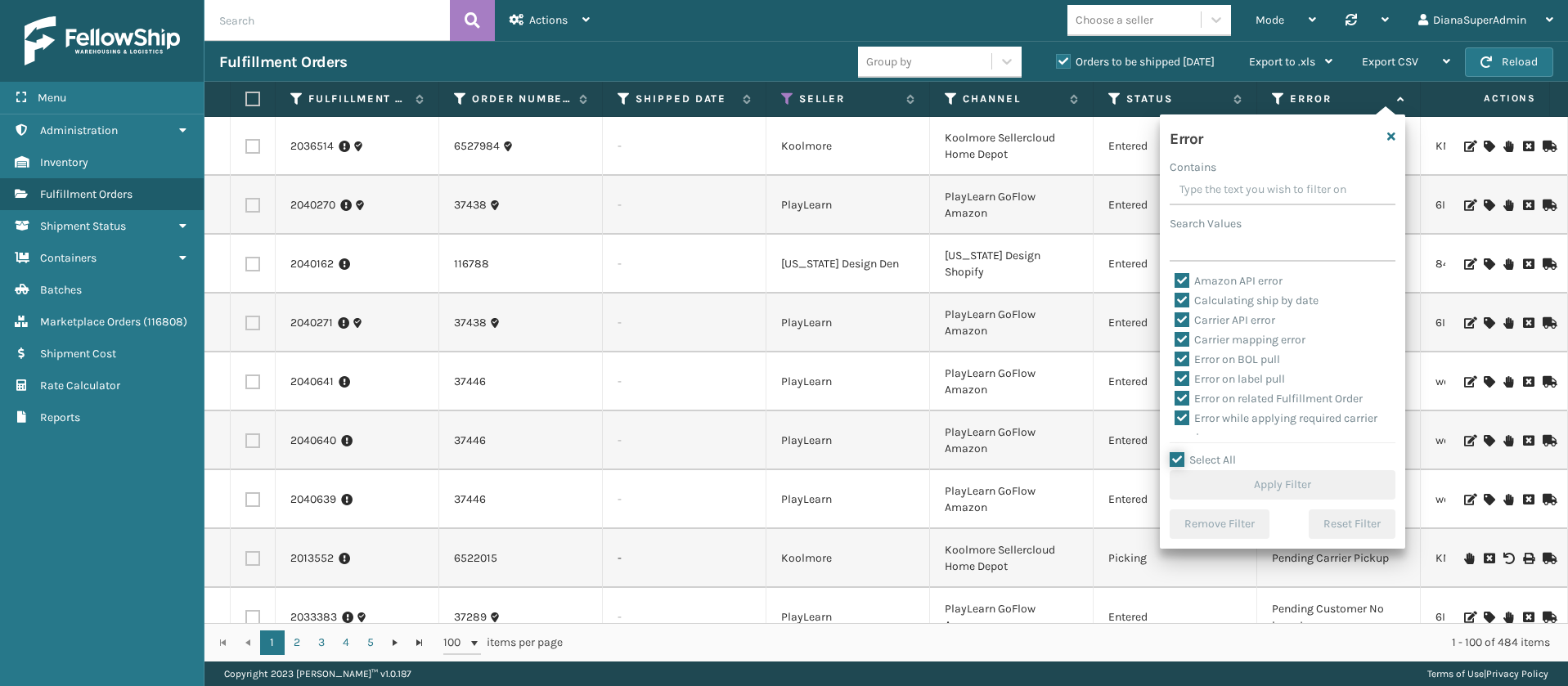
checkbox input "true"
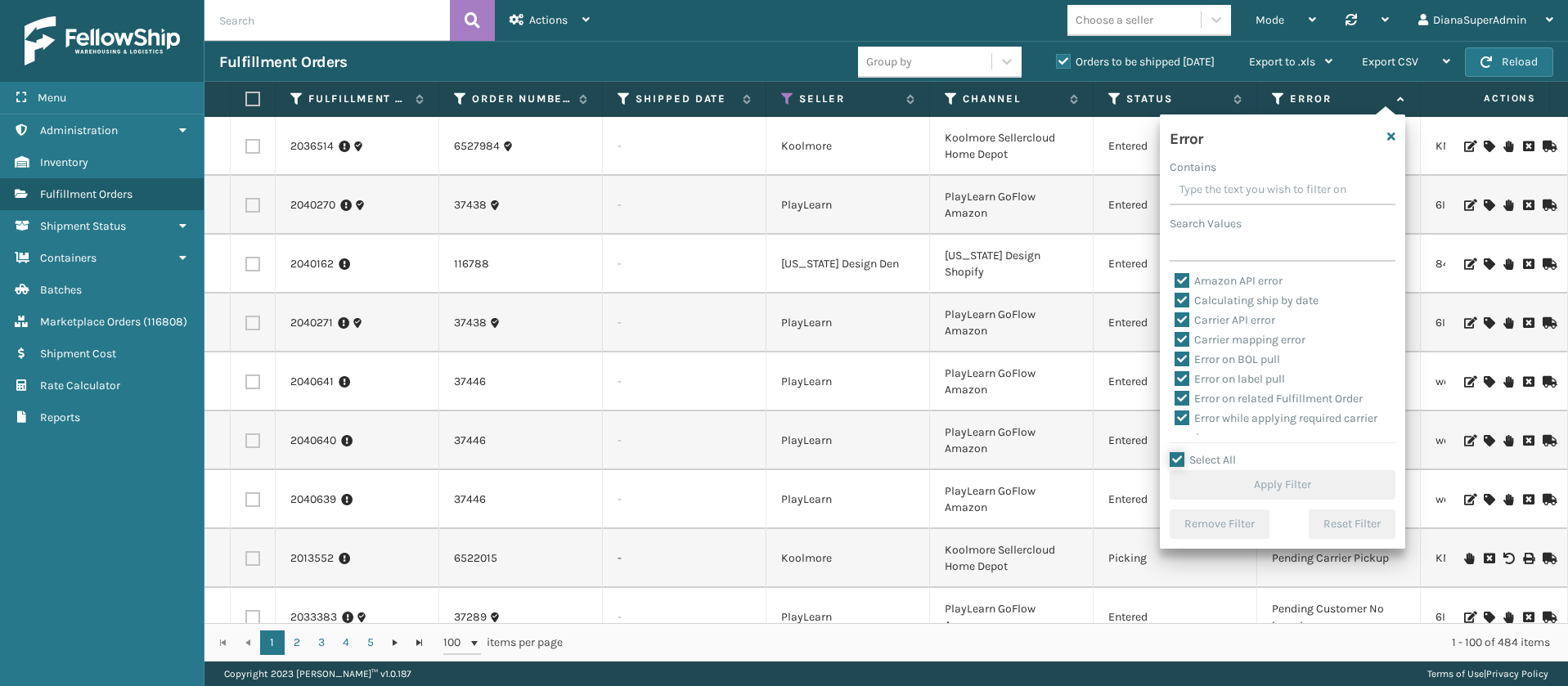
checkbox input "true"
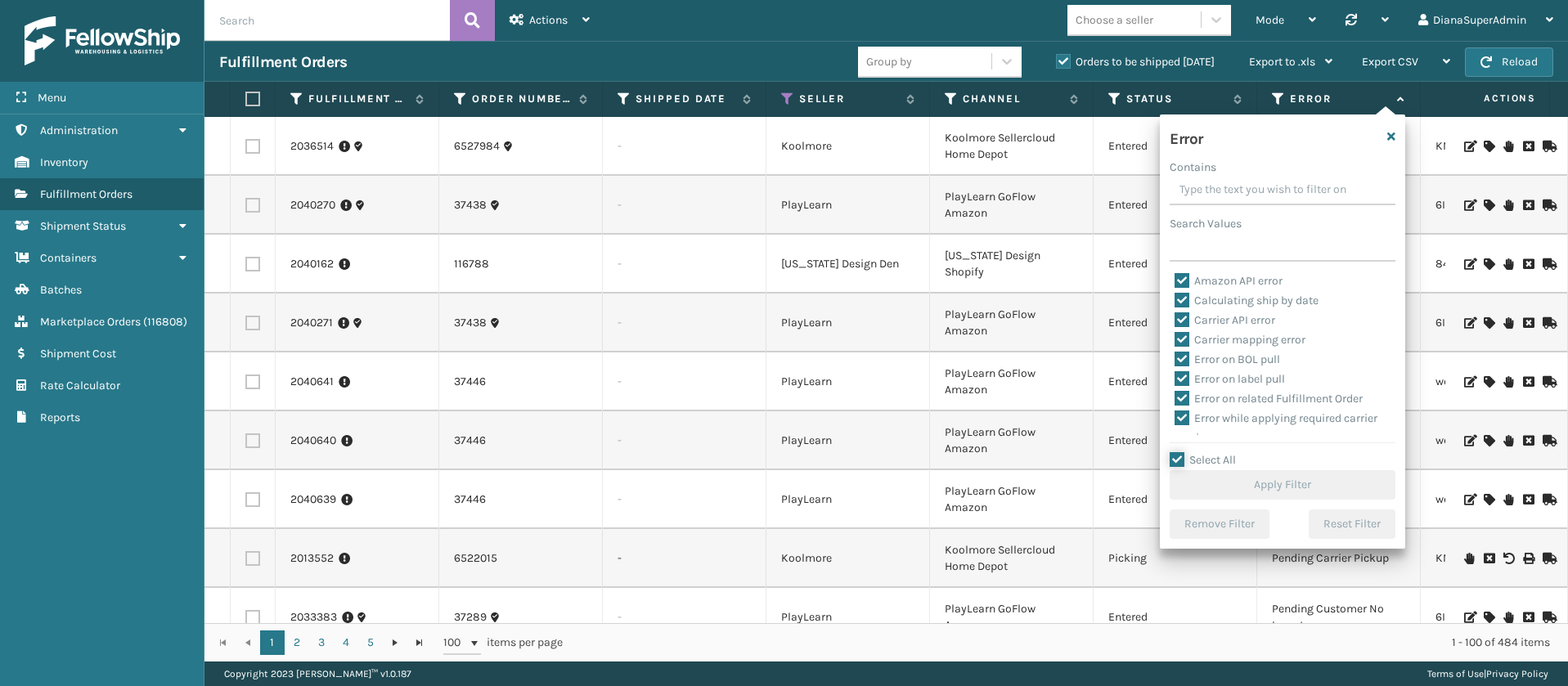
checkbox input "true"
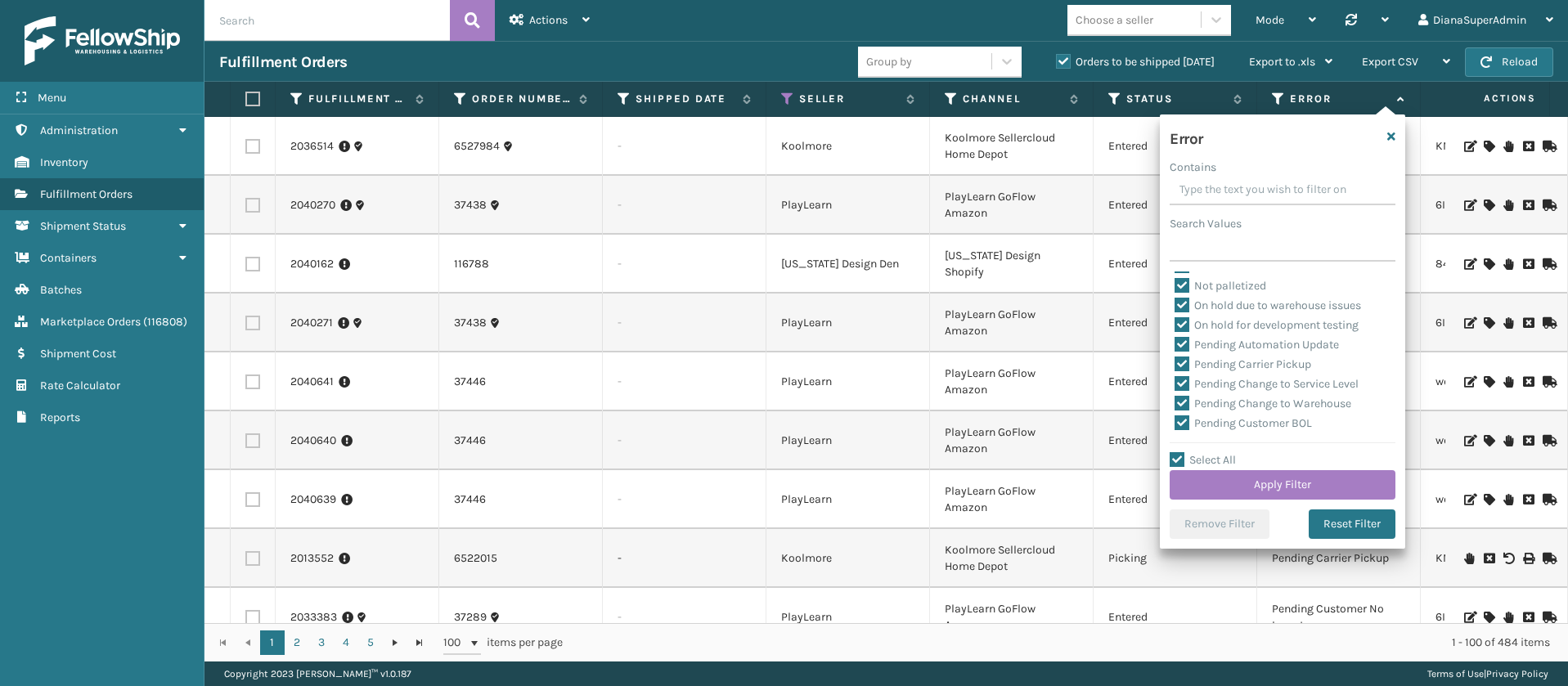
click at [1183, 339] on label "Pending Automation Update" at bounding box center [1256, 344] width 164 height 13
click at [1175, 339] on input "Pending Automation Update" at bounding box center [1174, 341] width 1 height 11
checkbox input "false"
click at [1180, 362] on label "Pending Carrier Pickup" at bounding box center [1242, 363] width 136 height 13
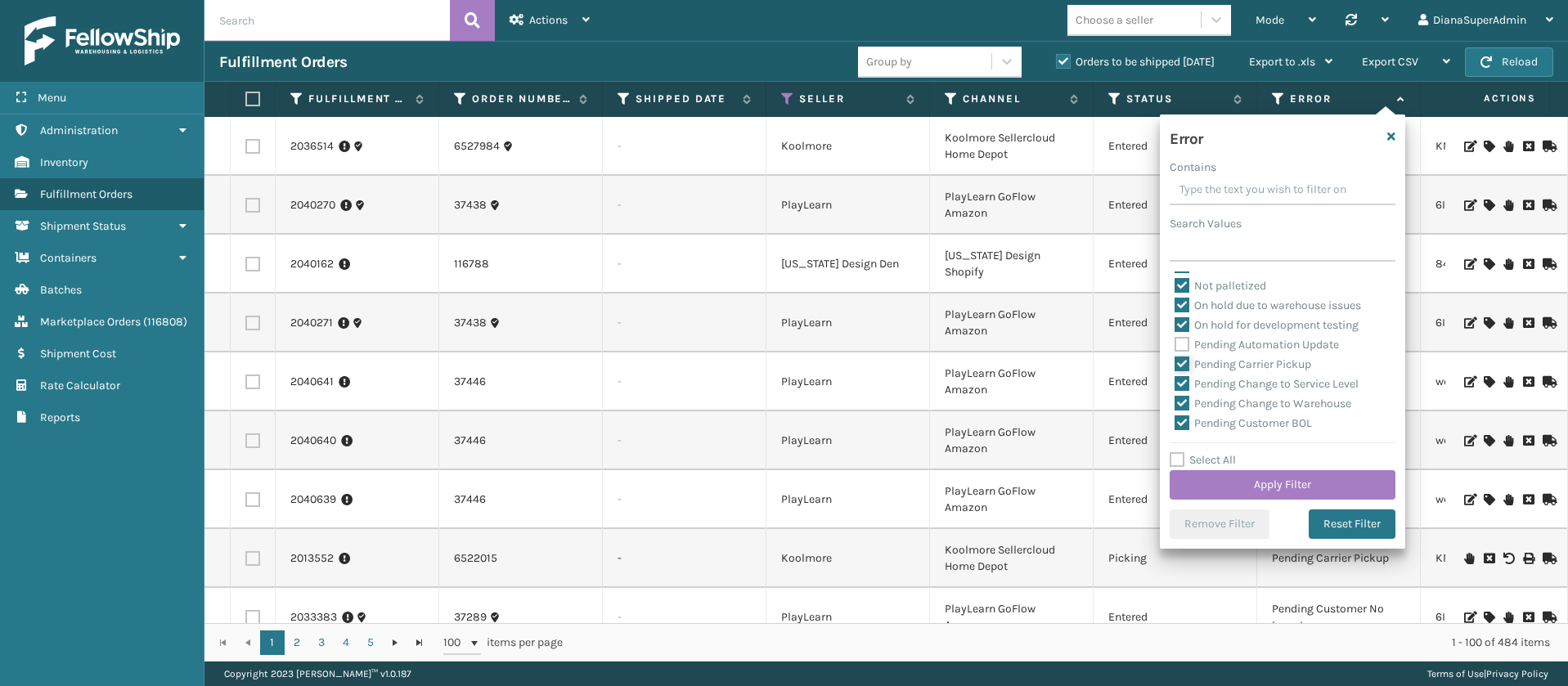
click at [1175, 362] on input "Pending Carrier Pickup" at bounding box center [1174, 360] width 1 height 11
checkbox input "false"
click at [1186, 386] on label "Pending Change to Service Level" at bounding box center [1266, 383] width 184 height 13
click at [1175, 385] on input "Pending Change to Service Level" at bounding box center [1174, 380] width 1 height 11
checkbox input "false"
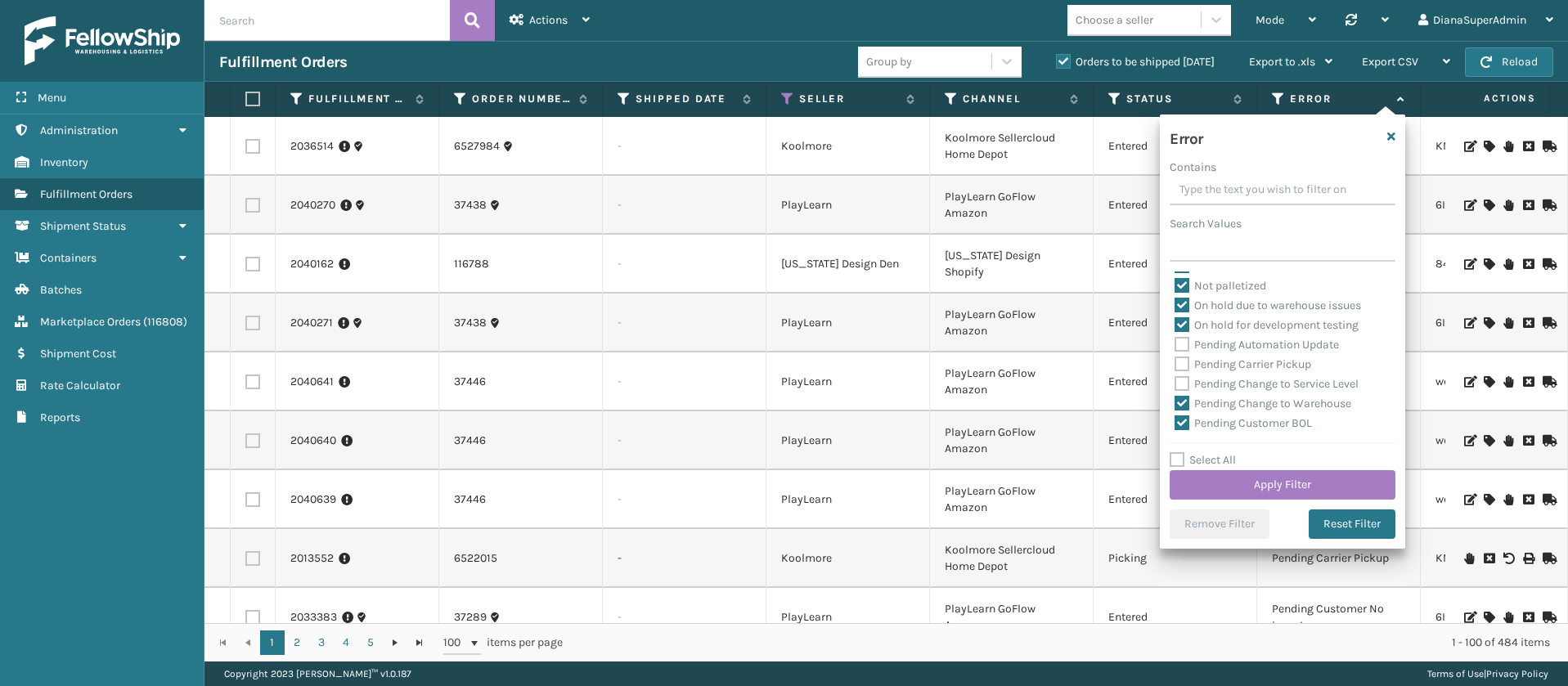
click at [1187, 403] on label "Pending Change to Warehouse" at bounding box center [1262, 403] width 177 height 13
click at [1175, 403] on input "Pending Change to Warehouse" at bounding box center [1174, 399] width 1 height 11
checkbox input "false"
click at [1182, 423] on label "Pending Customer BOL" at bounding box center [1242, 422] width 137 height 13
click at [1175, 423] on input "Pending Customer BOL" at bounding box center [1174, 419] width 1 height 11
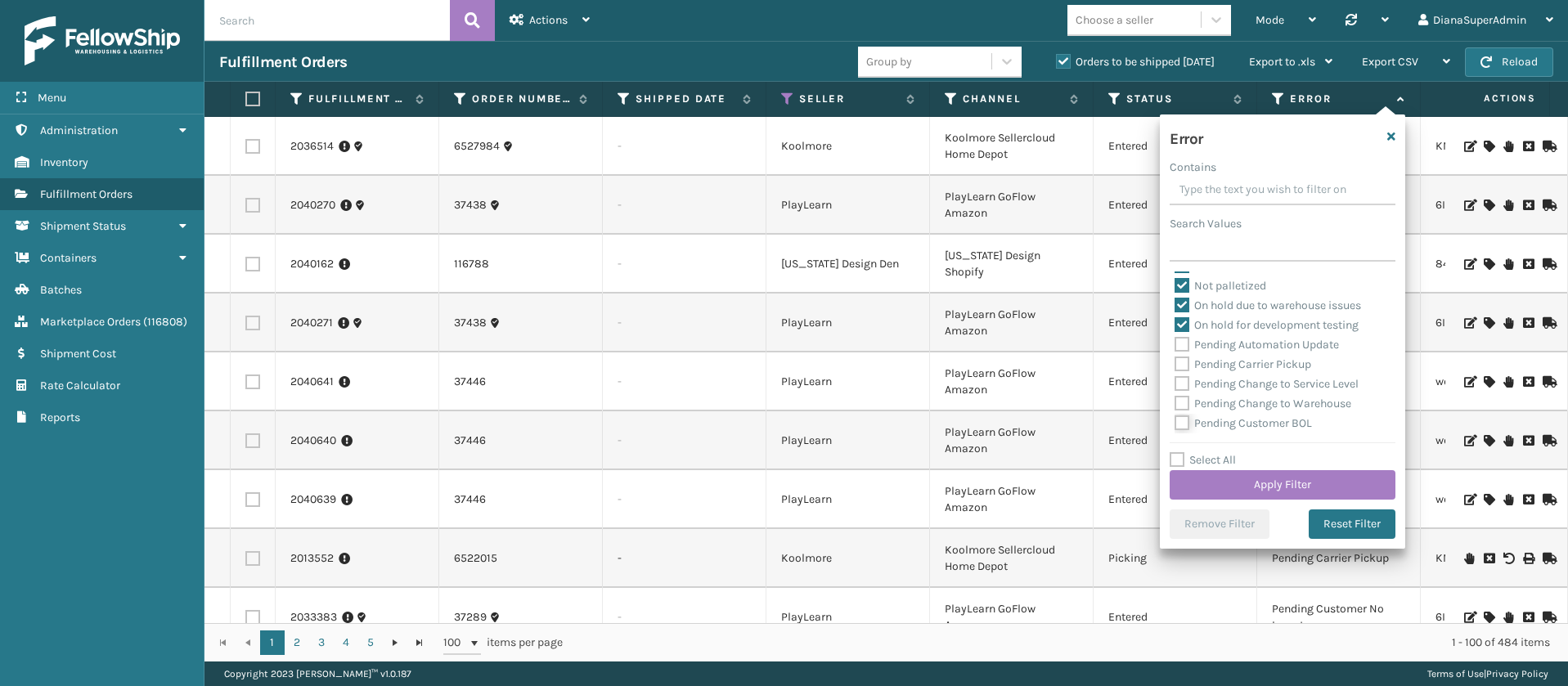
checkbox input "false"
click at [1185, 321] on label "Pending Customer Expensive Service" at bounding box center [1278, 319] width 208 height 13
click at [1175, 321] on input "Pending Customer Expensive Service" at bounding box center [1174, 316] width 1 height 11
checkbox input "false"
click at [1186, 347] on label "Pending Customer Label Issue" at bounding box center [1261, 339] width 174 height 13
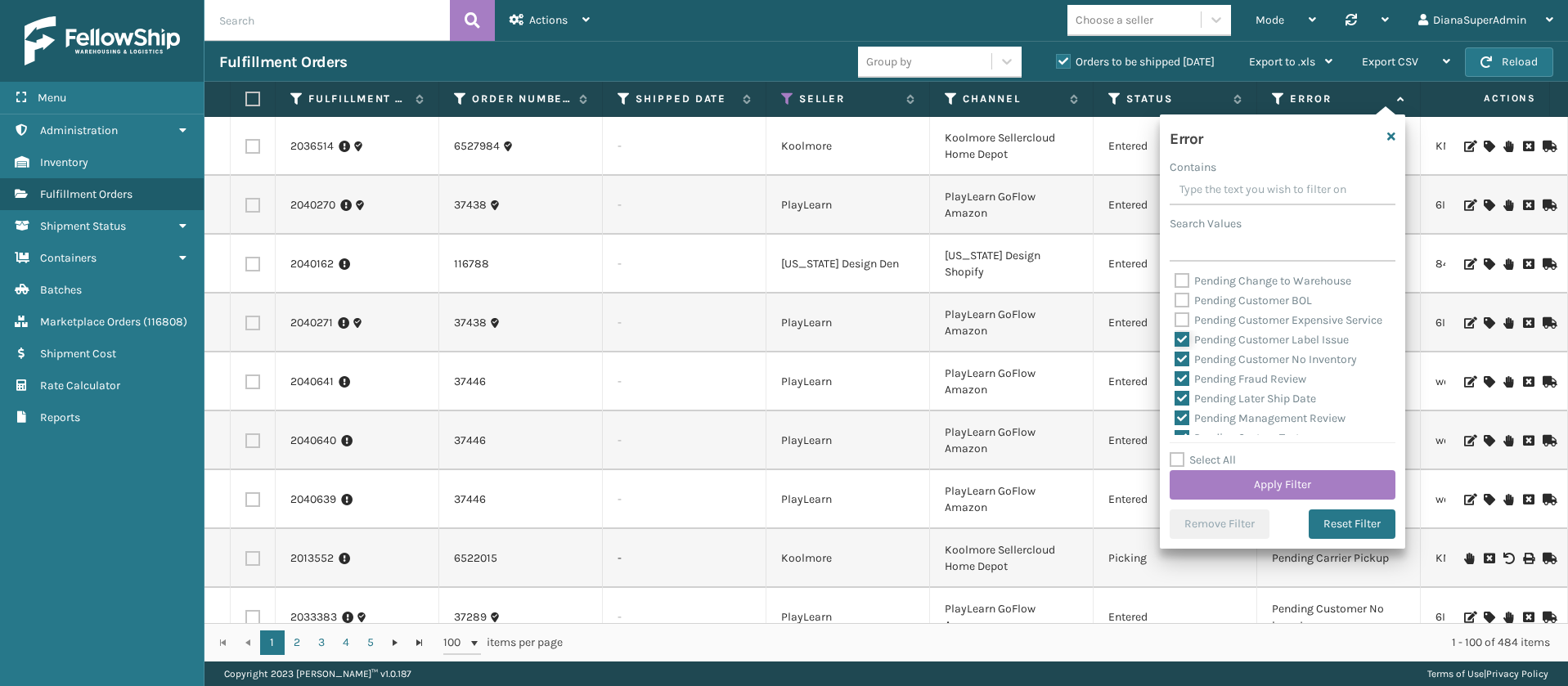
click at [1175, 341] on input "Pending Customer Label Issue" at bounding box center [1174, 335] width 1 height 11
checkbox input "false"
click at [1181, 366] on label "Pending Customer No Inventory" at bounding box center [1265, 359] width 182 height 13
click at [1175, 360] on input "Pending Customer No Inventory" at bounding box center [1174, 355] width 1 height 11
checkbox input "false"
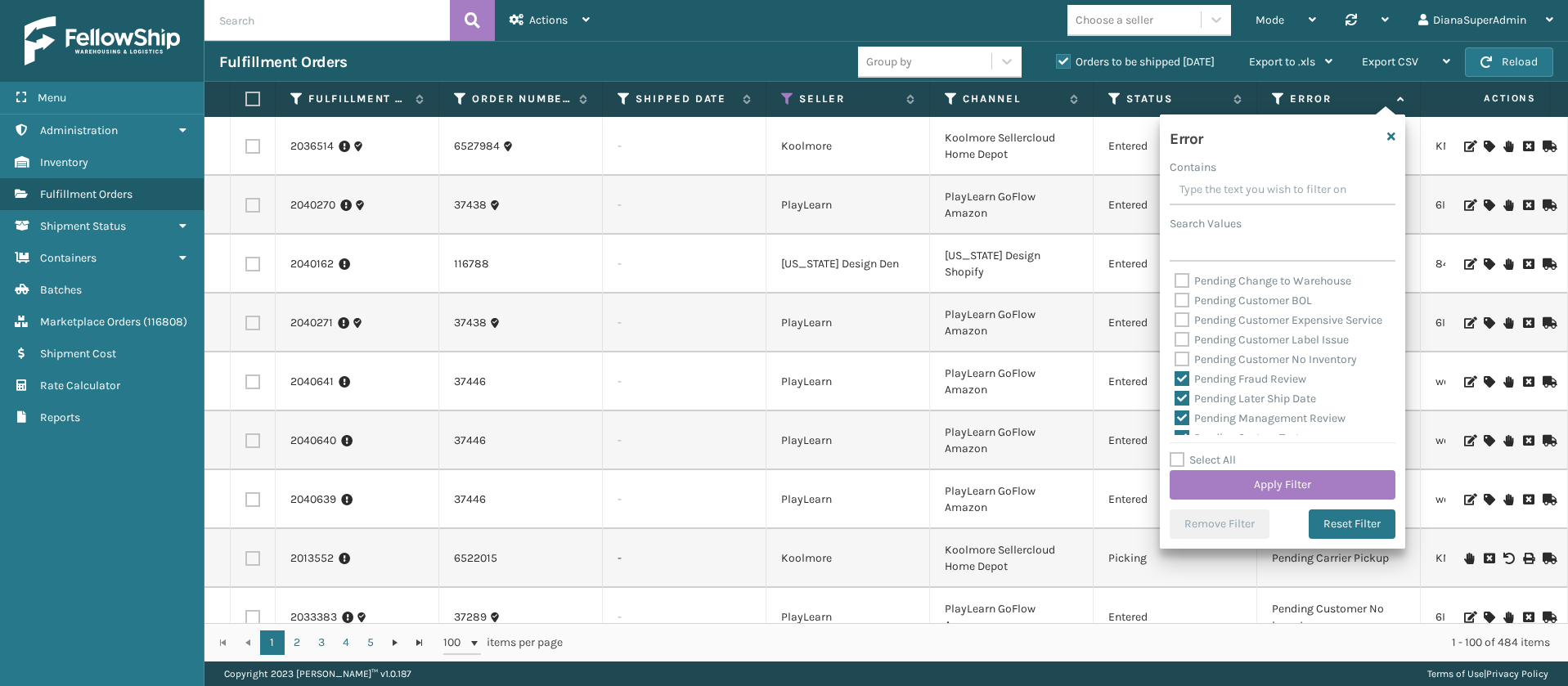
click at [1181, 386] on label "Pending Fraud Review" at bounding box center [1240, 378] width 132 height 13
click at [1175, 380] on input "Pending Fraud Review" at bounding box center [1174, 375] width 1 height 11
checkbox input "false"
click at [1180, 405] on label "Pending Later Ship Date" at bounding box center [1245, 398] width 142 height 13
click at [1175, 400] on input "Pending Later Ship Date" at bounding box center [1174, 395] width 1 height 11
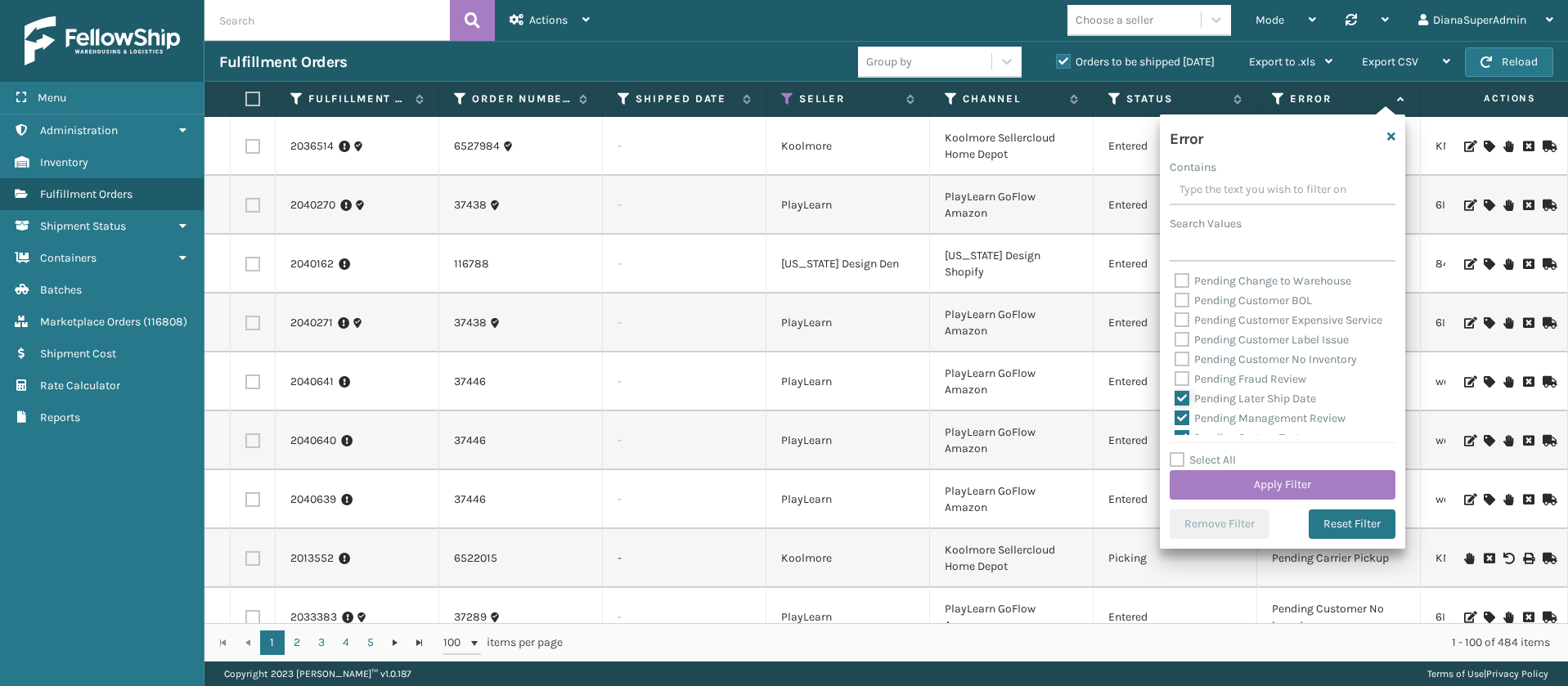
checkbox input "false"
click at [1176, 302] on label "Pending Management Review" at bounding box center [1259, 295] width 171 height 13
click at [1175, 297] on input "Pending Management Review" at bounding box center [1174, 291] width 1 height 11
checkbox input "false"
click at [1180, 322] on label "Pending System Test" at bounding box center [1236, 315] width 125 height 13
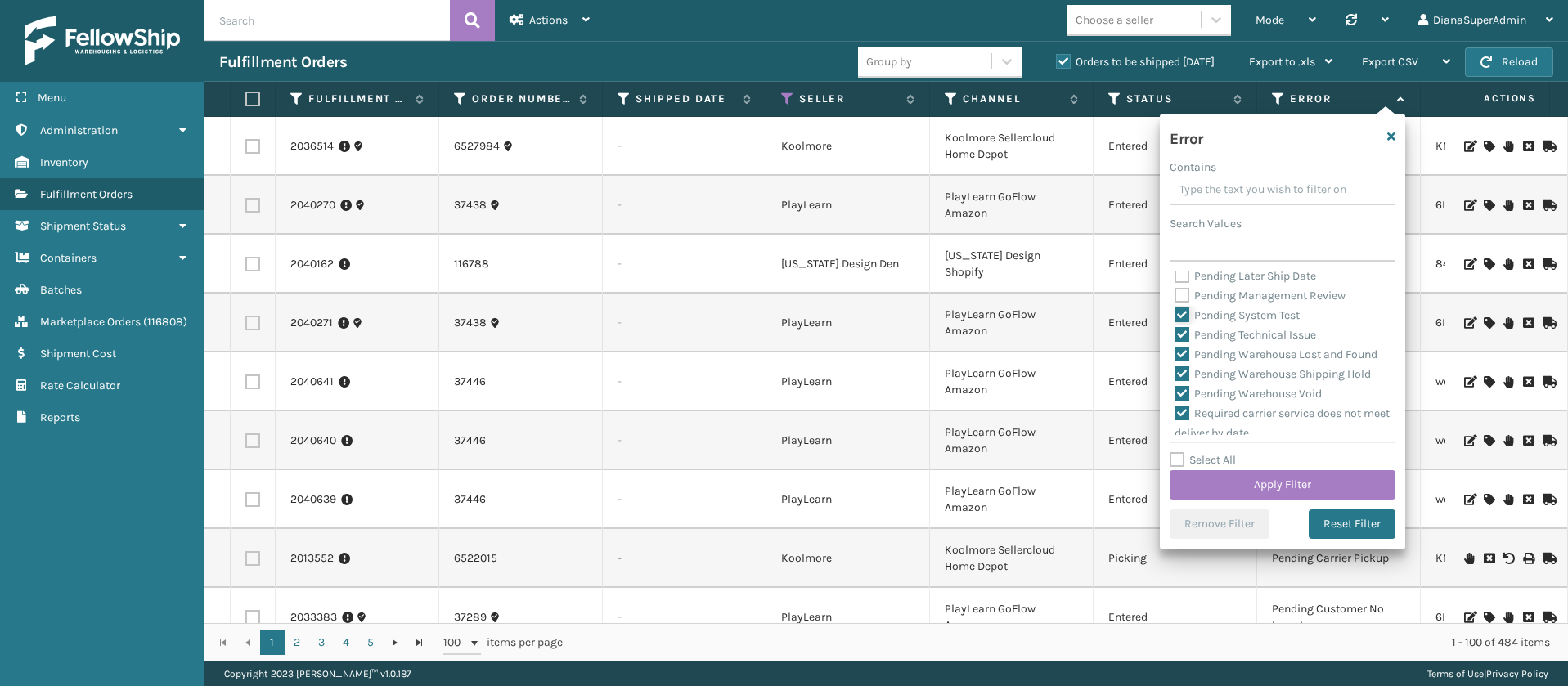
click at [1175, 317] on input "Pending System Test" at bounding box center [1174, 311] width 1 height 11
checkbox input "false"
click at [1181, 342] on label "Pending Technical Issue" at bounding box center [1245, 334] width 142 height 13
click at [1175, 336] on input "Pending Technical Issue" at bounding box center [1174, 331] width 1 height 11
checkbox input "false"
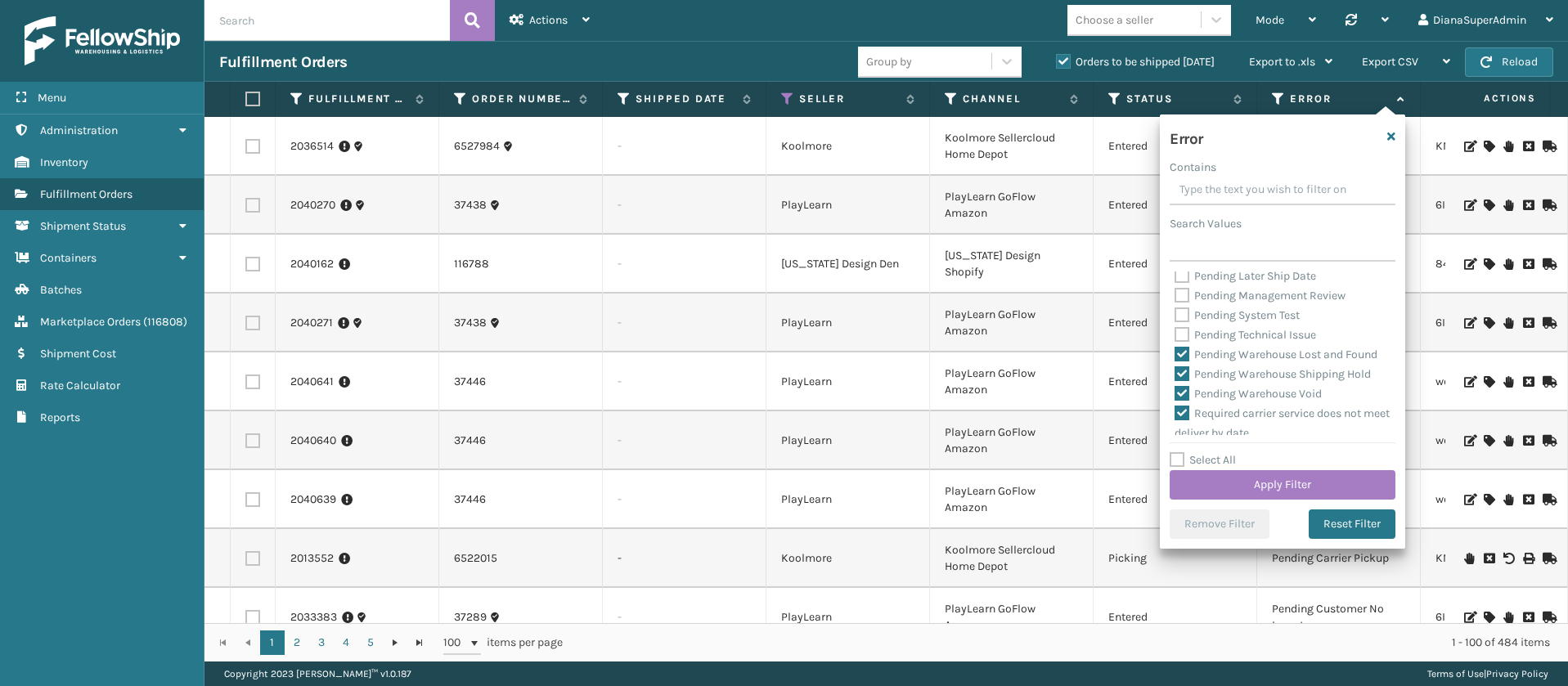
click at [1183, 361] on label "Pending Warehouse Lost and Found" at bounding box center [1276, 353] width 203 height 13
click at [1175, 356] on input "Pending Warehouse Lost and Found" at bounding box center [1174, 351] width 1 height 11
checkbox input "false"
click at [1179, 381] on label "Pending Warehouse Shipping Hold" at bounding box center [1272, 373] width 196 height 13
click at [1175, 375] on input "Pending Warehouse Shipping Hold" at bounding box center [1174, 370] width 1 height 11
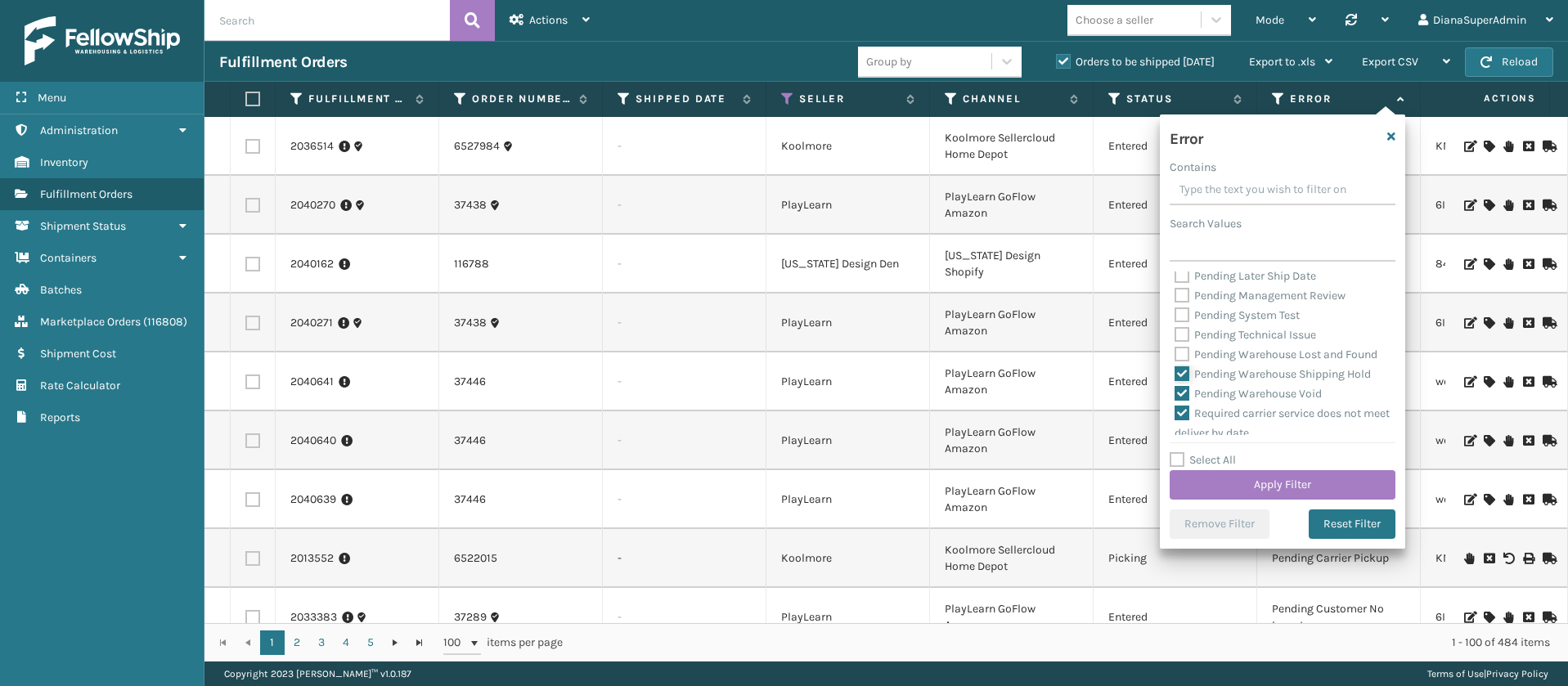
checkbox input "false"
click at [1181, 314] on label "Pending Warehouse Void" at bounding box center [1248, 307] width 147 height 13
click at [1175, 308] on input "Pending Warehouse Void" at bounding box center [1174, 303] width 1 height 11
checkbox input "false"
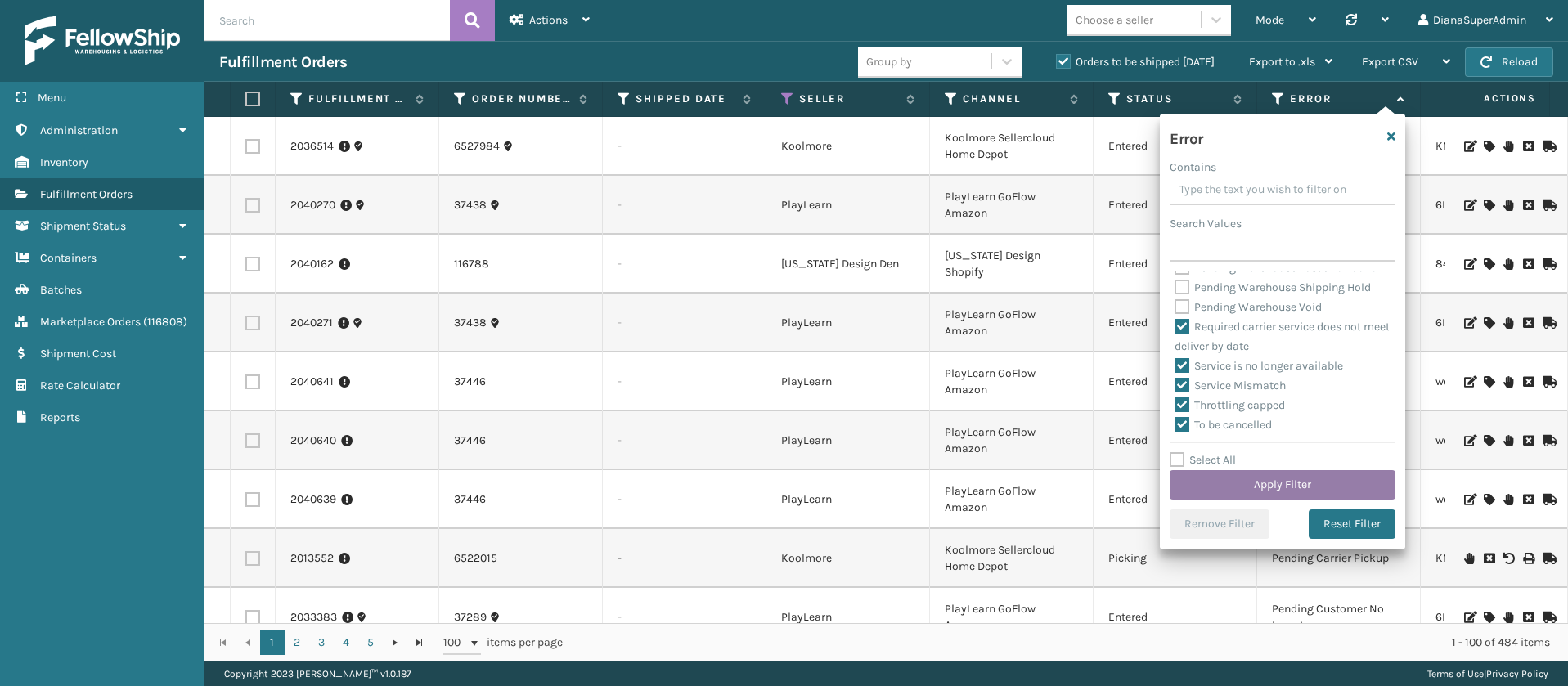
click at [1269, 474] on button "Apply Filter" at bounding box center [1283, 484] width 226 height 30
